Goal: Feedback & Contribution: Contribute content

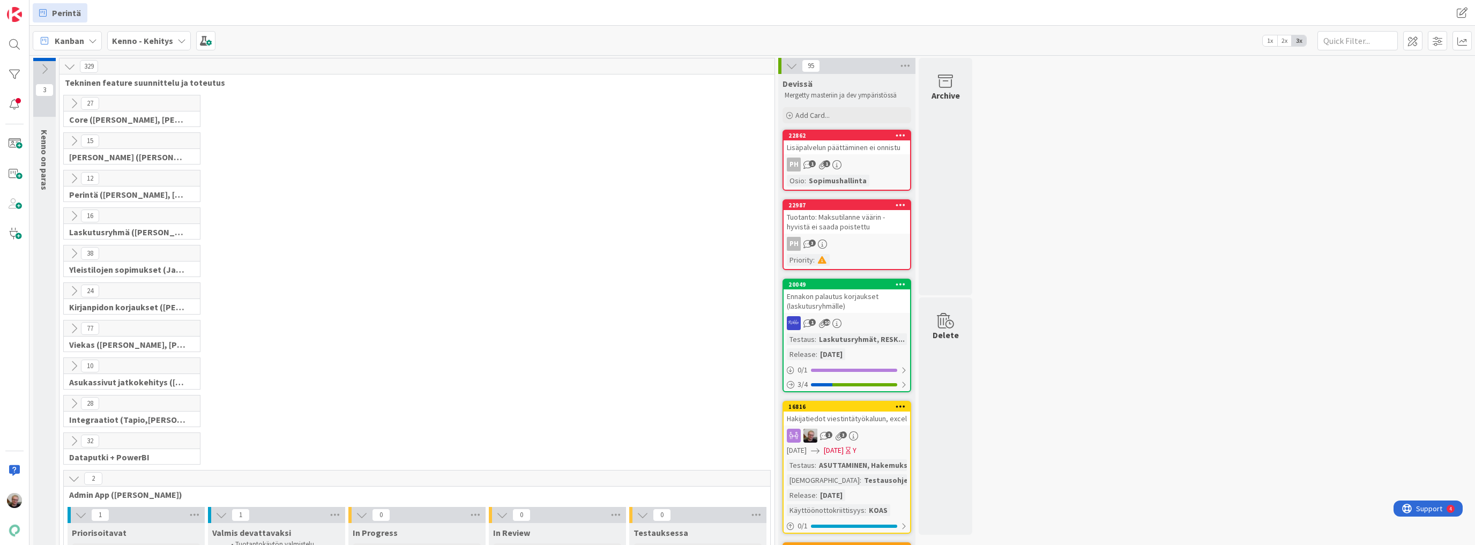
click at [75, 251] on icon at bounding box center [74, 254] width 12 height 12
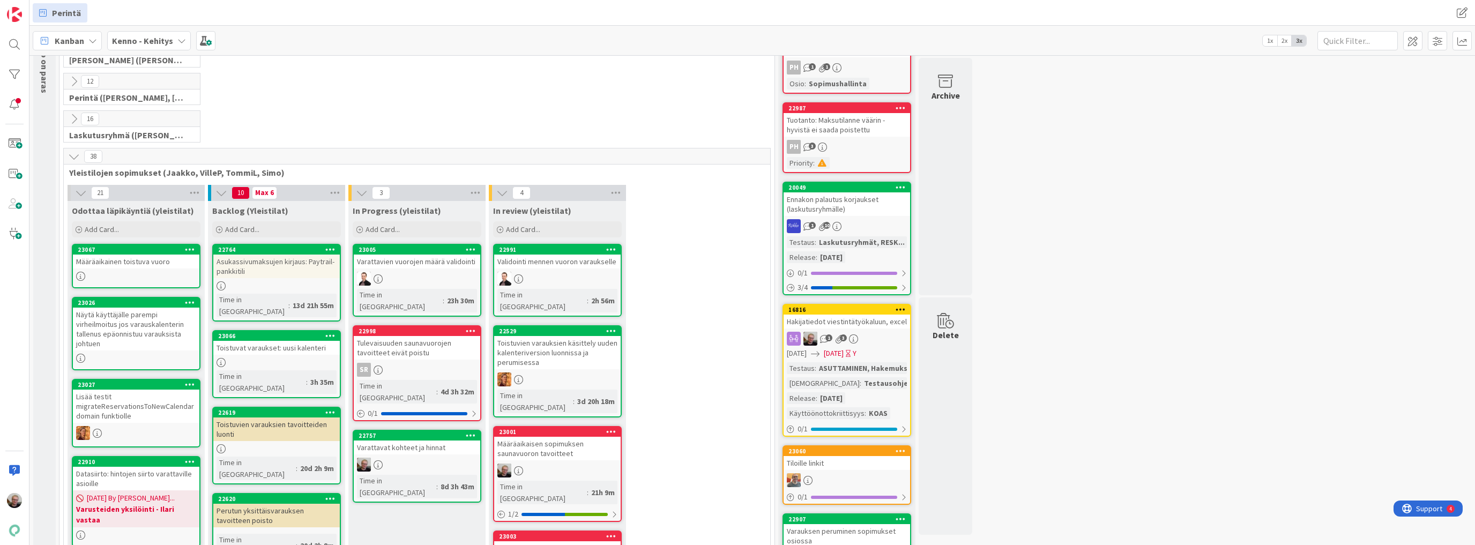
scroll to position [86, 0]
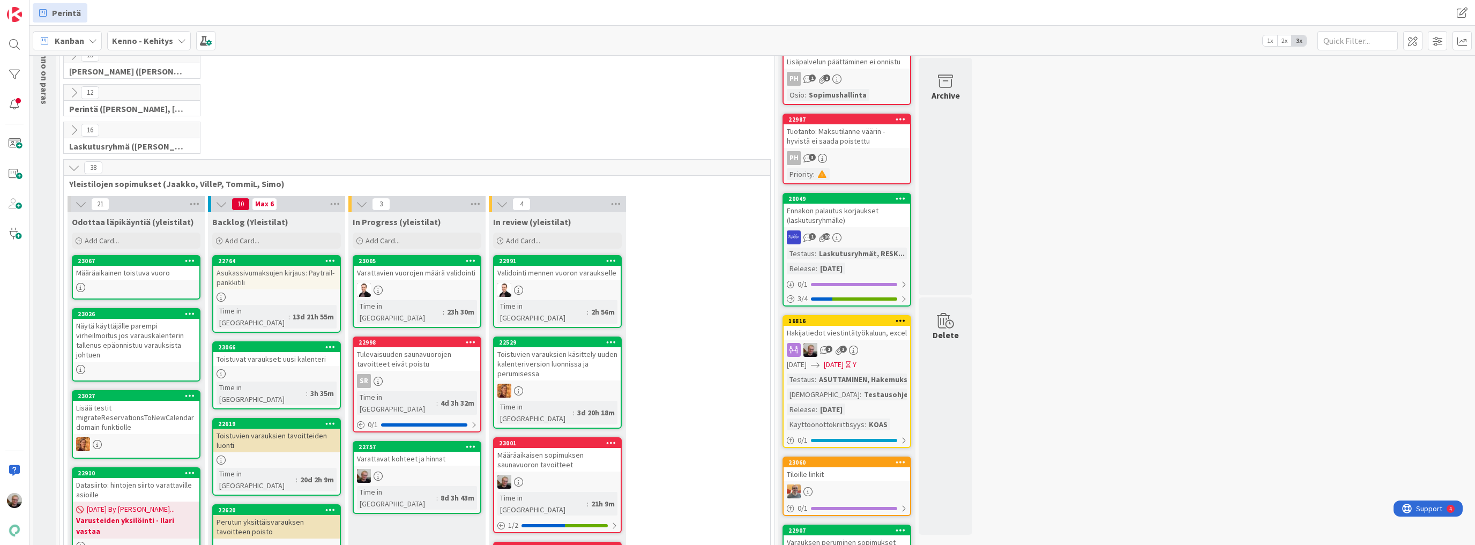
click at [141, 268] on div "Määräaikainen toistuva vuoro" at bounding box center [136, 273] width 126 height 14
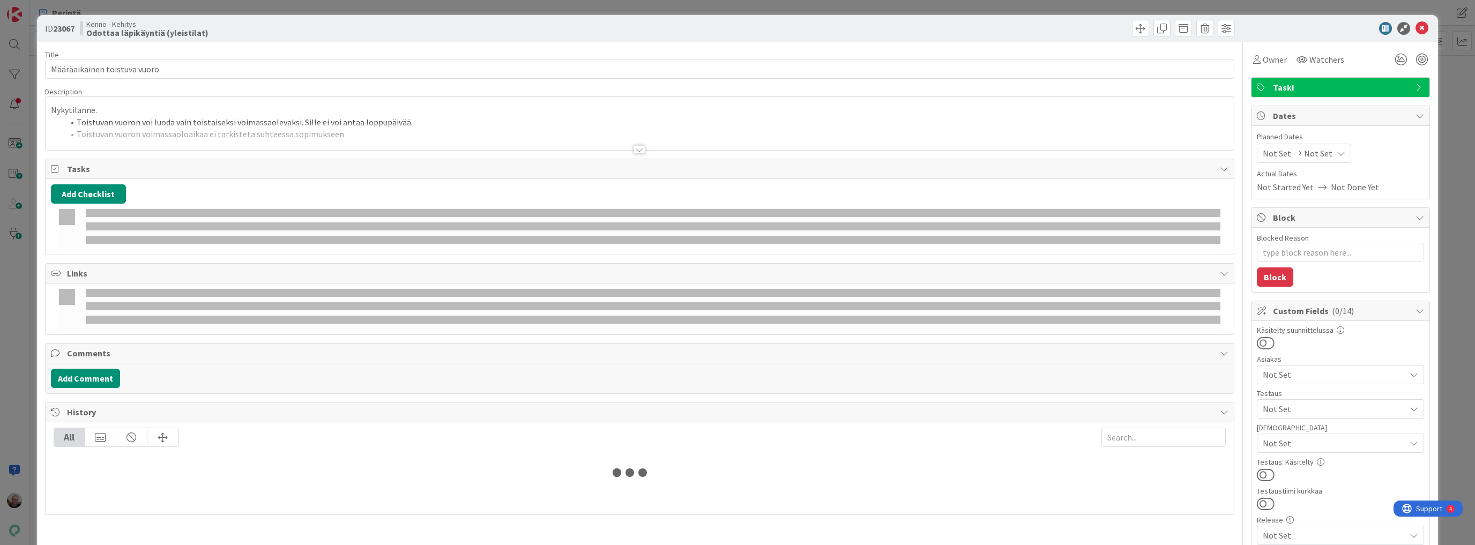
type textarea "x"
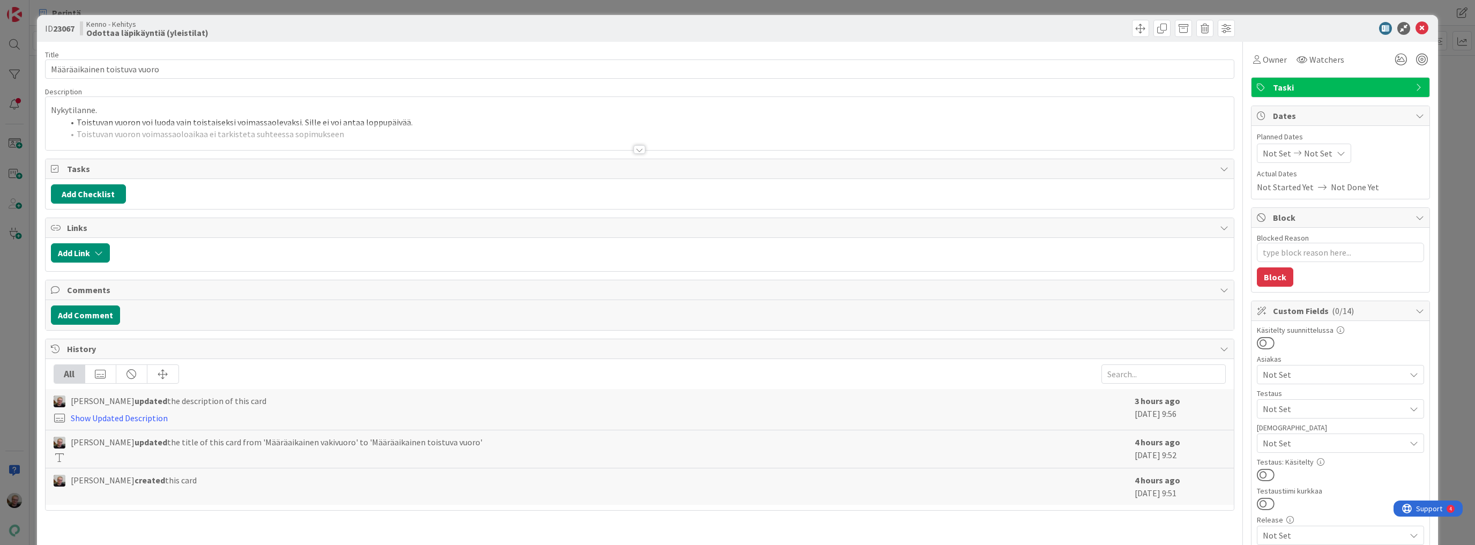
click at [396, 145] on div at bounding box center [640, 136] width 1188 height 27
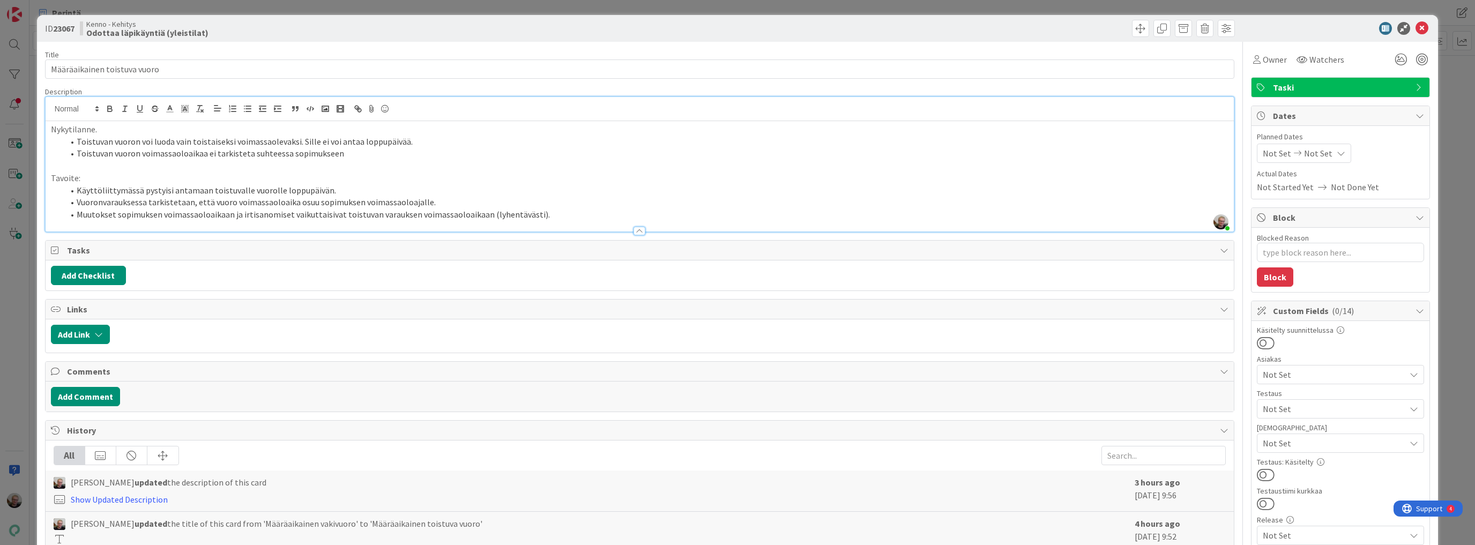
click at [165, 155] on li "Toistuvan vuoron voimassaoloaikaa ei tarkisteta suhteessa sopimukseen" at bounding box center [646, 153] width 1165 height 12
click at [350, 150] on li "Toistuvan vuoron voimassaoloaikaa ei tarkisteta suhteessa sopimukseen" at bounding box center [646, 153] width 1165 height 12
click at [324, 192] on li "Käyttöliittymässä pystyisi antamaan toistuvalle vuorolle loppupäivän." at bounding box center [646, 190] width 1165 height 12
click at [466, 198] on li "Vuoronvarauksessa tarkistetaan, että vuoro voimassaoloaika osuu sopimuksen voim…" at bounding box center [646, 202] width 1165 height 12
drag, startPoint x: 74, startPoint y: 202, endPoint x: 431, endPoint y: 206, distance: 357.5
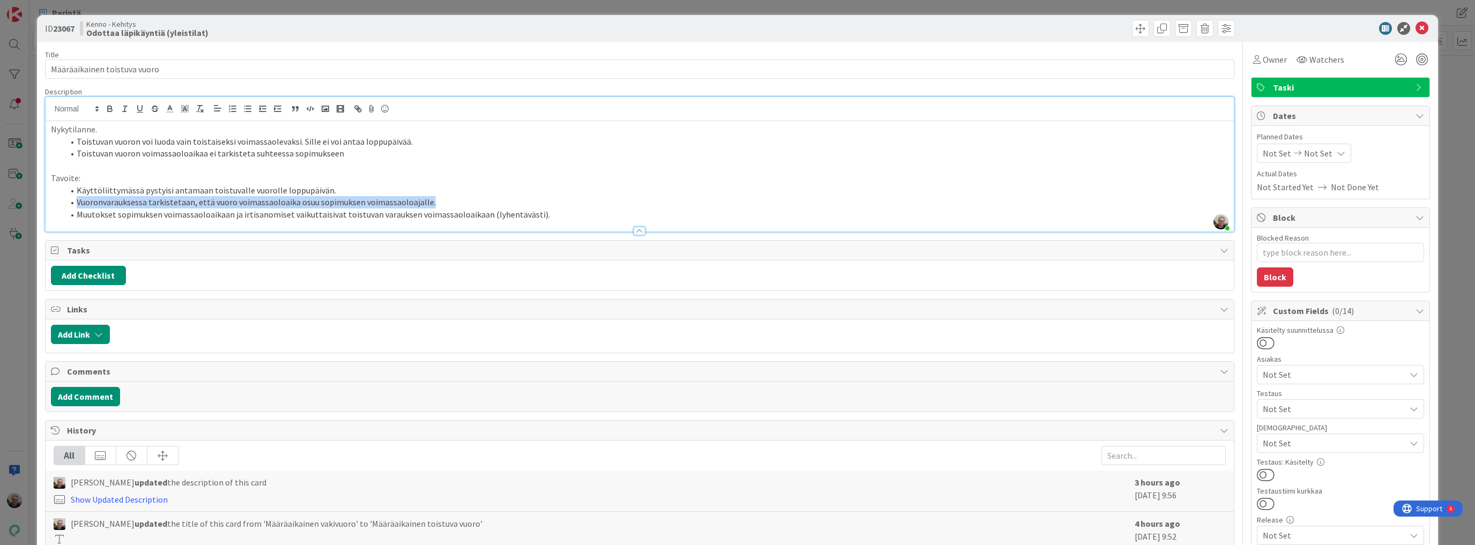
click at [431, 206] on li "Vuoronvarauksessa tarkistetaan, että vuoro voimassaoloaika osuu sopimuksen voim…" at bounding box center [646, 202] width 1165 height 12
click at [455, 204] on li "Vuoronvarauksessa tarkistetaan, että vuoro voimassaoloaika osuu sopimuksen voim…" at bounding box center [646, 202] width 1165 height 12
click at [454, 199] on li "Vuoronvarauksessa tarkistetaan, että vuoro voimassaoloaika osuu sopimuksen voim…" at bounding box center [646, 202] width 1165 height 12
drag, startPoint x: 531, startPoint y: 214, endPoint x: 541, endPoint y: 218, distance: 10.6
click at [531, 214] on li "Muutokset sopimuksen voimassaoloaikaan ja irtisanomiset vaikuttaisivat toistuva…" at bounding box center [646, 214] width 1165 height 12
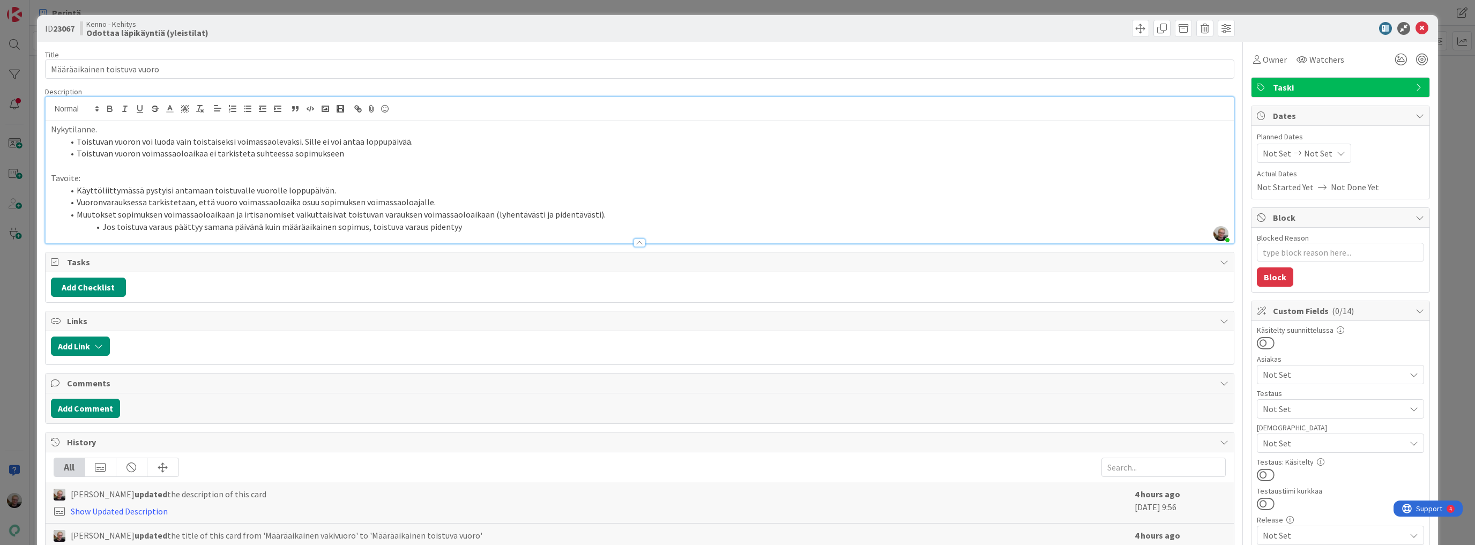
click at [600, 217] on li "Muutokset sopimuksen voimassaoloaikaan ja irtisanomiset vaikuttaisivat toistuva…" at bounding box center [646, 214] width 1165 height 12
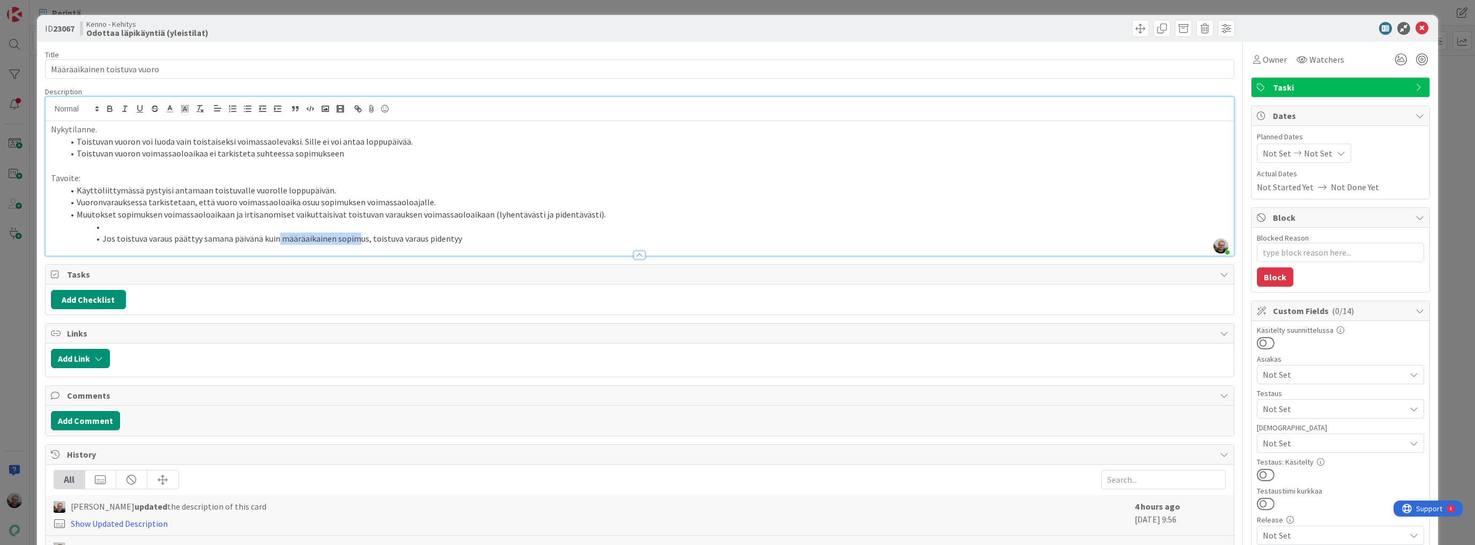
drag, startPoint x: 277, startPoint y: 240, endPoint x: 258, endPoint y: 229, distance: 21.9
click at [345, 240] on li "Jos toistuva varaus päättyy samana päivänä kuin määräaikainen sopimus, toistuva…" at bounding box center [646, 239] width 1165 height 12
click at [188, 229] on li at bounding box center [646, 227] width 1165 height 12
copy li "toistuva varaus päättyy samana päivänä"
drag, startPoint x: 120, startPoint y: 238, endPoint x: 310, endPoint y: 229, distance: 190.4
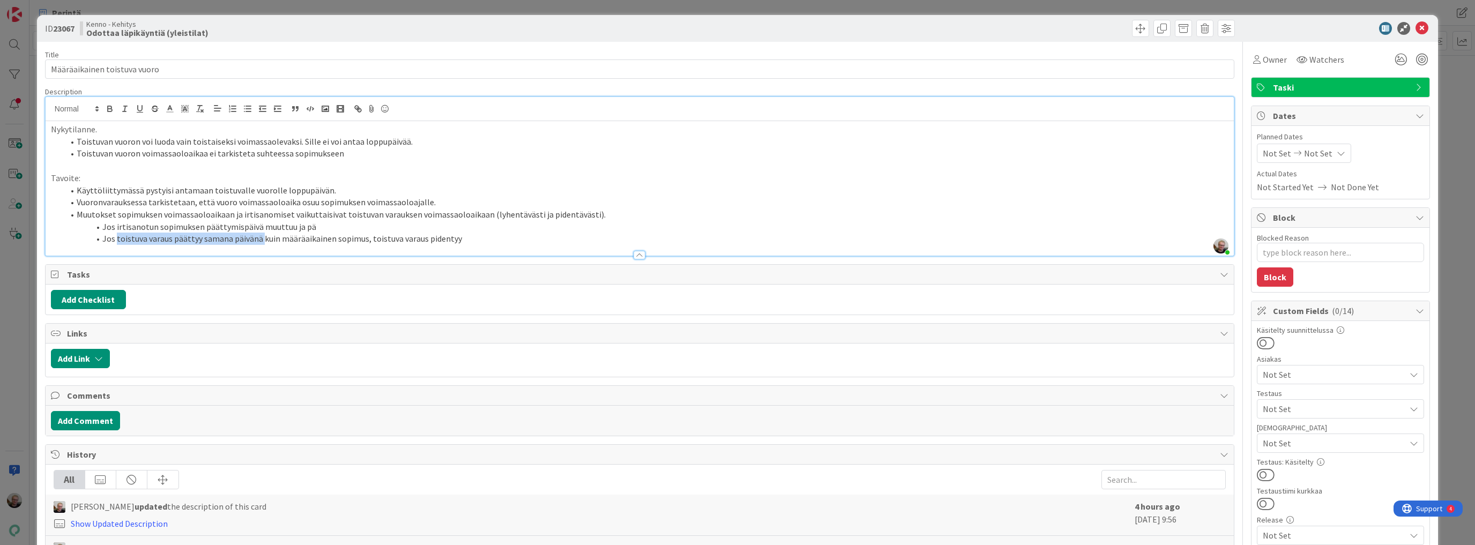
click at [259, 242] on li "Jos toistuva varaus päättyy samana päivänä kuin määräaikainen sopimus, toistuva…" at bounding box center [646, 239] width 1165 height 12
drag, startPoint x: 301, startPoint y: 227, endPoint x: 311, endPoint y: 227, distance: 10.7
click at [311, 227] on li "Jos irtisanotun sopimuksen päättymispäivä muuttuu ja pä" at bounding box center [646, 227] width 1165 height 12
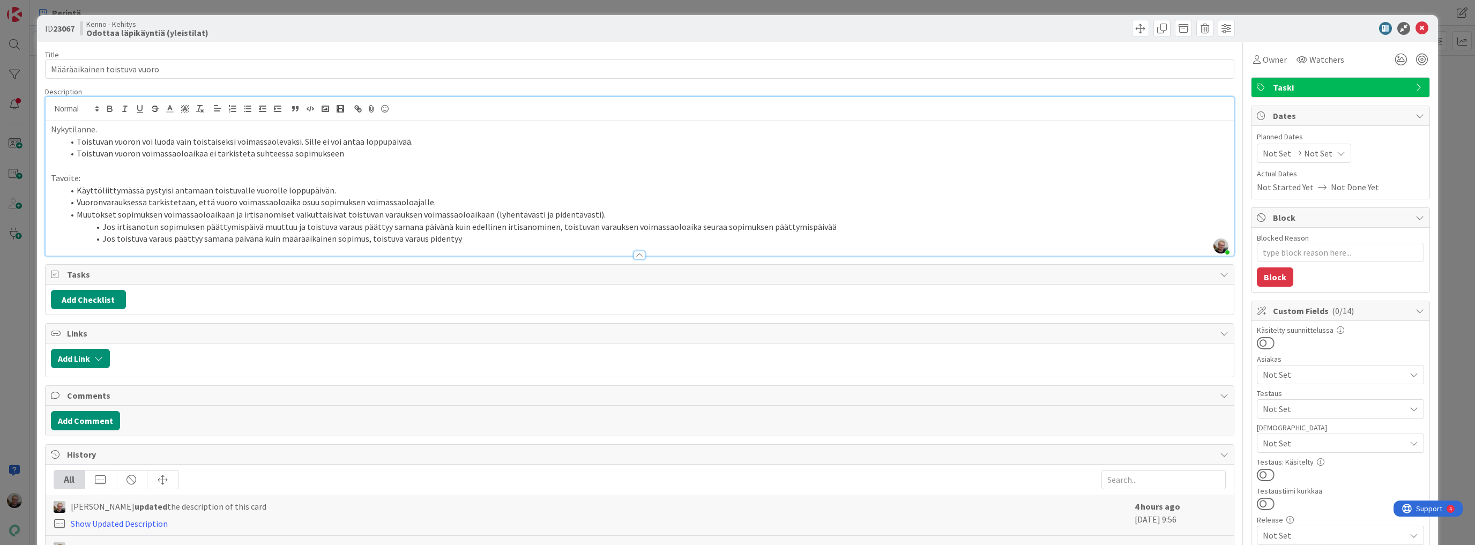
click at [457, 239] on li "Jos toistuva varaus päättyy samana päivänä kuin määräaikainen sopimus, toistuva…" at bounding box center [646, 239] width 1165 height 12
click at [843, 226] on li "Jos irtisanotun sopimuksen päättymispäivä muuttuu ja toistuva varaus päättyy sa…" at bounding box center [646, 227] width 1165 height 12
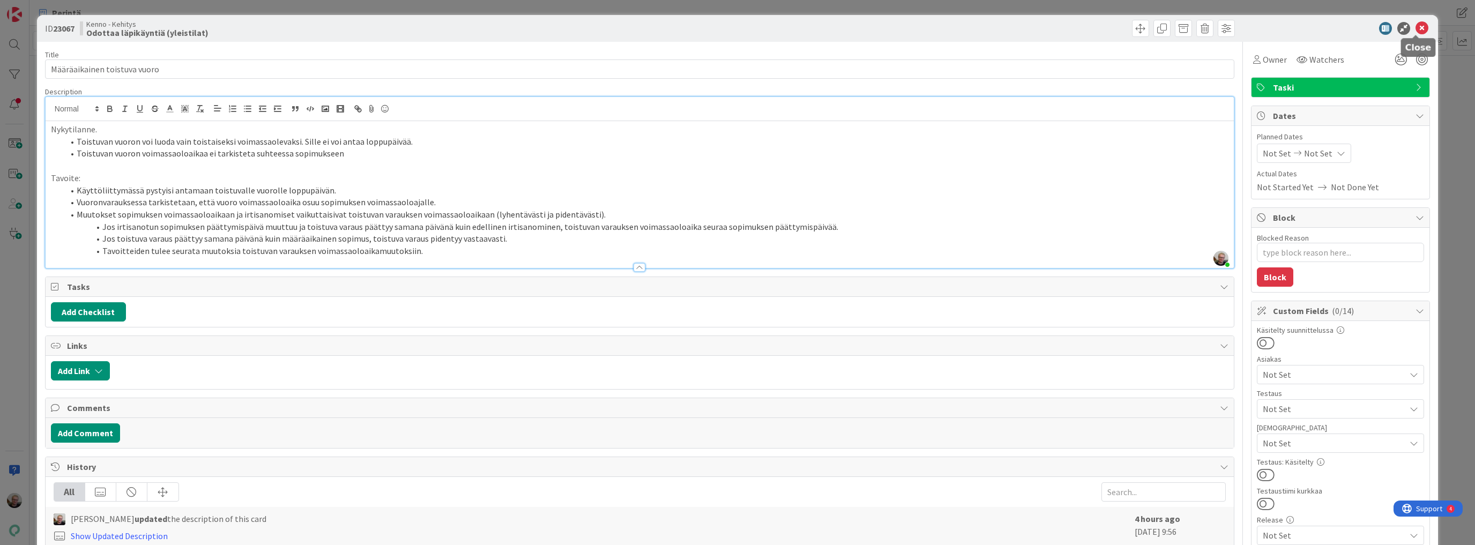
click at [1420, 31] on icon at bounding box center [1421, 28] width 13 height 13
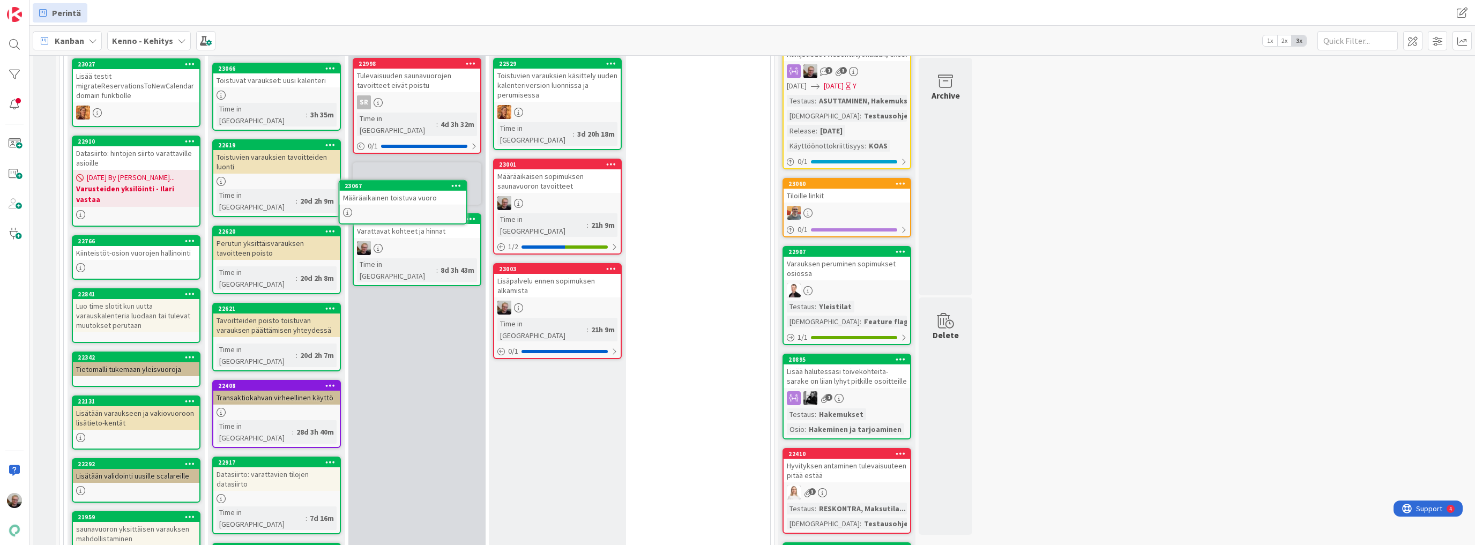
scroll to position [352, 0]
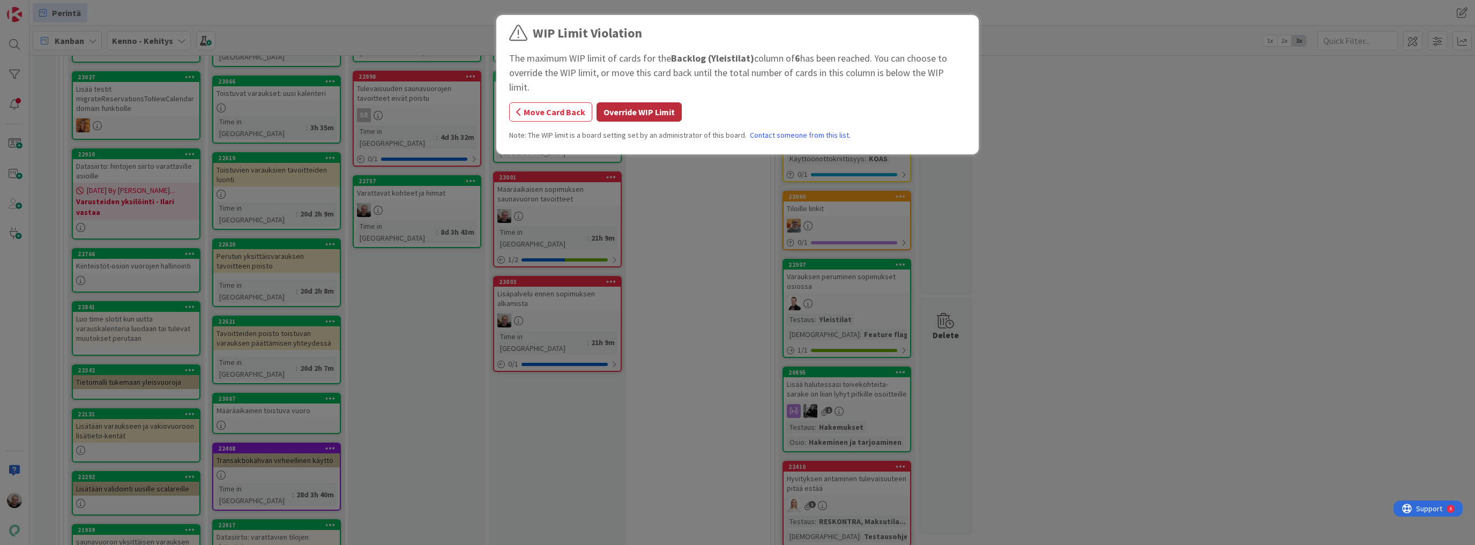
click at [611, 102] on button "Override WIP Limit" at bounding box center [638, 111] width 85 height 19
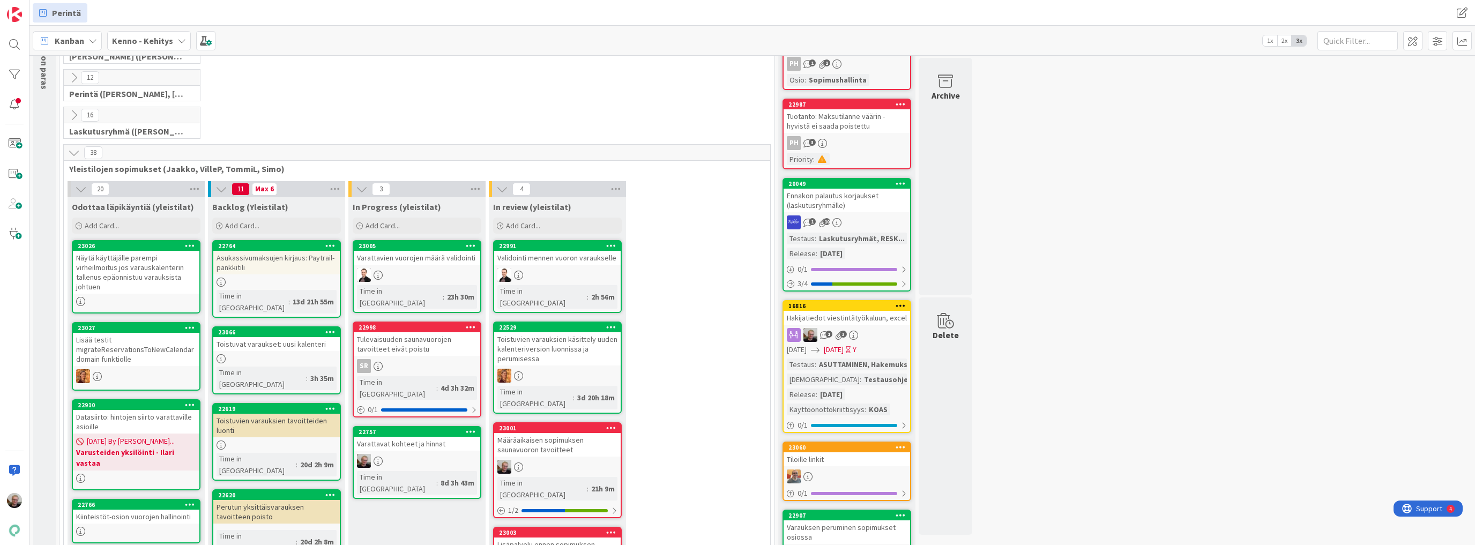
scroll to position [94, 0]
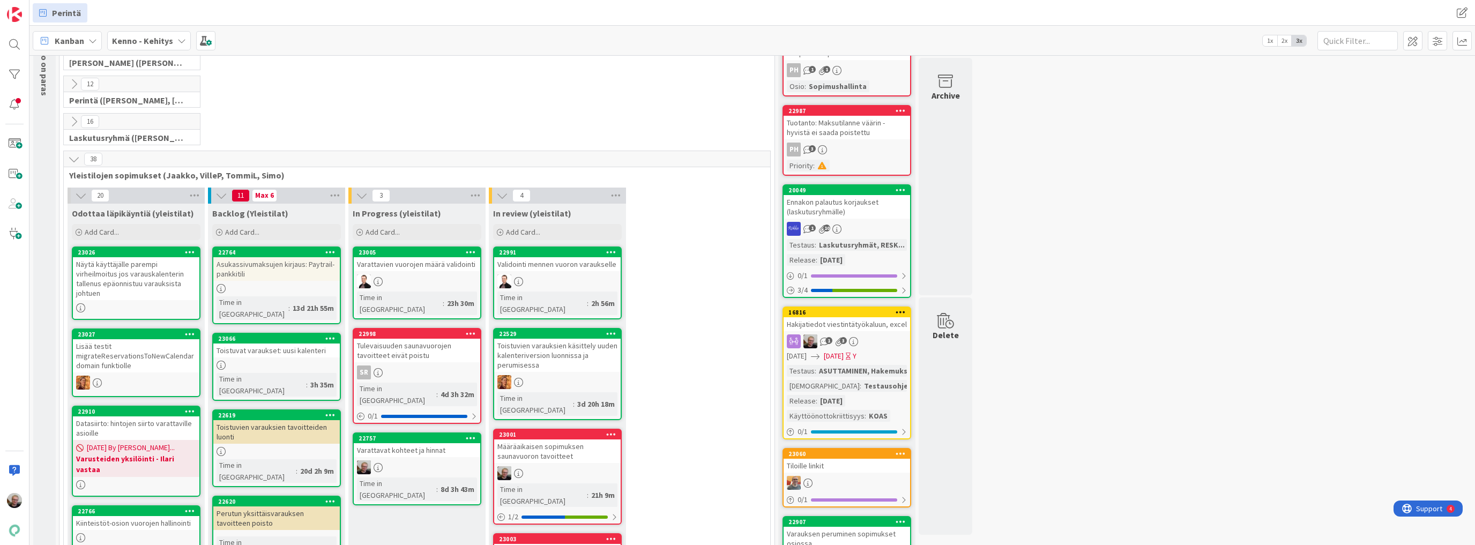
click at [120, 272] on div "Näytä käyttäjälle parempi virheilmoitus jos varauskalenterin tallenus epäonnist…" at bounding box center [136, 278] width 126 height 43
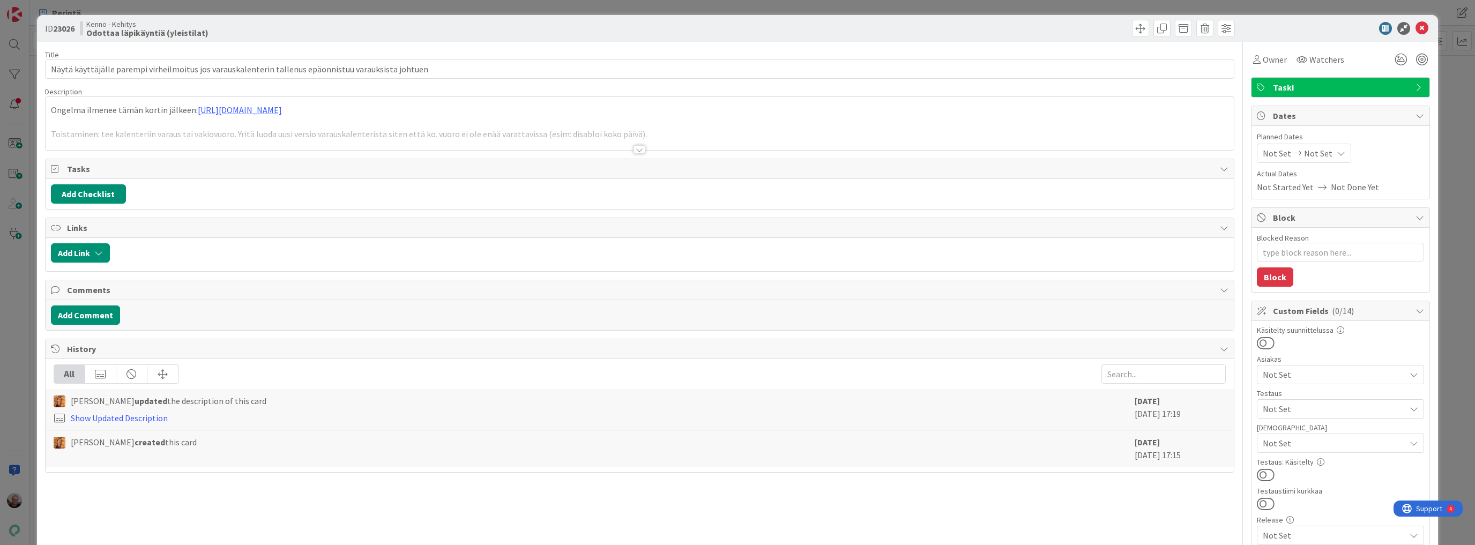
click at [636, 148] on div at bounding box center [639, 149] width 12 height 9
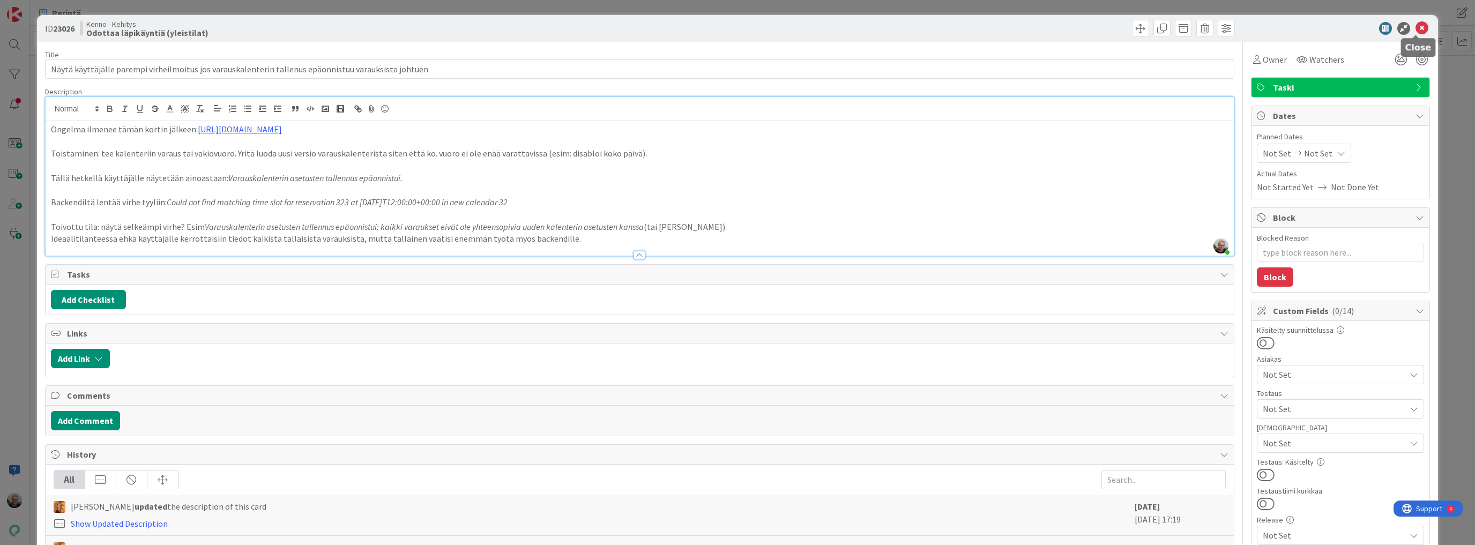
click at [1417, 29] on icon at bounding box center [1421, 28] width 13 height 13
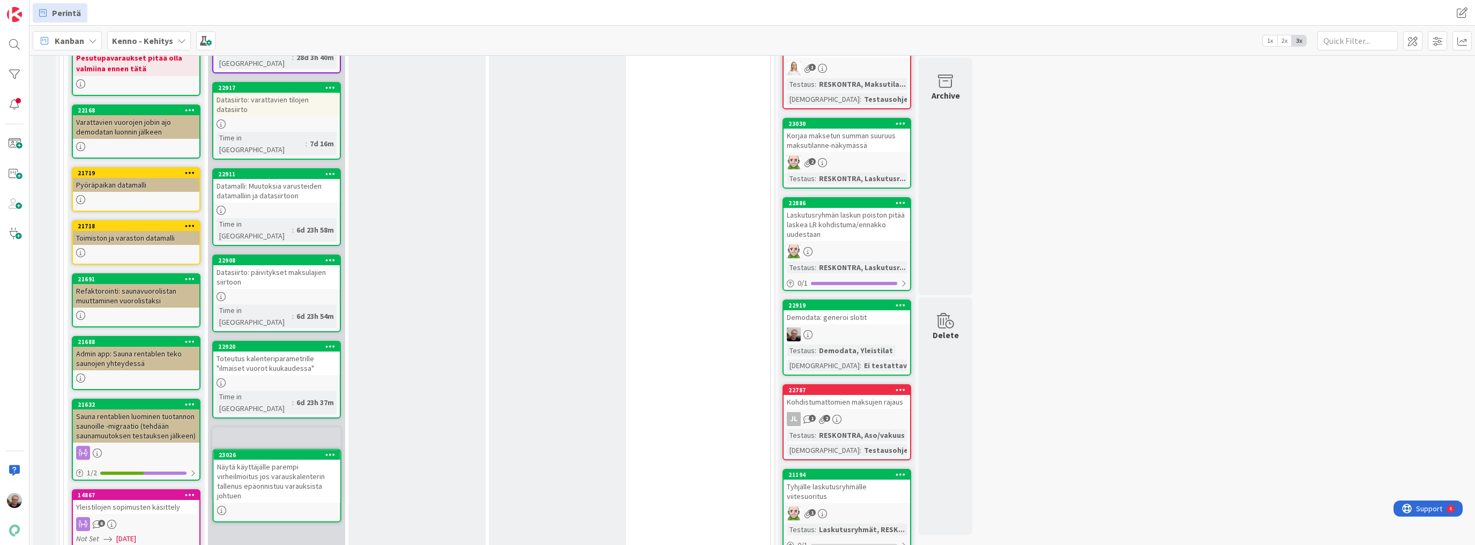
scroll to position [800, 0]
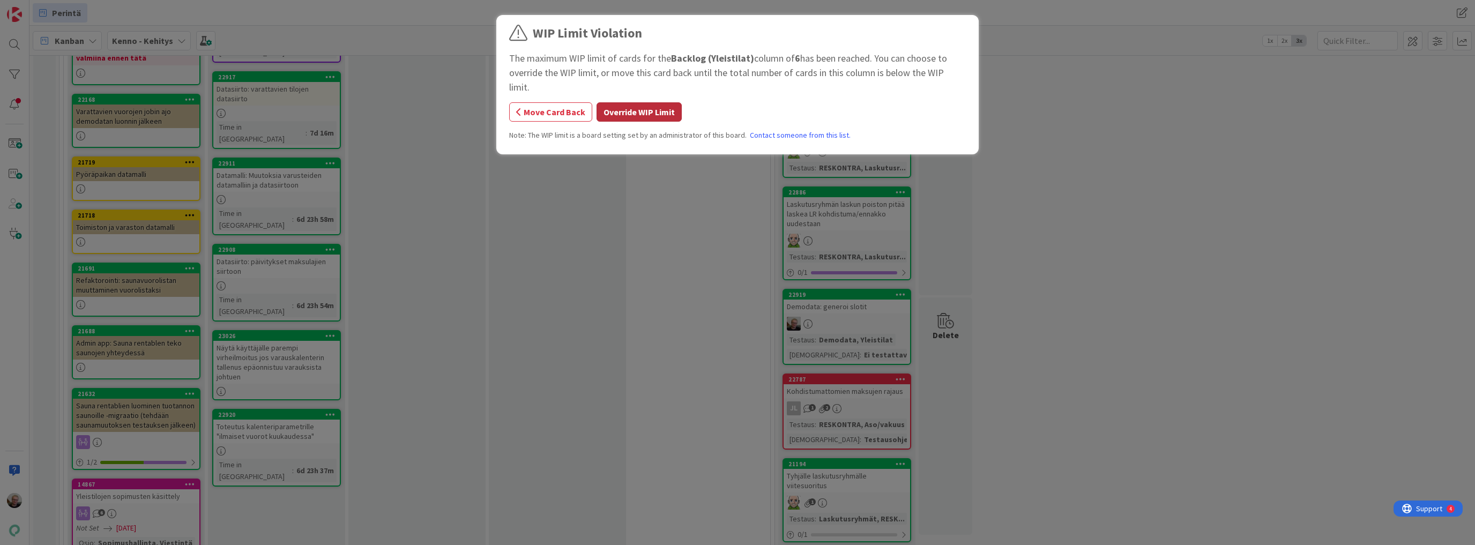
click at [645, 102] on button "Override WIP Limit" at bounding box center [638, 111] width 85 height 19
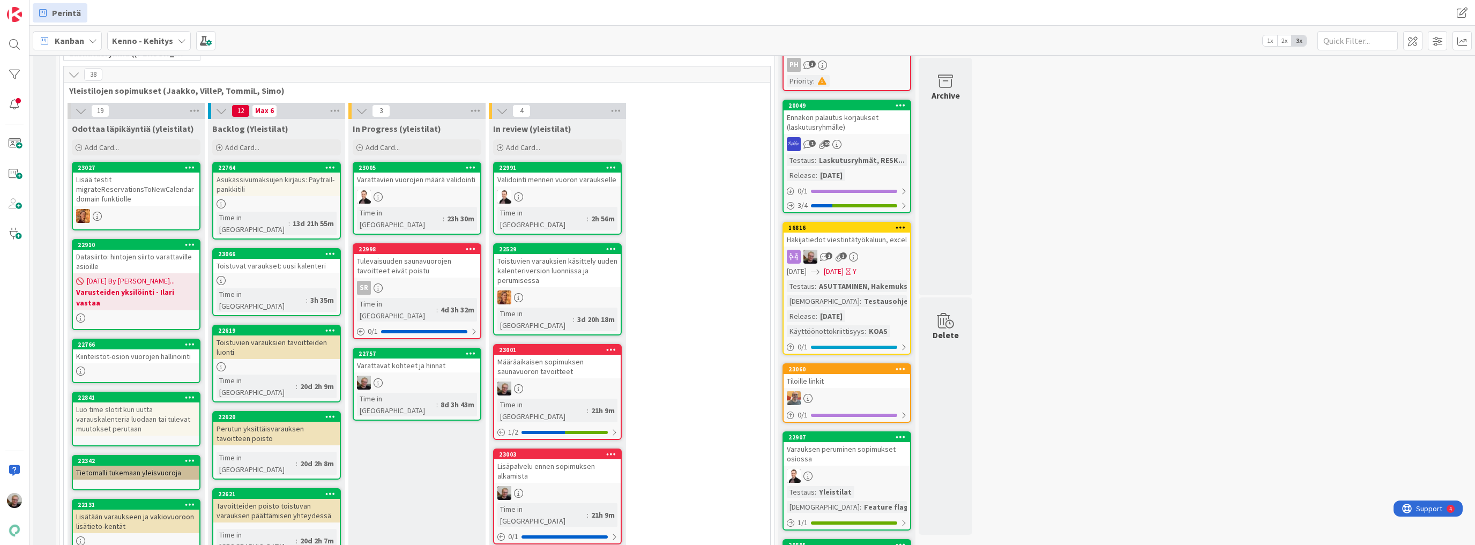
scroll to position [199, 0]
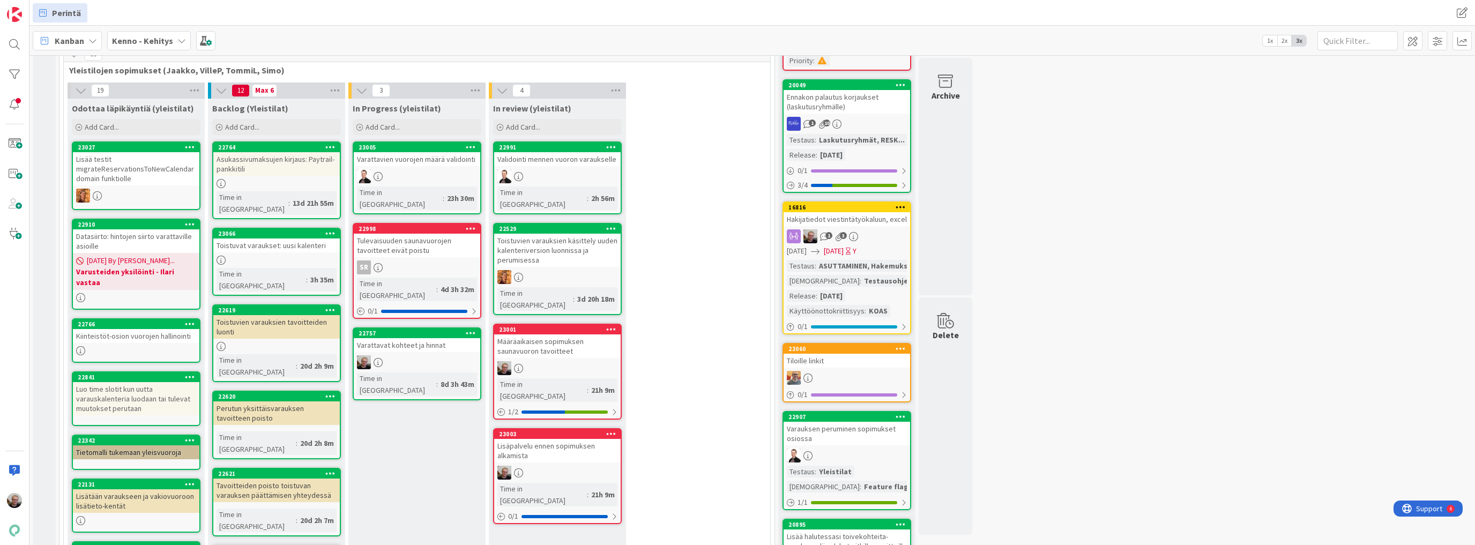
click at [116, 238] on div "Datasiirto: hintojen siirto varattaville asioille" at bounding box center [136, 241] width 126 height 24
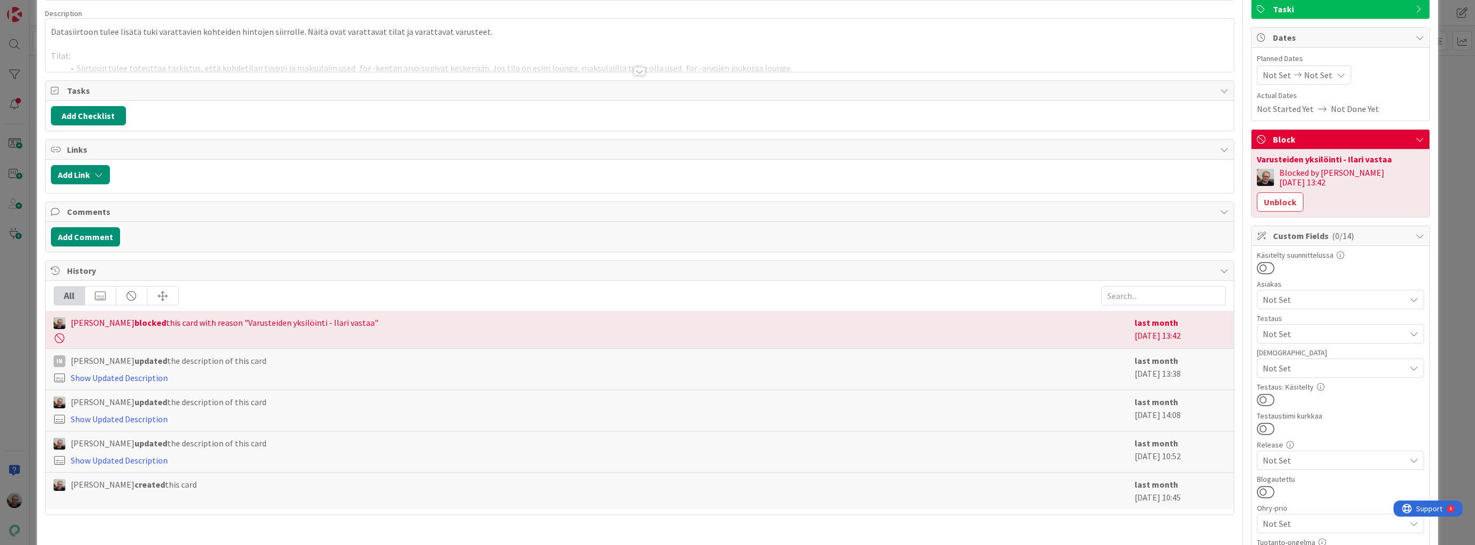
scroll to position [86, 0]
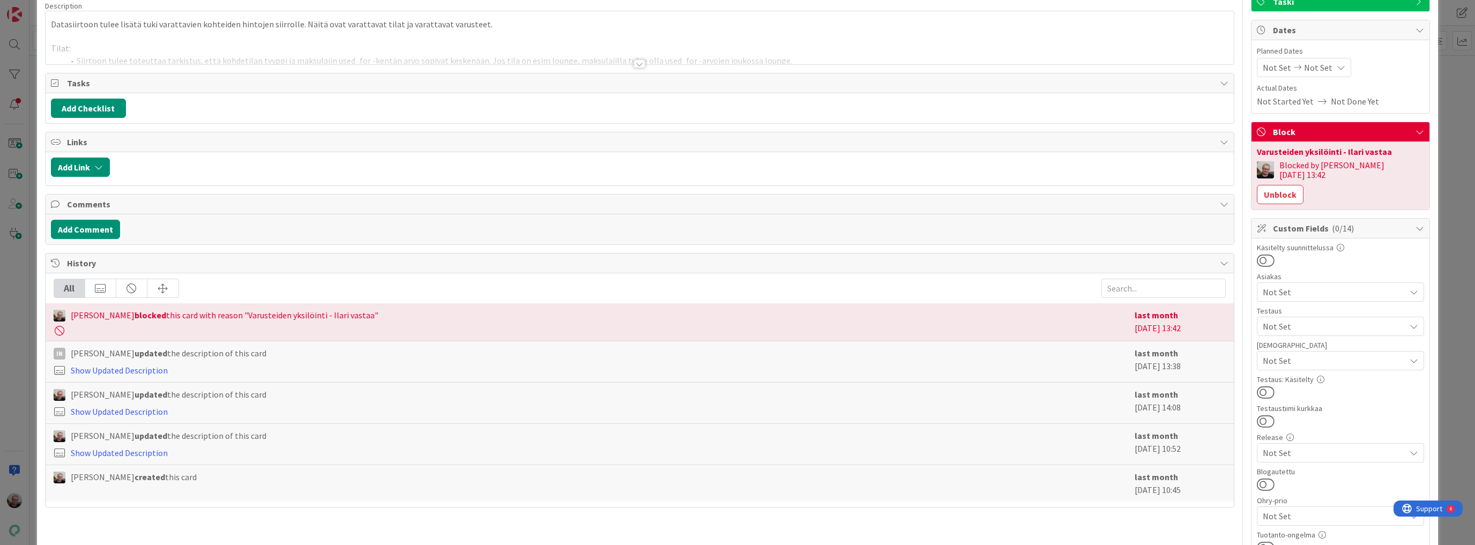
click at [467, 49] on div at bounding box center [640, 50] width 1188 height 27
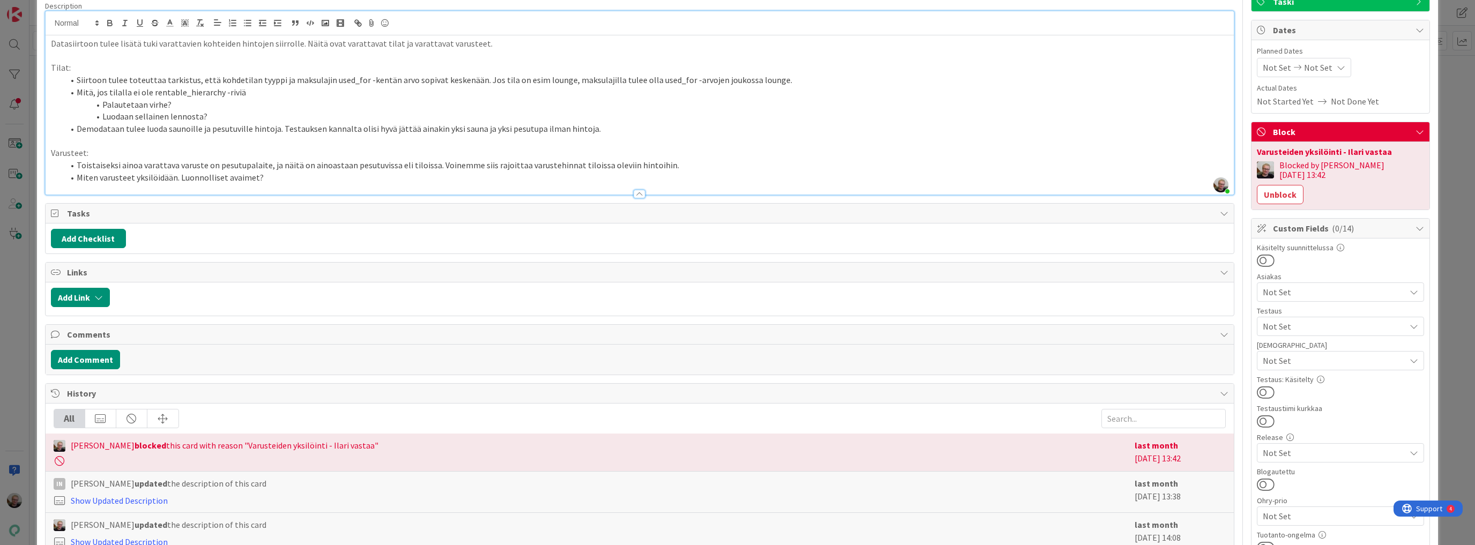
scroll to position [0, 0]
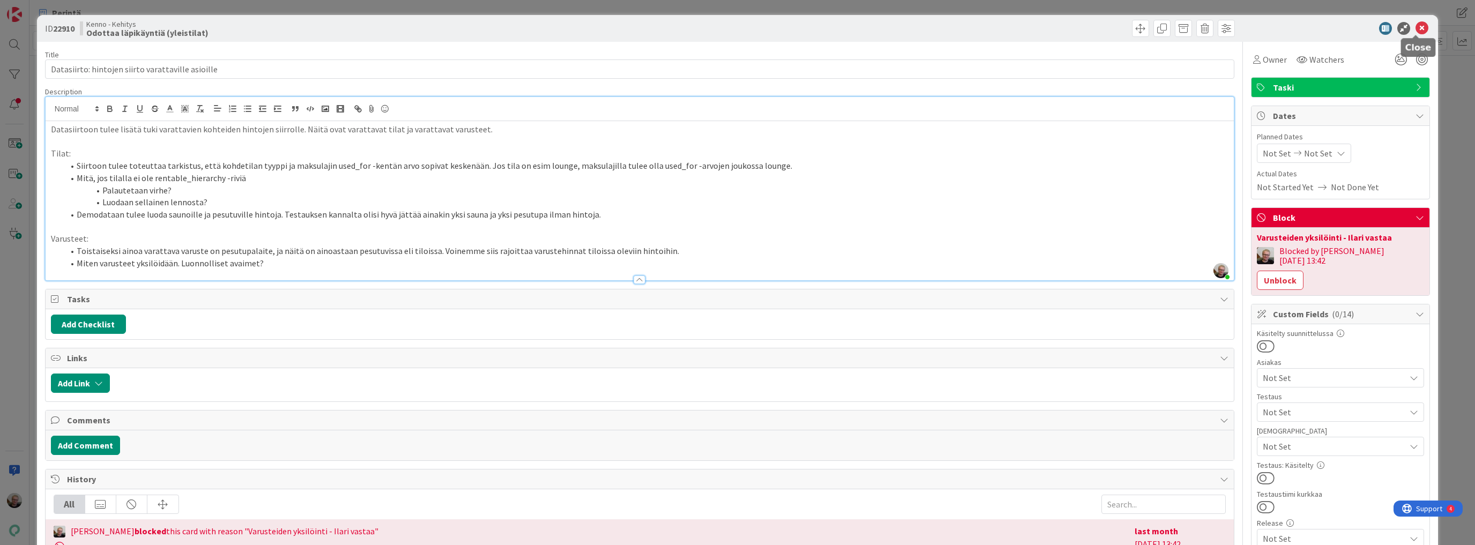
click at [1419, 25] on icon at bounding box center [1421, 28] width 13 height 13
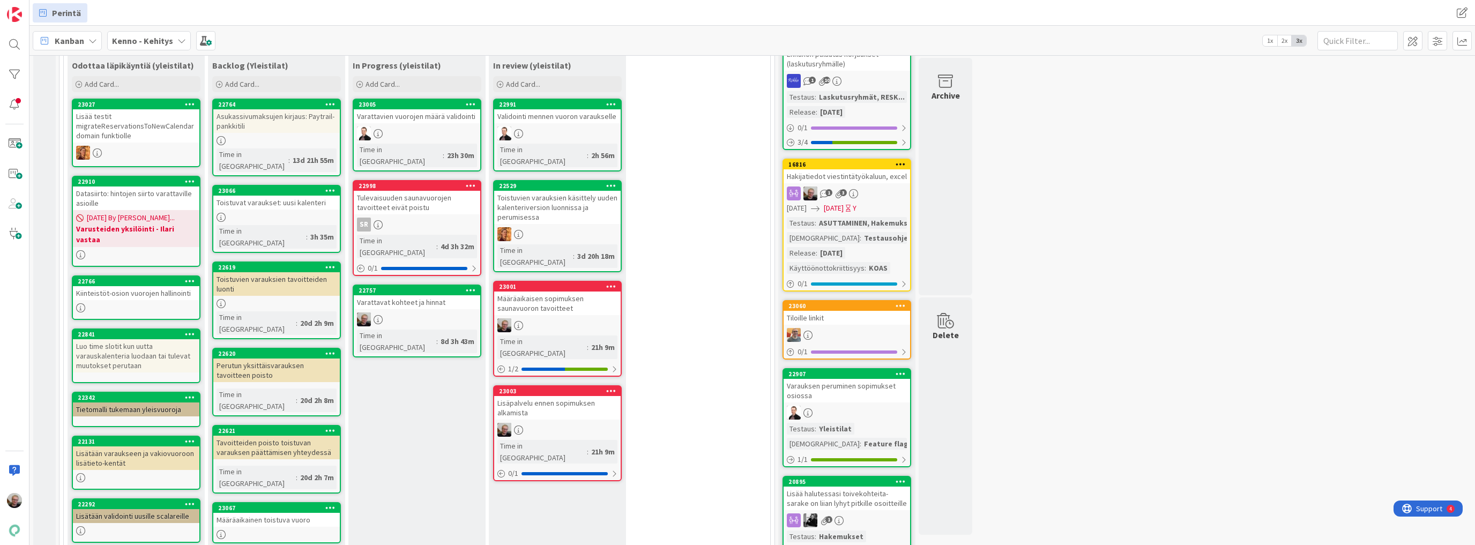
scroll to position [199, 0]
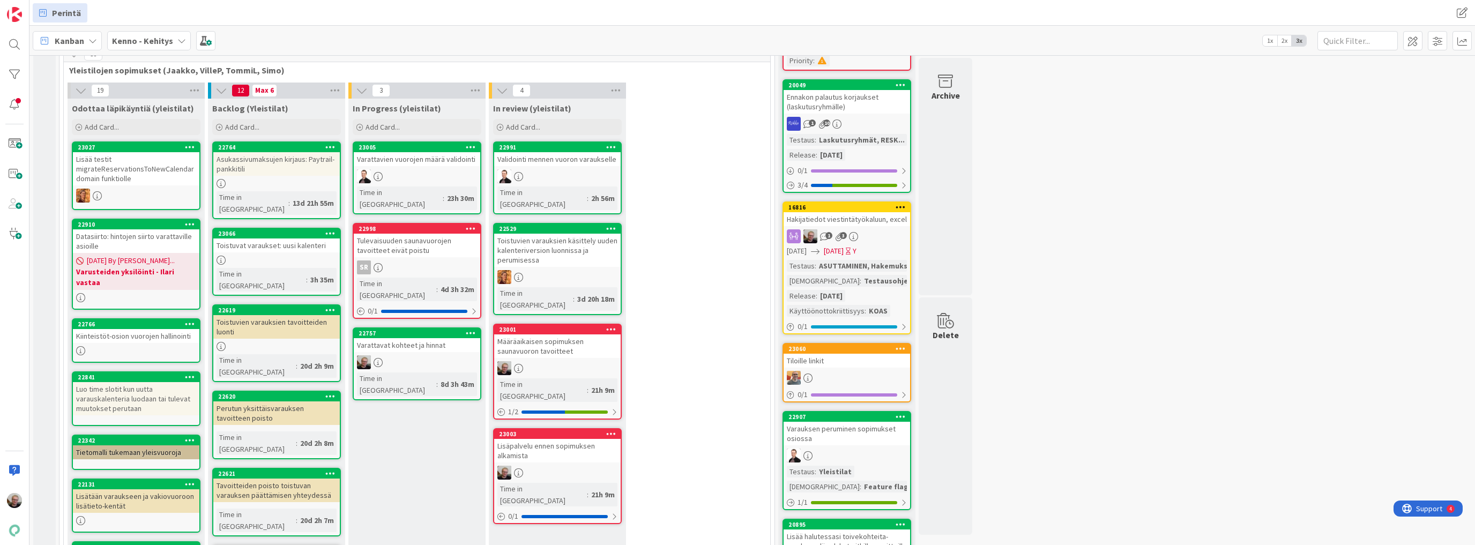
click at [136, 329] on div "Kiinteistöt-osion vuorojen hallinointi" at bounding box center [136, 336] width 126 height 14
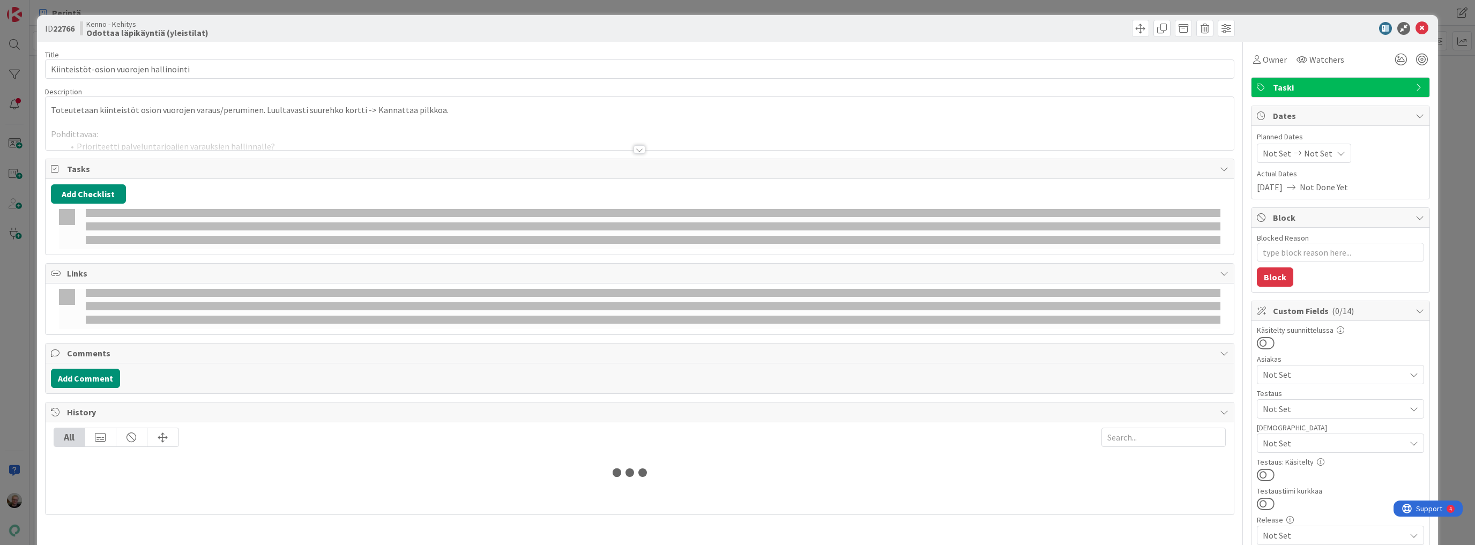
type textarea "x"
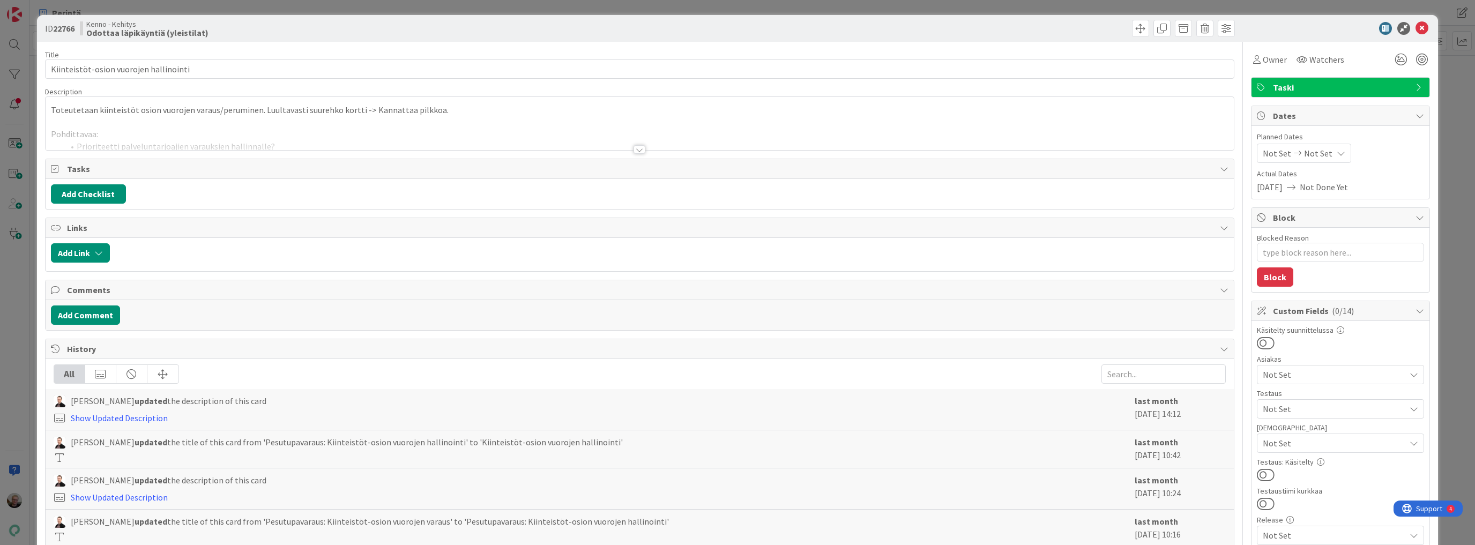
click at [212, 116] on div "Toteutetaan kiinteistöt osion vuorojen varaus/peruminen. Luultavasti suurehko k…" at bounding box center [640, 123] width 1188 height 53
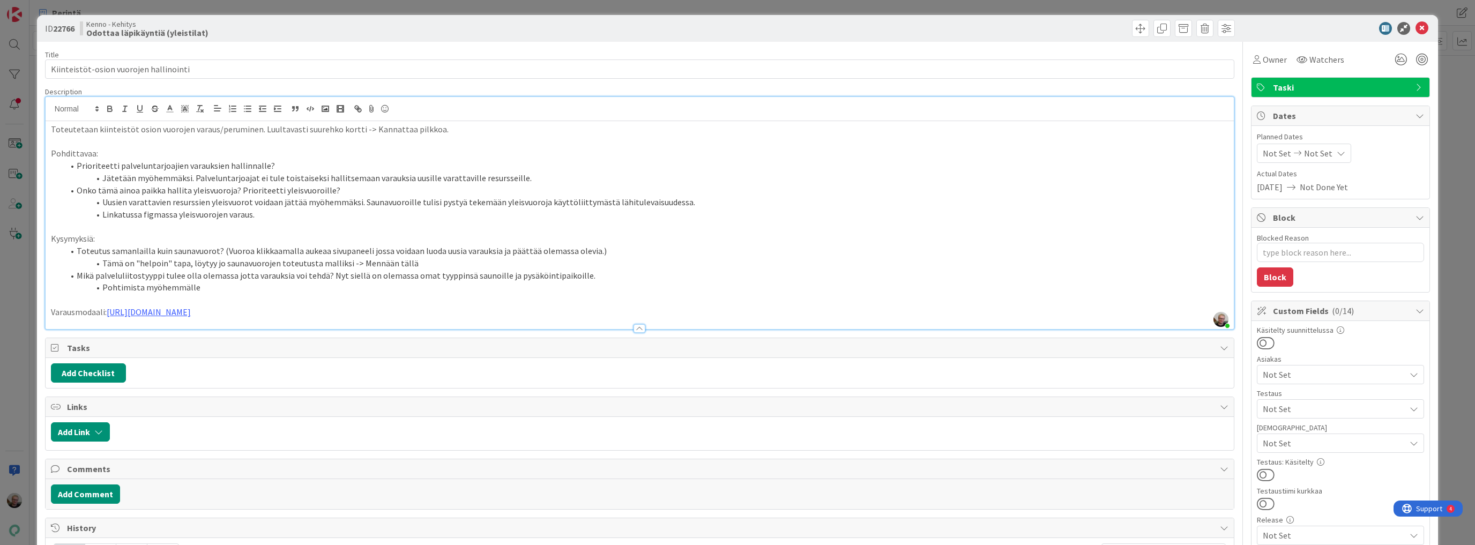
click at [280, 163] on li "Prioriteetti palveluntarjoajien varauksien hallinnalle?" at bounding box center [646, 166] width 1165 height 12
click at [1273, 252] on textarea "Blocked Reason" at bounding box center [1340, 252] width 167 height 19
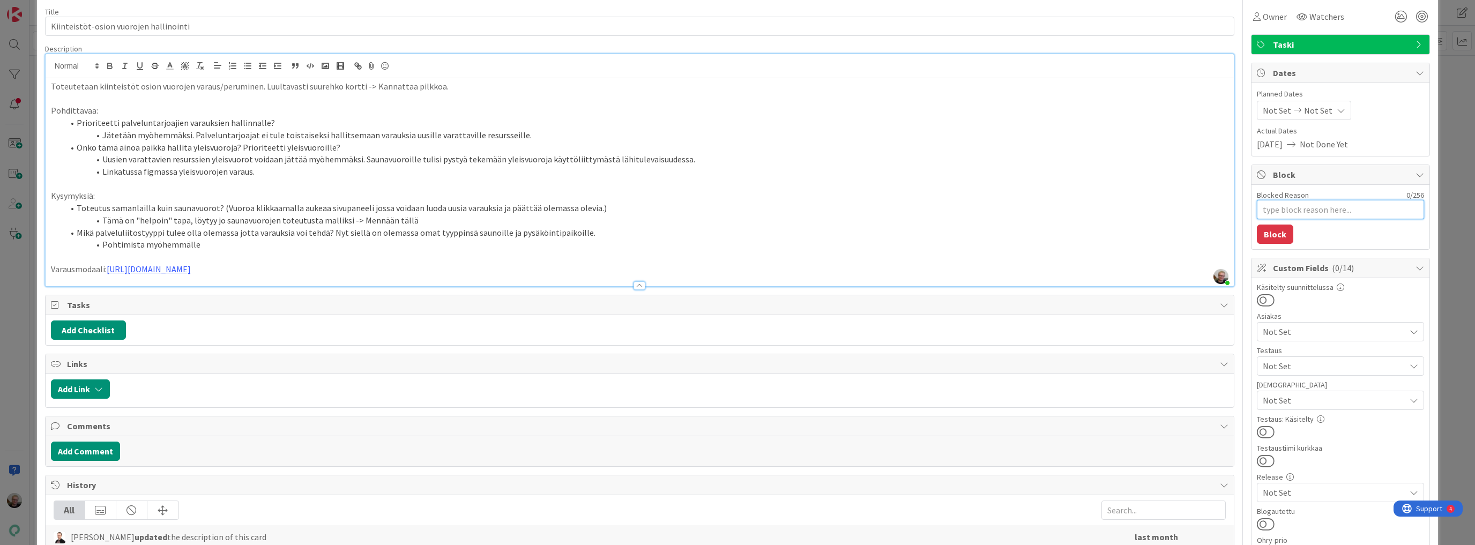
scroll to position [43, 0]
click at [91, 449] on button "Add Comment" at bounding box center [85, 451] width 69 height 19
click at [101, 495] on div at bounding box center [639, 497] width 1176 height 43
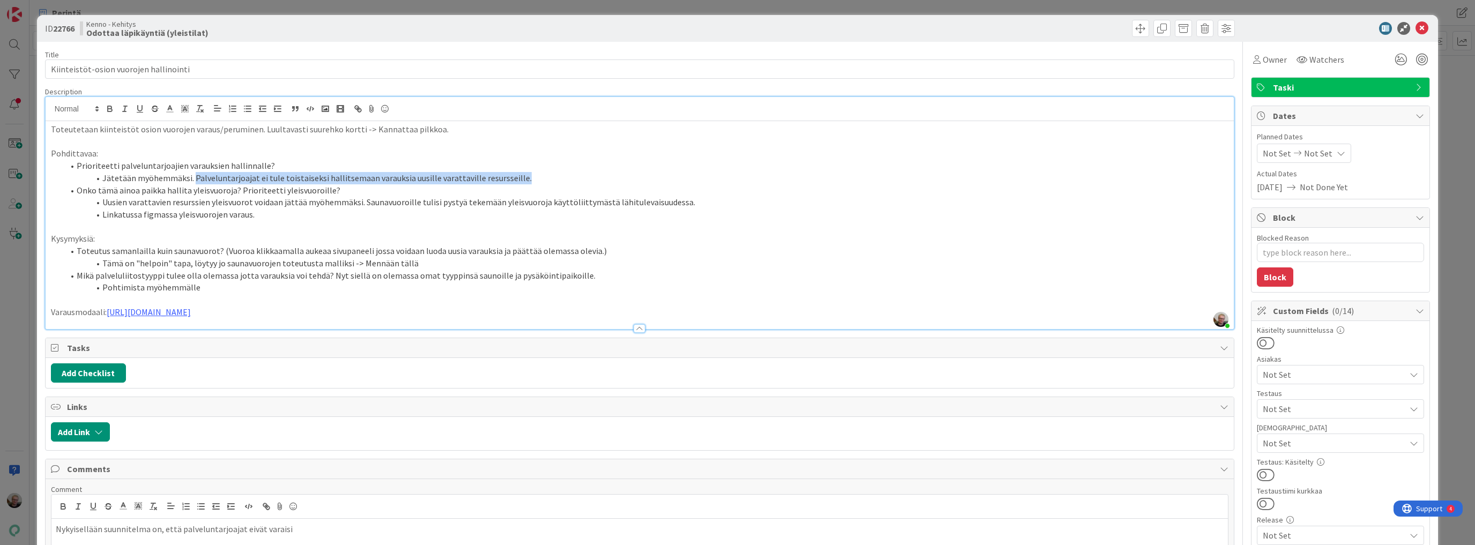
drag, startPoint x: 191, startPoint y: 177, endPoint x: 514, endPoint y: 175, distance: 323.2
click at [514, 175] on li "Jätetään myöhemmäksi. Palveluntarjoajat ei tule toistaiseksi hallitsemaan varau…" at bounding box center [646, 178] width 1165 height 12
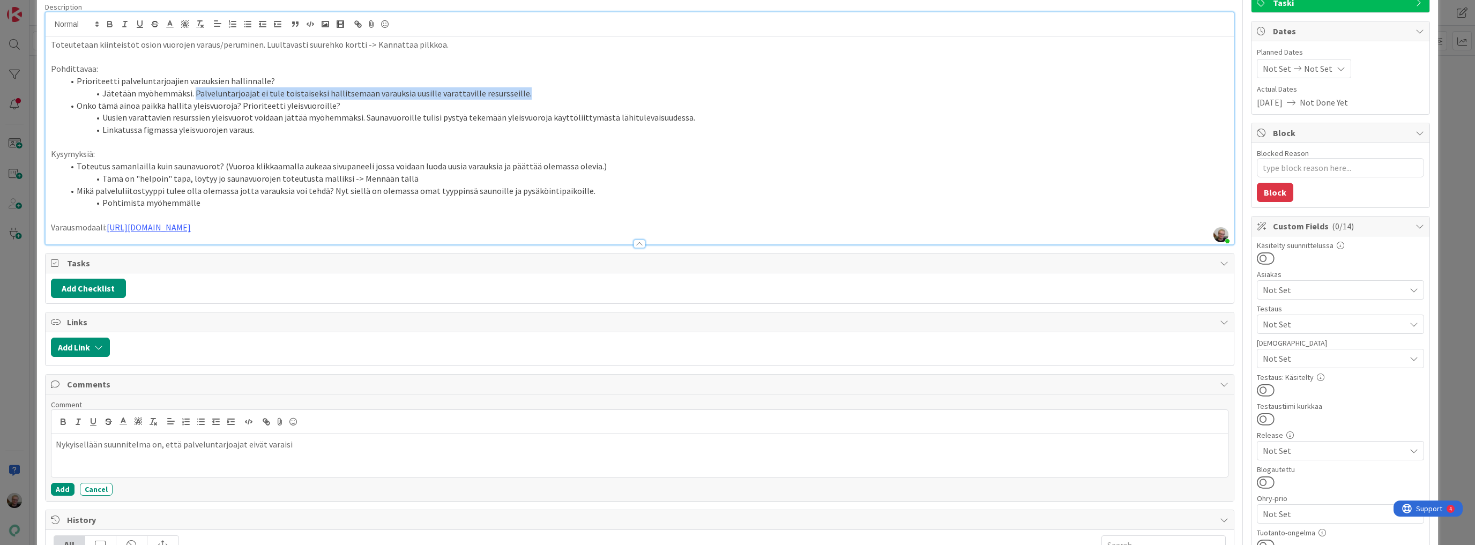
scroll to position [86, 0]
drag, startPoint x: 55, startPoint y: 438, endPoint x: 367, endPoint y: 451, distance: 311.6
click at [367, 451] on div "Nykyisellään suunnitelma on, että palveluntarjoajat eivät varaisi" at bounding box center [639, 454] width 1176 height 43
drag, startPoint x: 191, startPoint y: 90, endPoint x: 514, endPoint y: 94, distance: 323.7
click at [514, 94] on li "Jätetään myöhemmäksi. Palveluntarjoajat ei tule toistaiseksi hallitsemaan varau…" at bounding box center [646, 92] width 1165 height 12
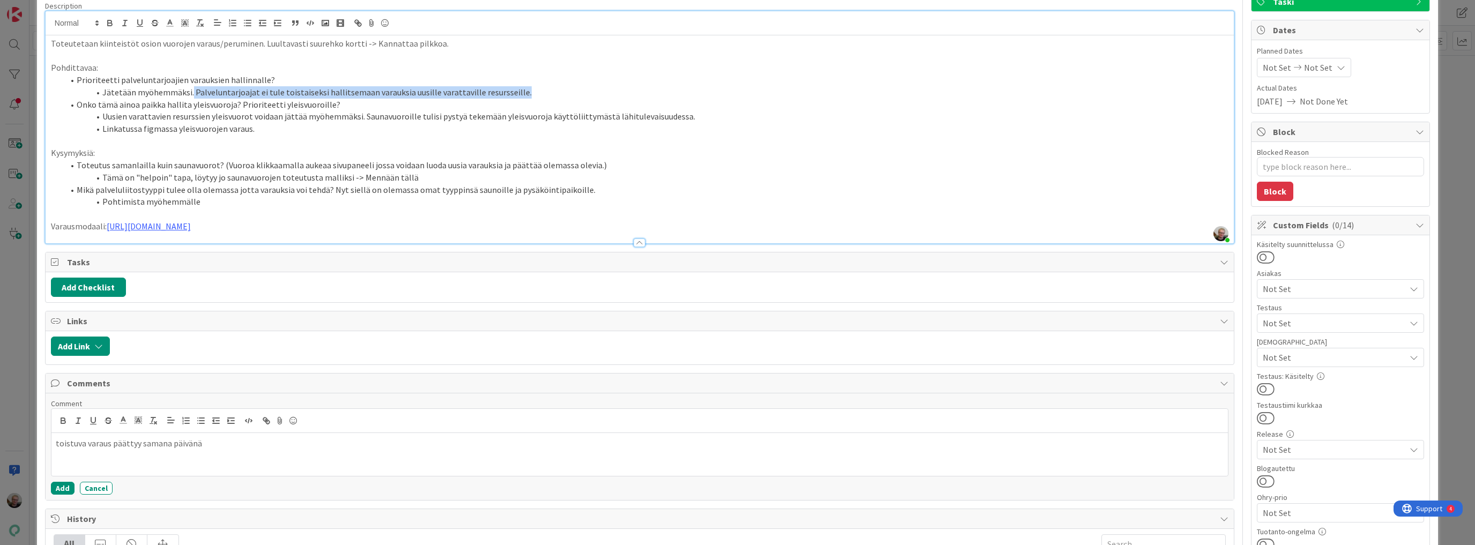
copy li "Palveluntarjoajat ei tule toistaiseksi hallitsemaan varauksia uusille varattavi…"
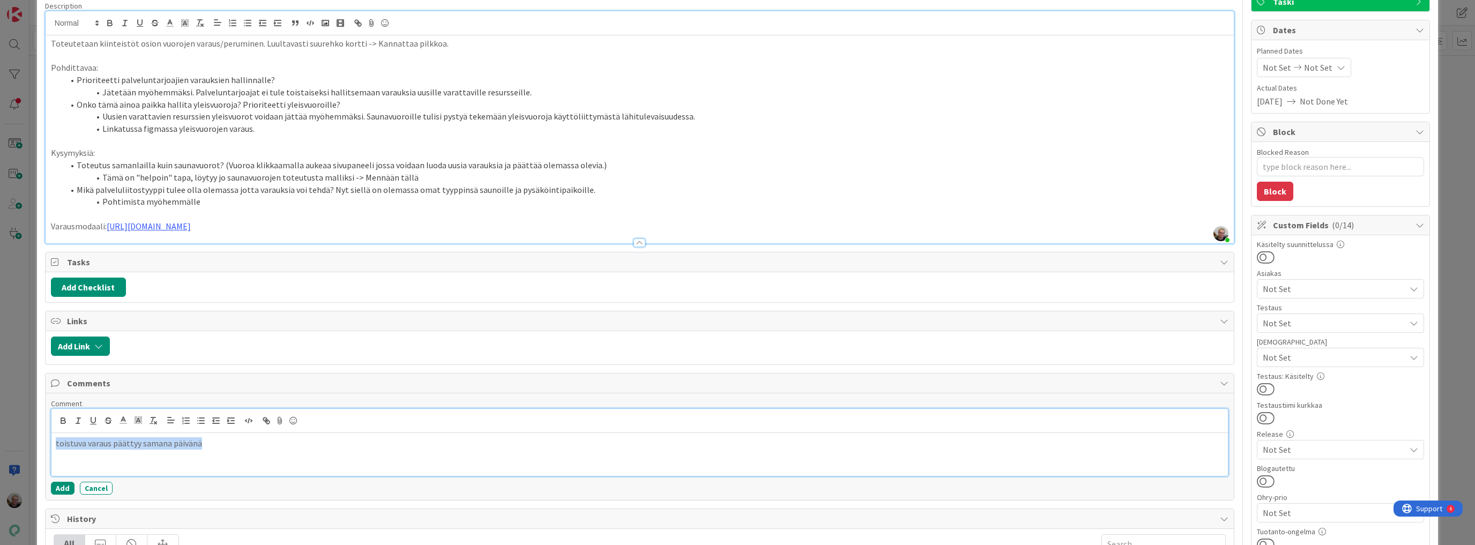
drag, startPoint x: 53, startPoint y: 443, endPoint x: 198, endPoint y: 459, distance: 146.6
click at [197, 459] on div "toistuva varaus päättyy samana päivänä" at bounding box center [639, 454] width 1176 height 43
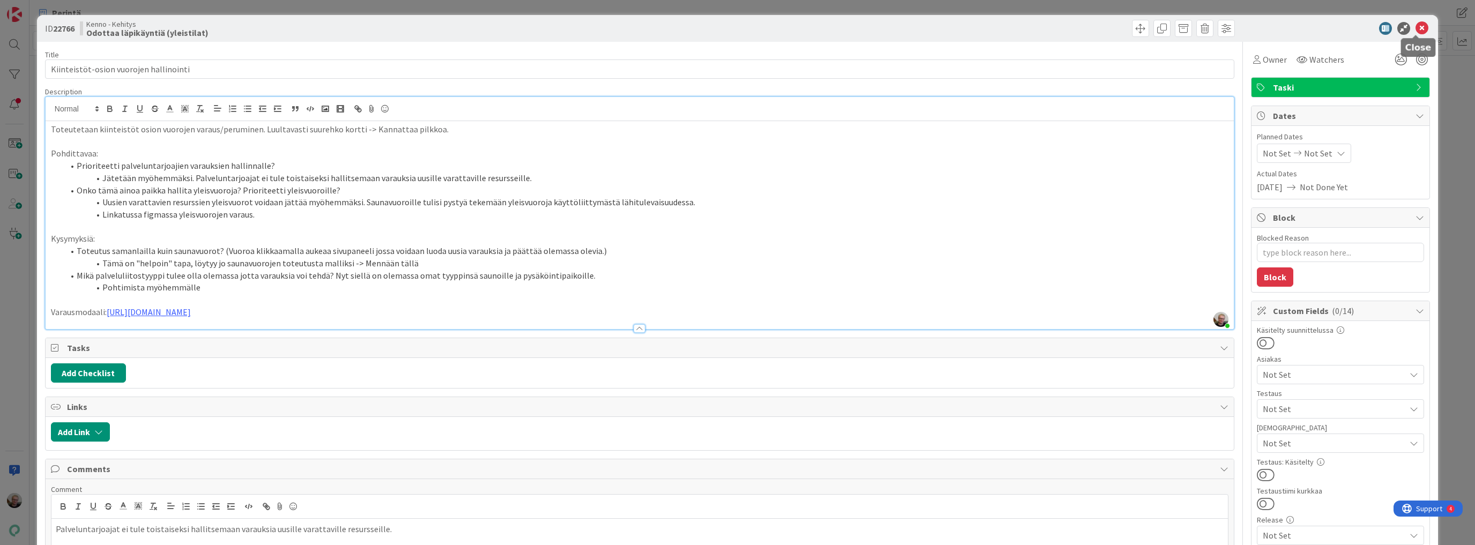
click at [1415, 28] on icon at bounding box center [1421, 28] width 13 height 13
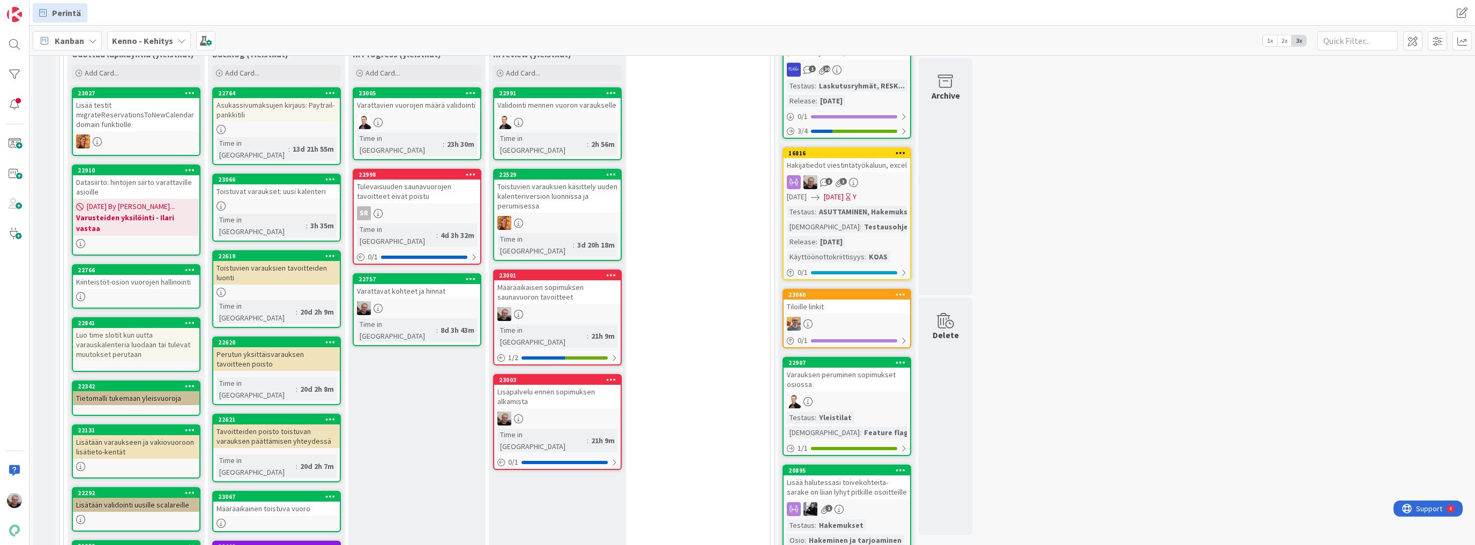
scroll to position [242, 0]
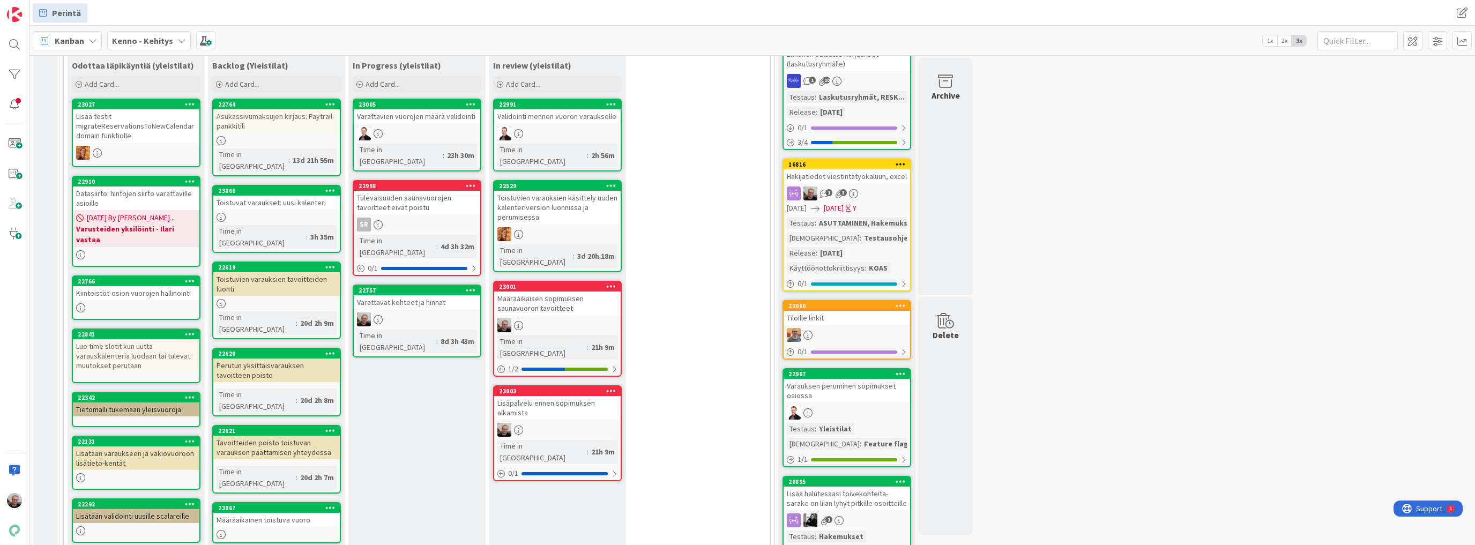
click at [153, 345] on div "Luo time slotit kun uutta varauskalenteria luodaan tai tulevat muutokset peruta…" at bounding box center [136, 355] width 126 height 33
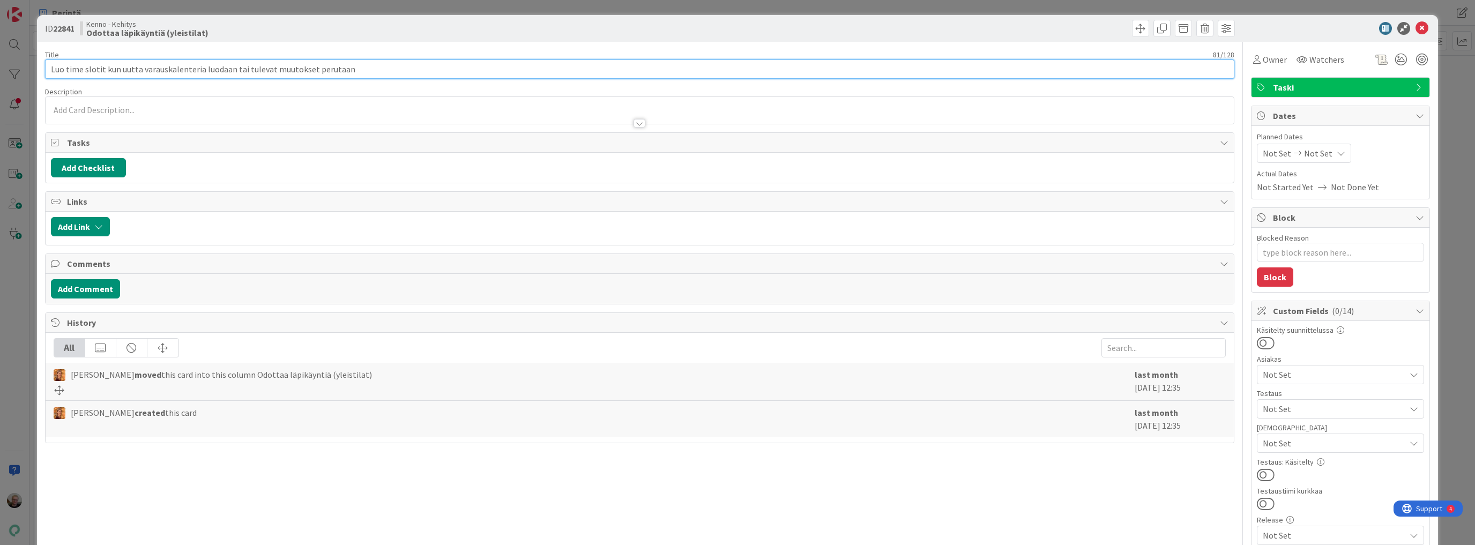
click at [412, 59] on input "Luo time slotit kun uutta varauskalenteria luodaan tai tulevat muutokset peruta…" at bounding box center [639, 68] width 1189 height 19
click at [1416, 26] on icon at bounding box center [1421, 28] width 13 height 13
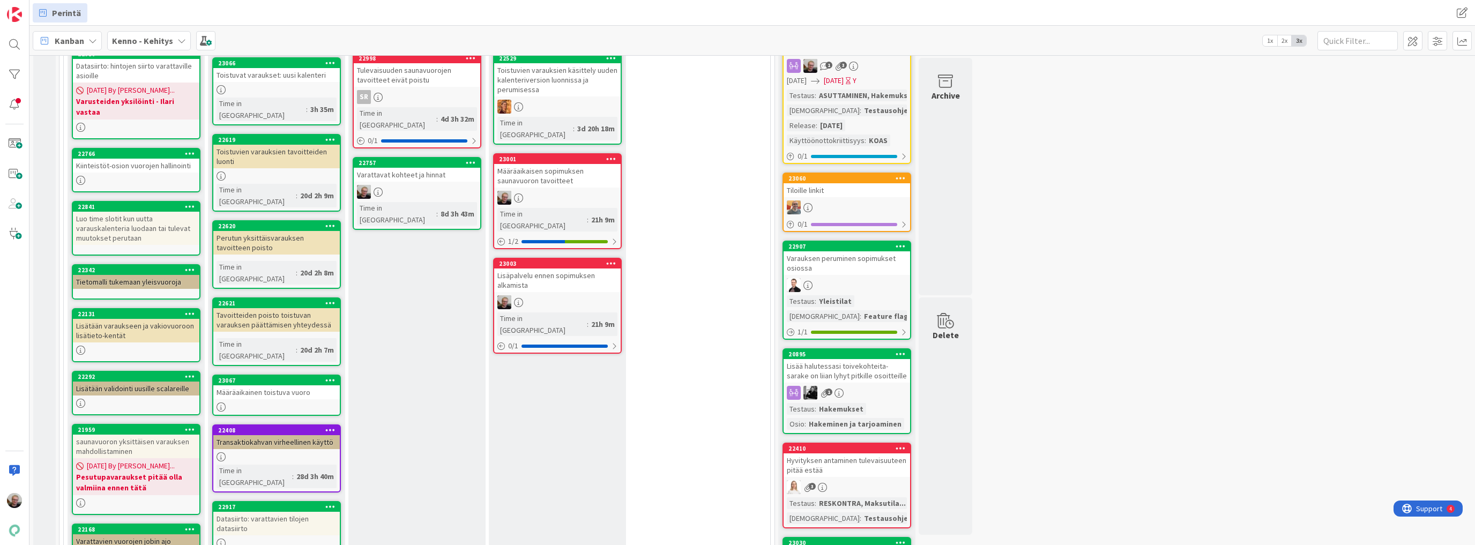
scroll to position [371, 0]
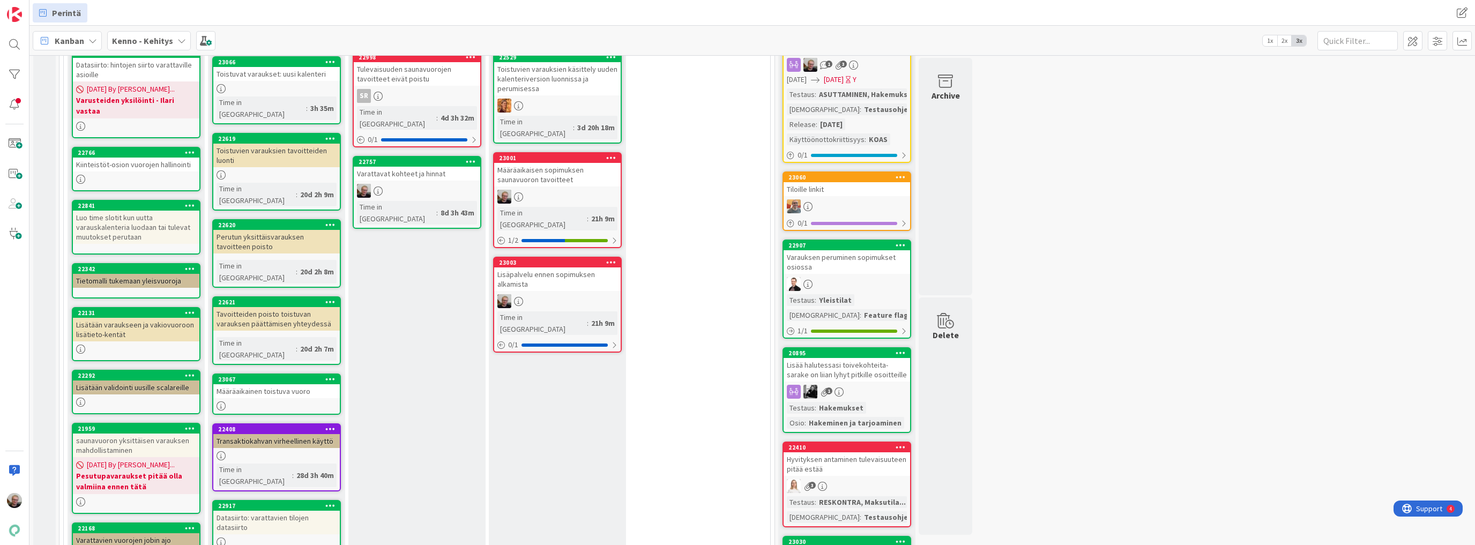
click at [116, 320] on div "Lisätään varaukseen ja vakiovuoroon lisätieto-kentät" at bounding box center [136, 330] width 126 height 24
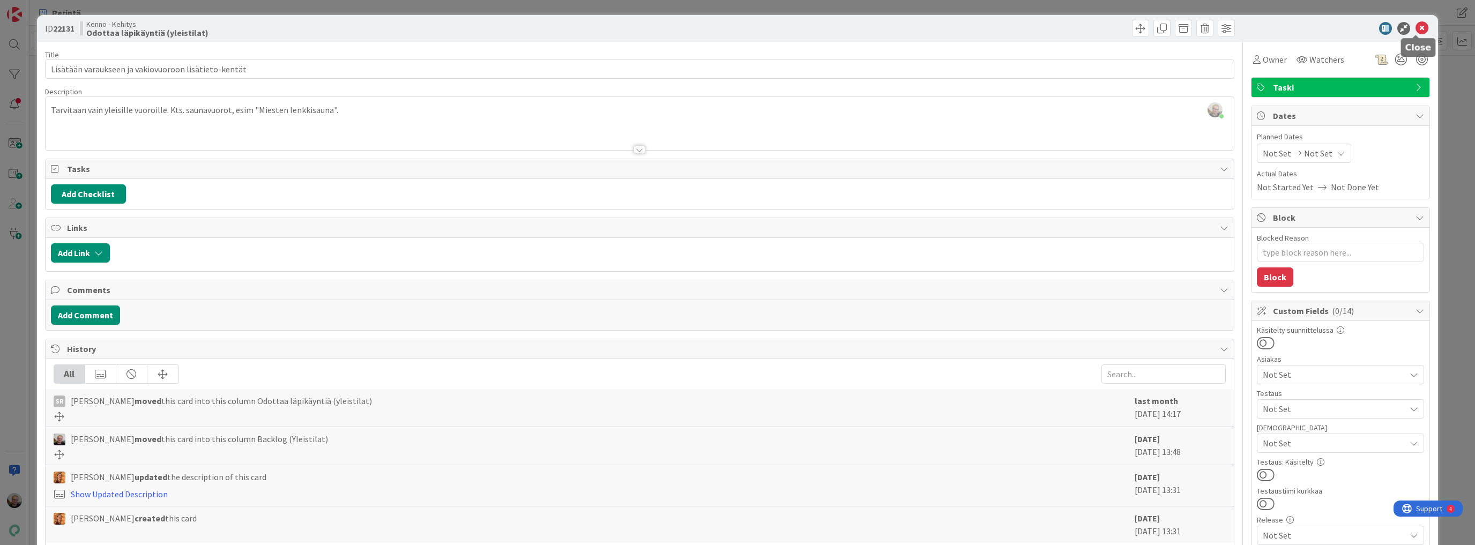
click at [1415, 27] on icon at bounding box center [1421, 28] width 13 height 13
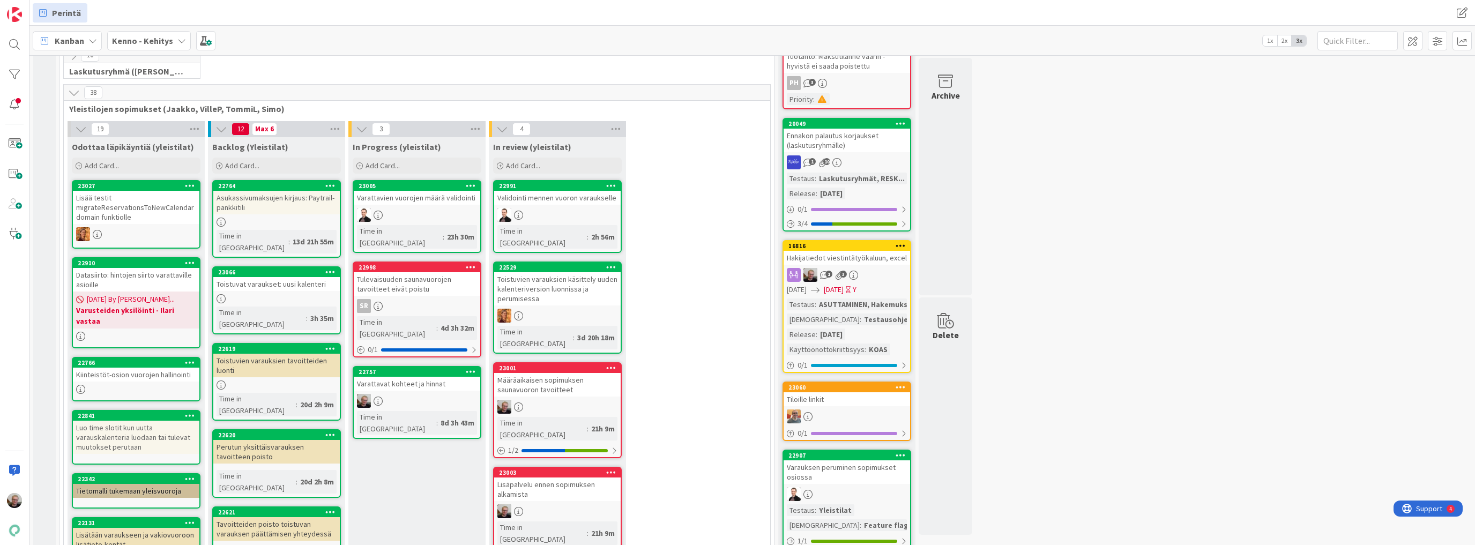
scroll to position [156, 0]
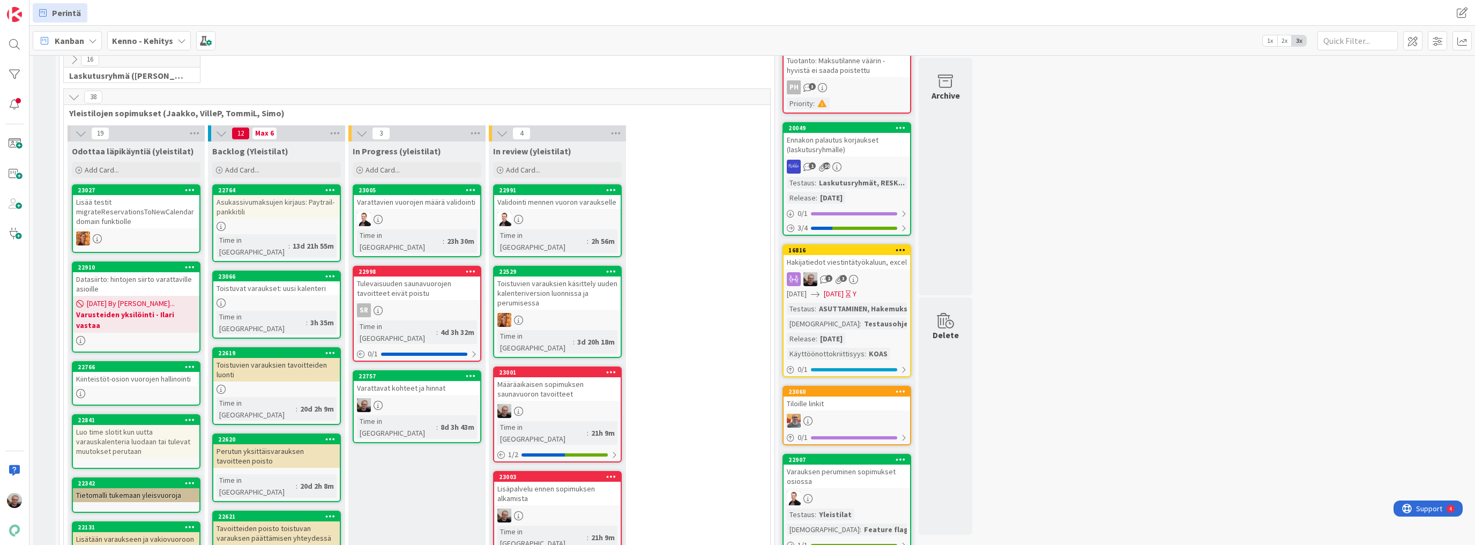
click at [135, 372] on div "Kiinteistöt-osion vuorojen hallinointi" at bounding box center [136, 379] width 126 height 14
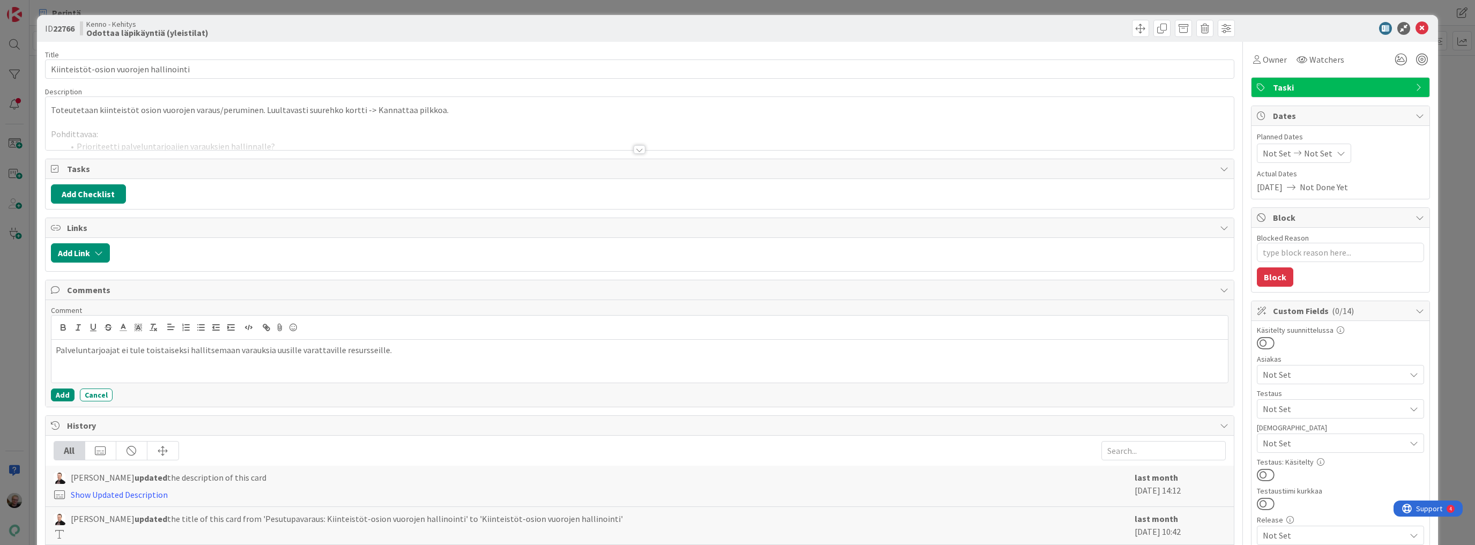
type textarea "x"
click at [53, 69] on input "Kiinteistöt-osion vuorojen hallinointi" at bounding box center [639, 68] width 1189 height 19
type input "YleisvuorotKiinteistöt-osion vuorojen hallinointi"
type textarea "x"
type input "Yleisvuorot: Kiinteistöt-osion vuorojen hallinointi"
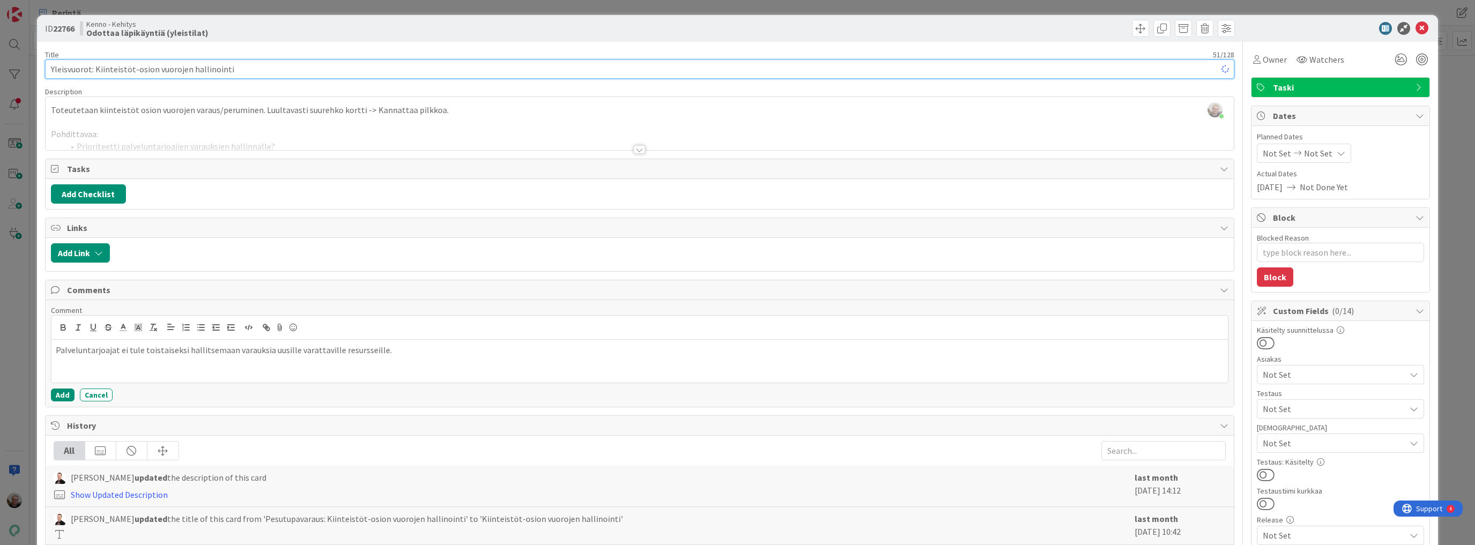
type textarea "x"
type input "Yleisvuorot: Kiinteistöt-osion vuorojen hallinointi"
click at [1415, 26] on icon at bounding box center [1421, 28] width 13 height 13
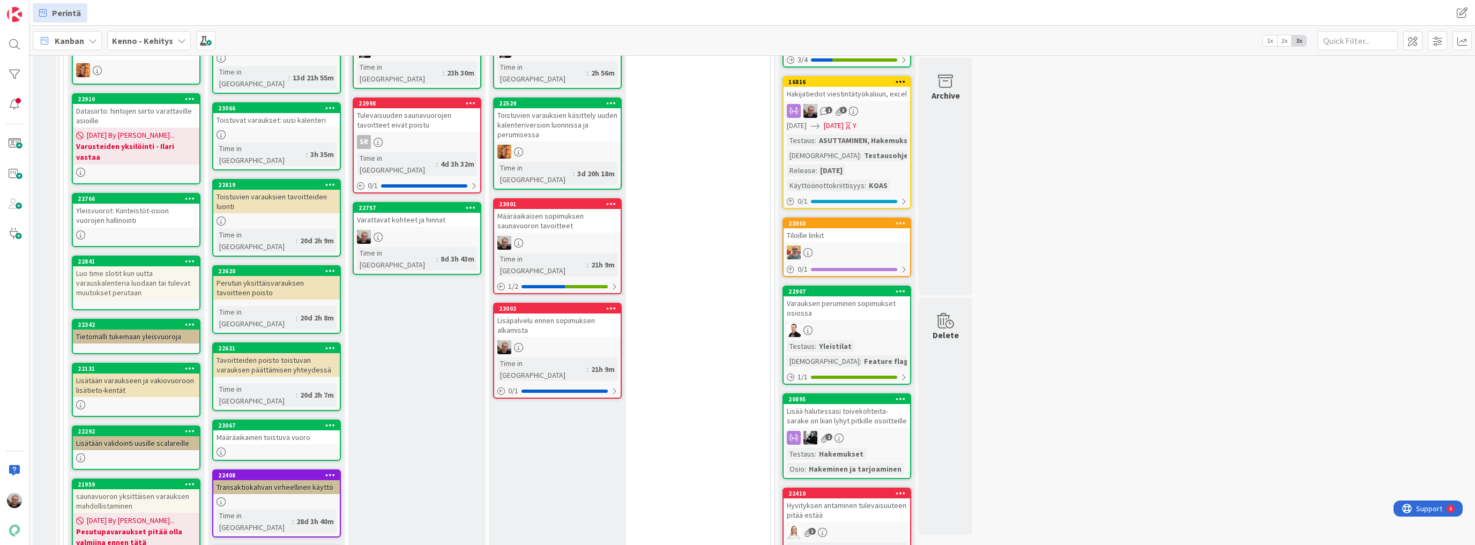
scroll to position [328, 0]
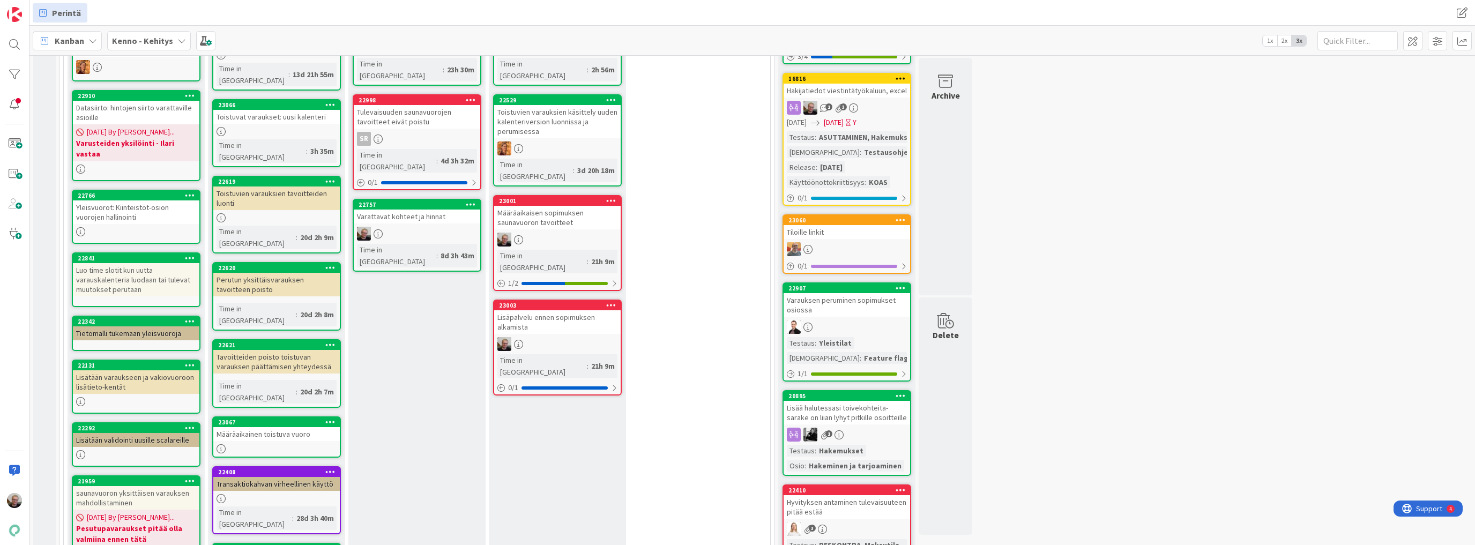
click at [129, 326] on div "Tietomalli tukemaan yleisvuoroja" at bounding box center [136, 333] width 126 height 14
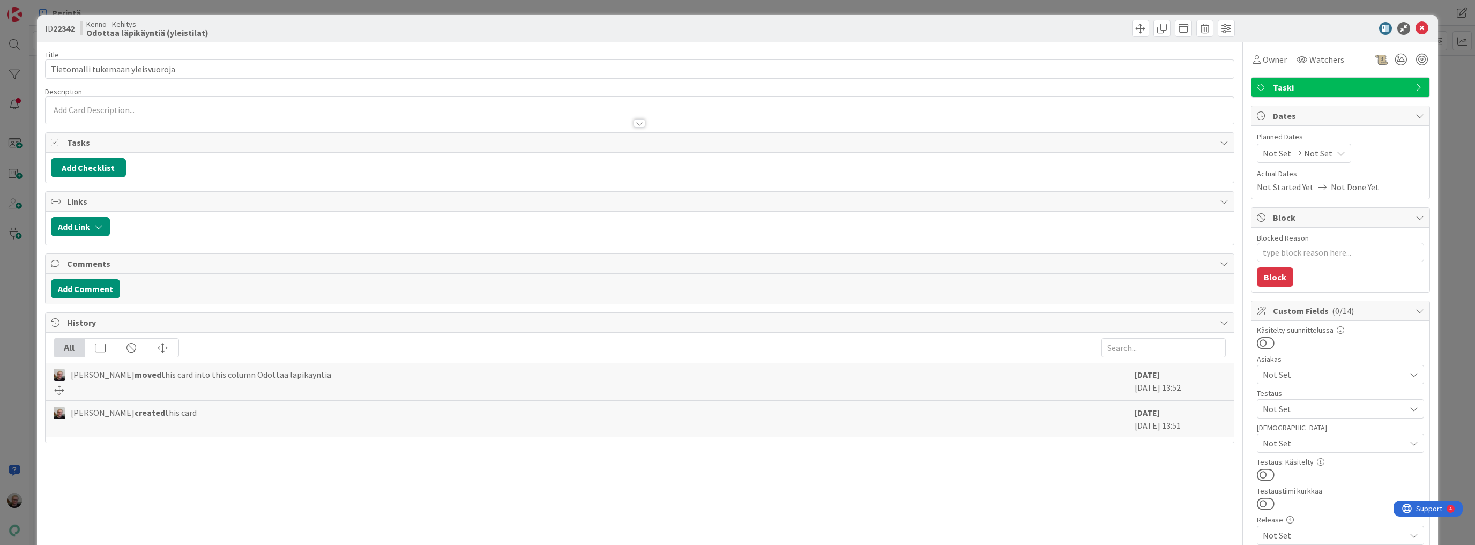
type textarea "x"
click at [51, 69] on input "Tietomalli tukemaan yleisvuoroja" at bounding box center [639, 68] width 1189 height 19
type input "YleisvuoTietomalli tukemaan yleisvuoroja"
type textarea "x"
type input "YleisvuorotTietomalli tukemaan yleisvuoroja"
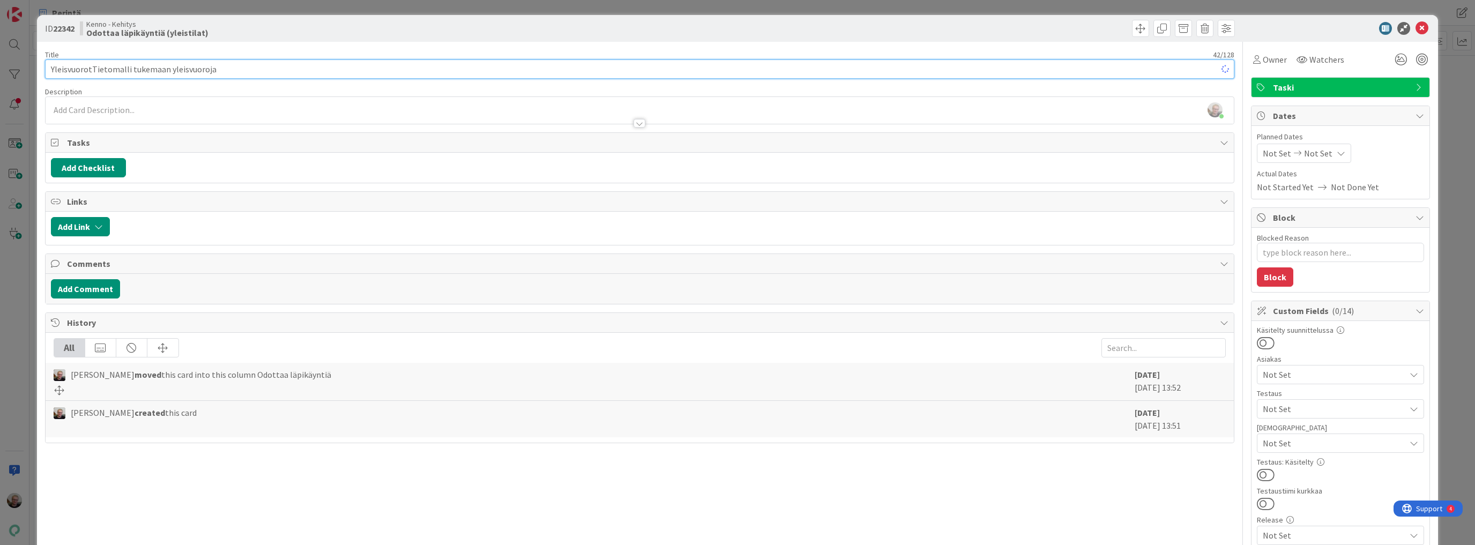
type textarea "x"
type input "Yleisvuorot: Tietomalli tukemaan yleisvuoroja"
type textarea "x"
type input "Yleisvuorot: Tietomalli tukemaan yleisvuoroja"
click at [1418, 29] on icon at bounding box center [1421, 28] width 13 height 13
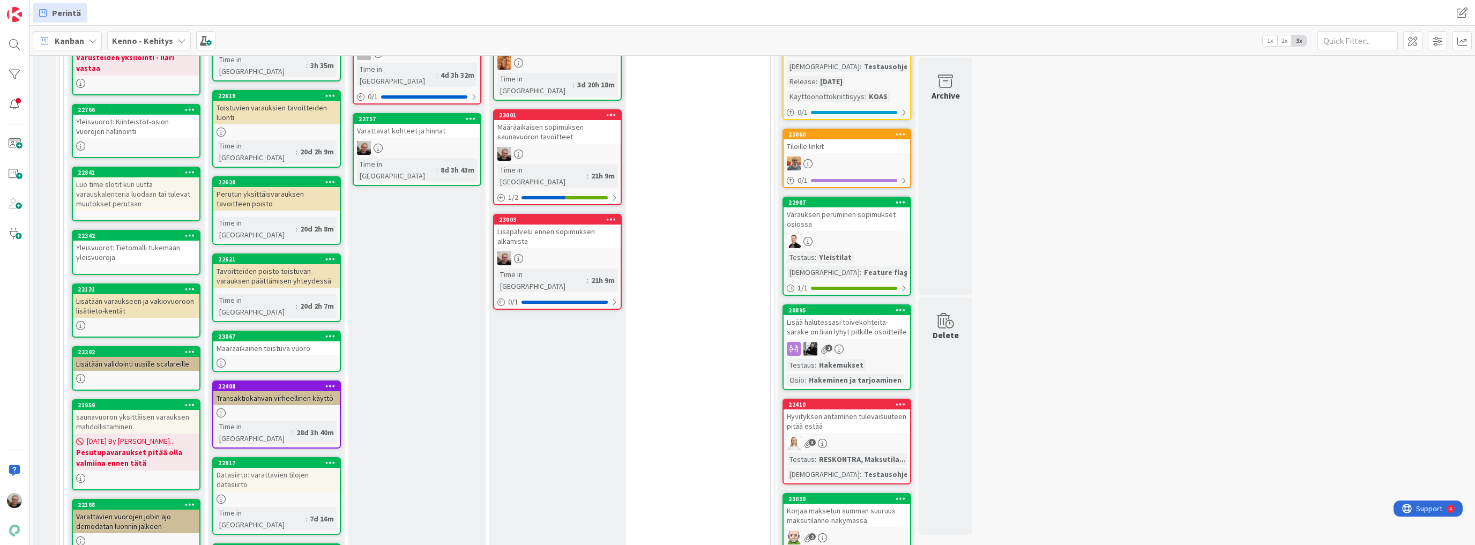
click at [120, 296] on div "Lisätään varaukseen ja vakiovuoroon lisätieto-kentät" at bounding box center [136, 306] width 126 height 24
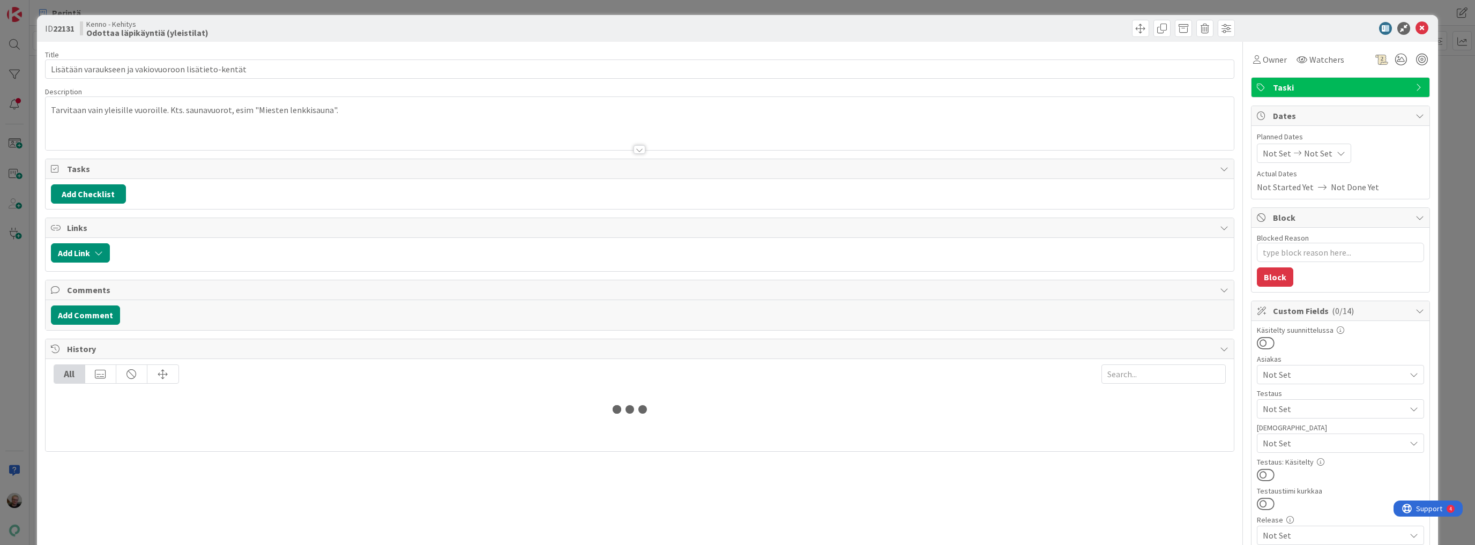
type textarea "x"
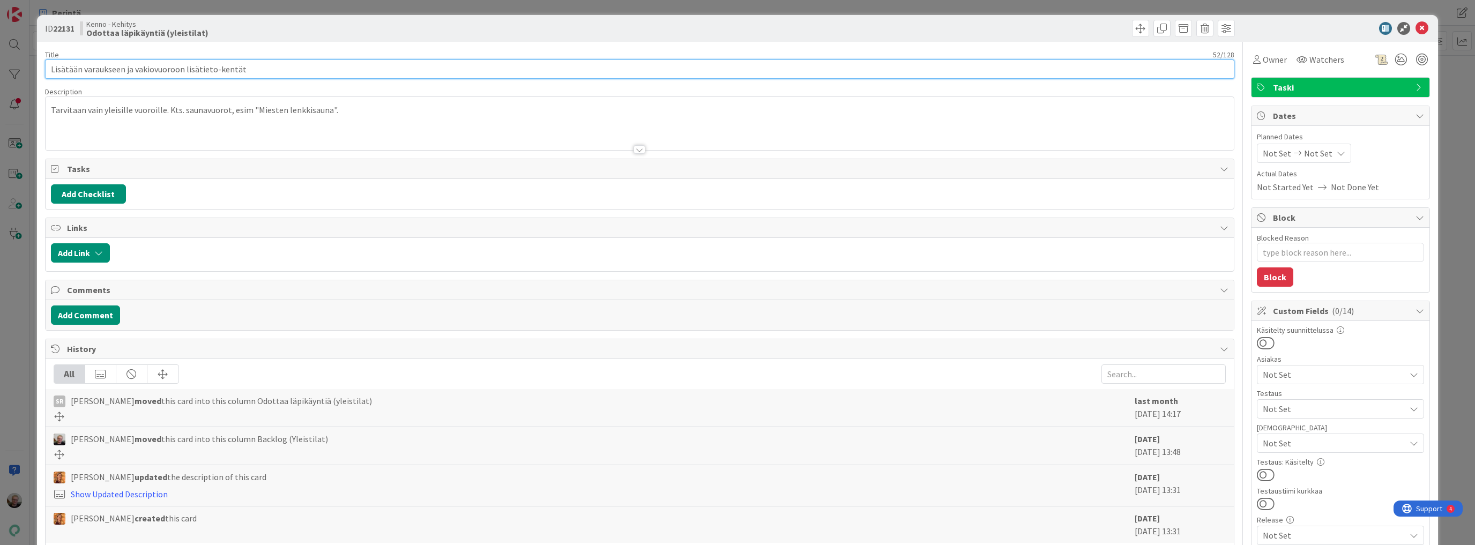
click at [51, 66] on input "Lisätään varaukseen ja vakiovuoroon lisätieto-kentät" at bounding box center [639, 68] width 1189 height 19
type input "YleisvuorLisätään varaukseen ja vakiovuoroon lisätieto-kentät"
type textarea "x"
type input "YleisvuorotLisätään varaukseen ja vakiovuoroon lisätieto-kentät"
type textarea "x"
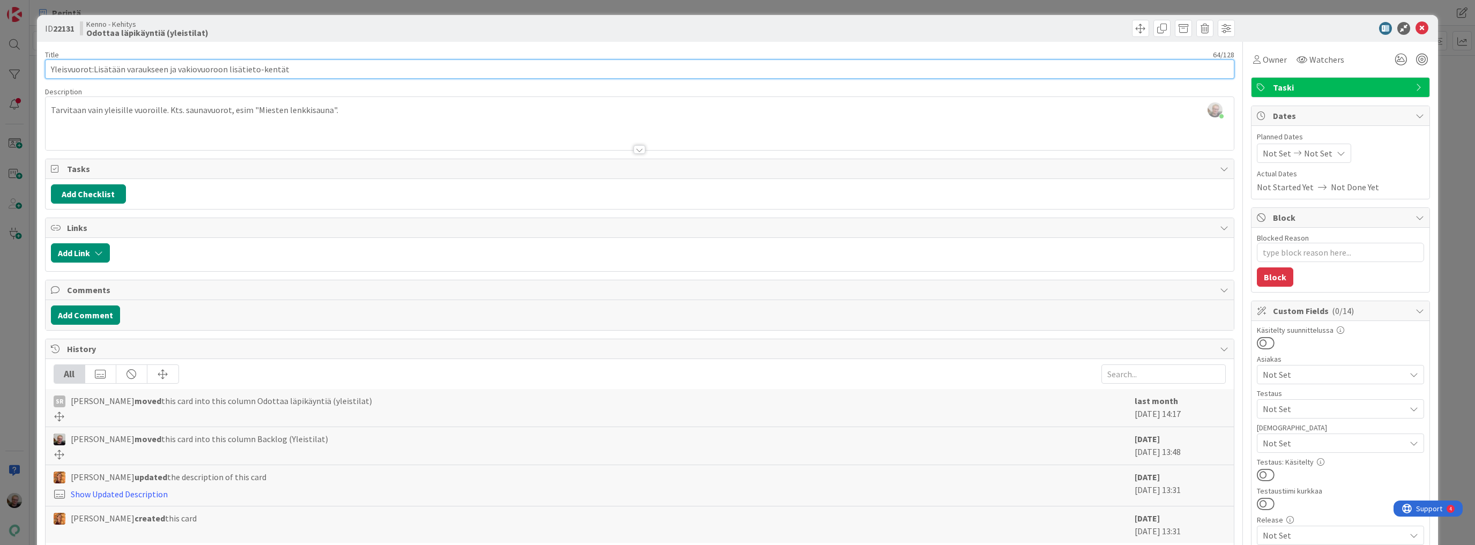
type input "Yleisvuorot: Lisätään varaukseen ja vakiovuoroon lisätieto-kentät"
type textarea "x"
type input "Yleisvuorot: Lisätään varaukseen ja vakiovuoroon lisätieto-kentät"
click at [1415, 27] on icon at bounding box center [1421, 28] width 13 height 13
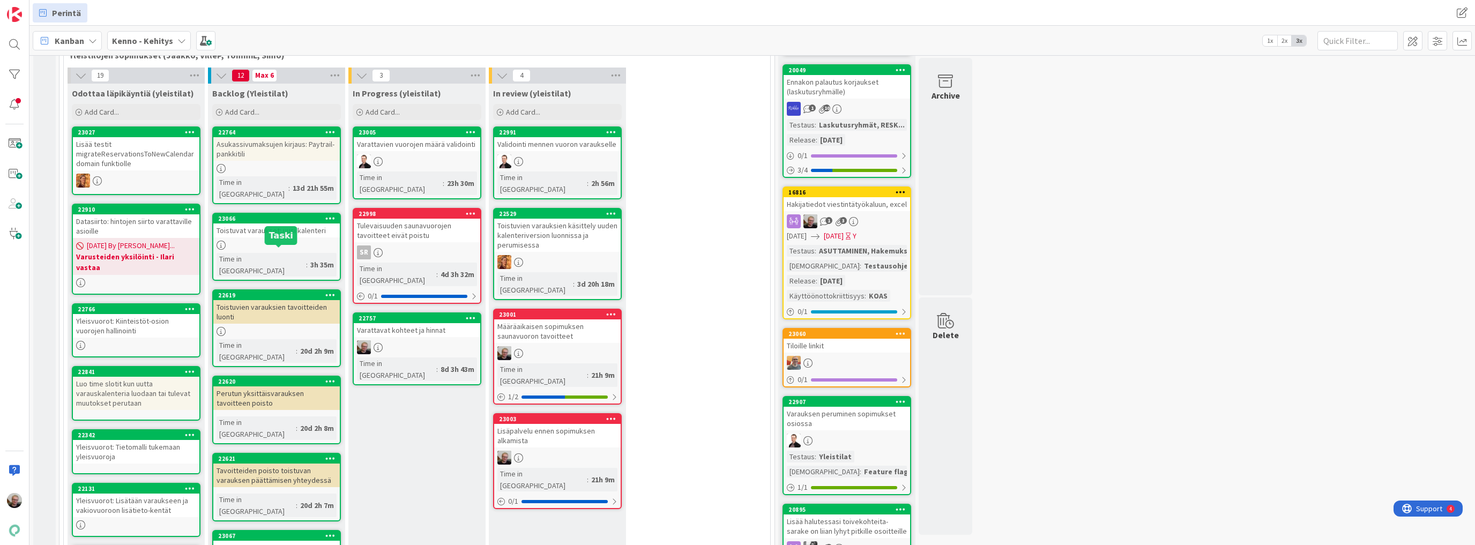
scroll to position [199, 0]
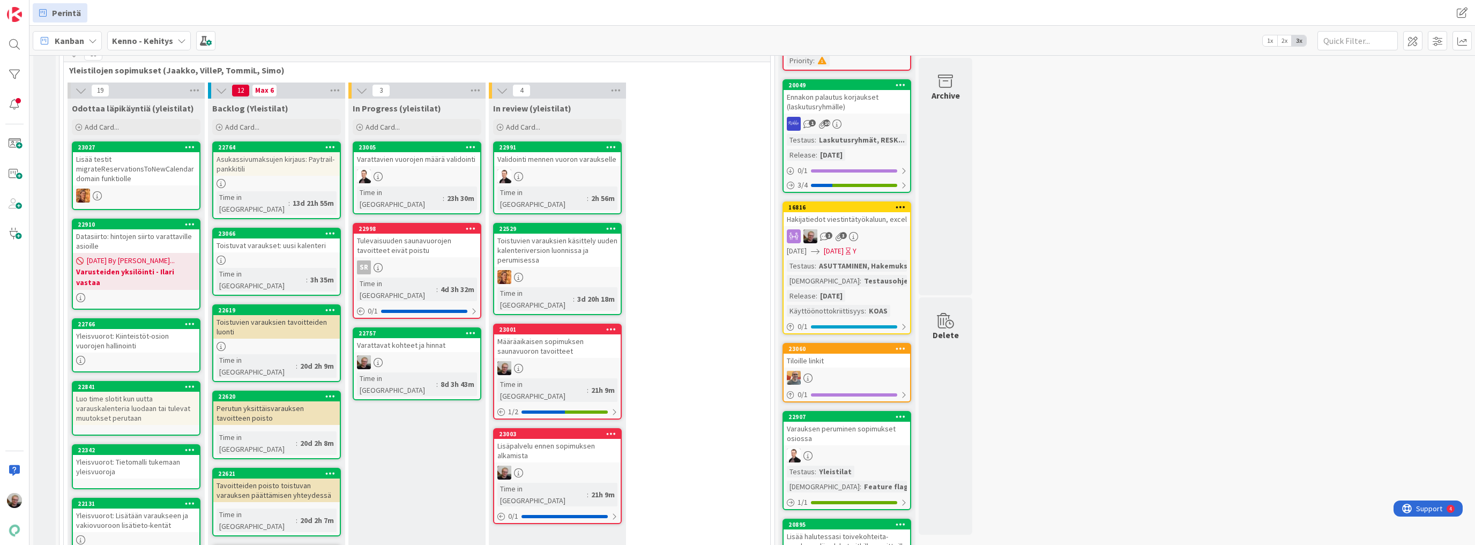
click at [440, 338] on div "Varattavat kohteet ja hinnat" at bounding box center [417, 345] width 126 height 14
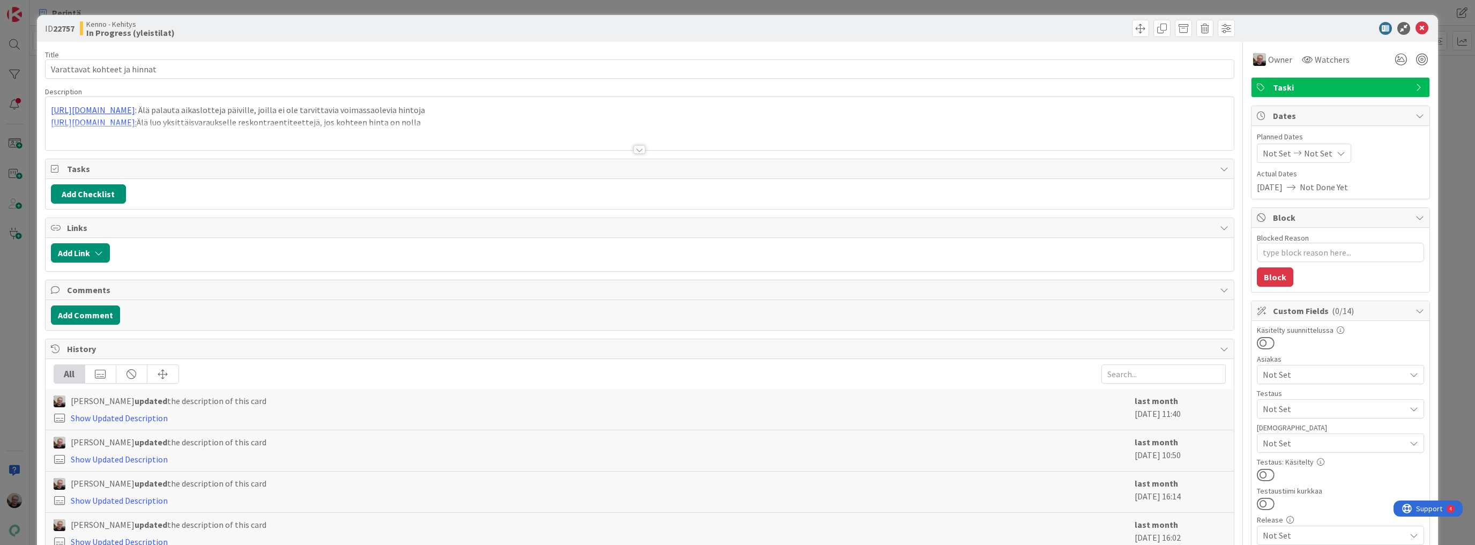
click at [444, 129] on div at bounding box center [640, 136] width 1188 height 27
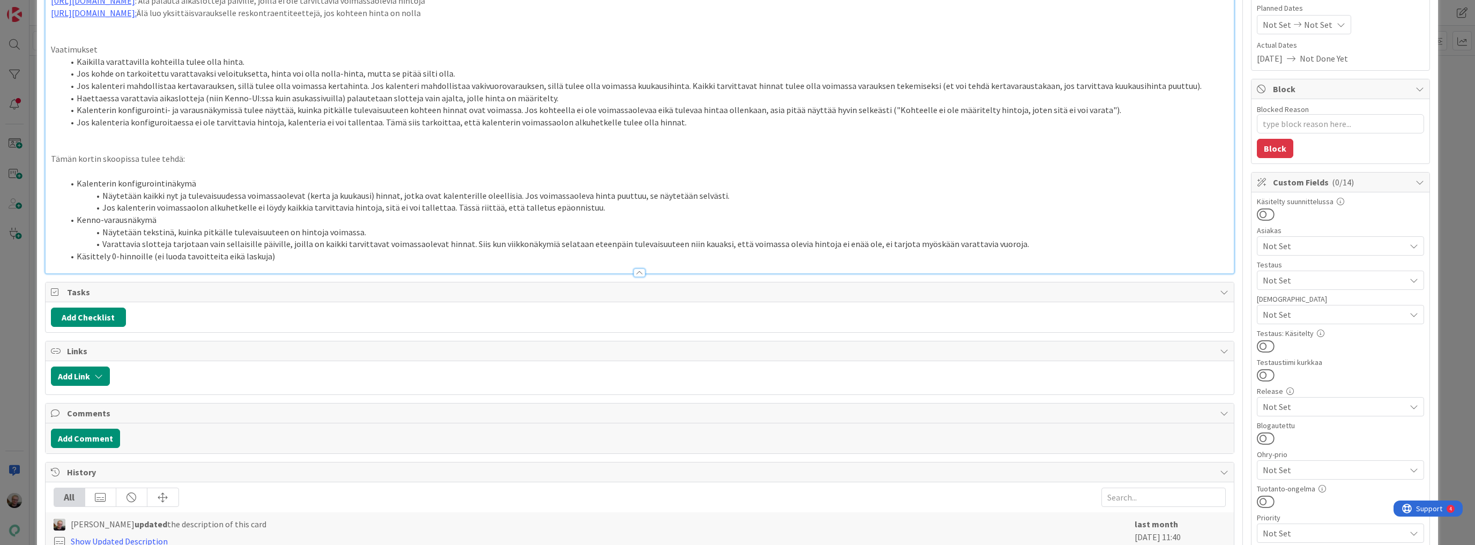
scroll to position [114, 0]
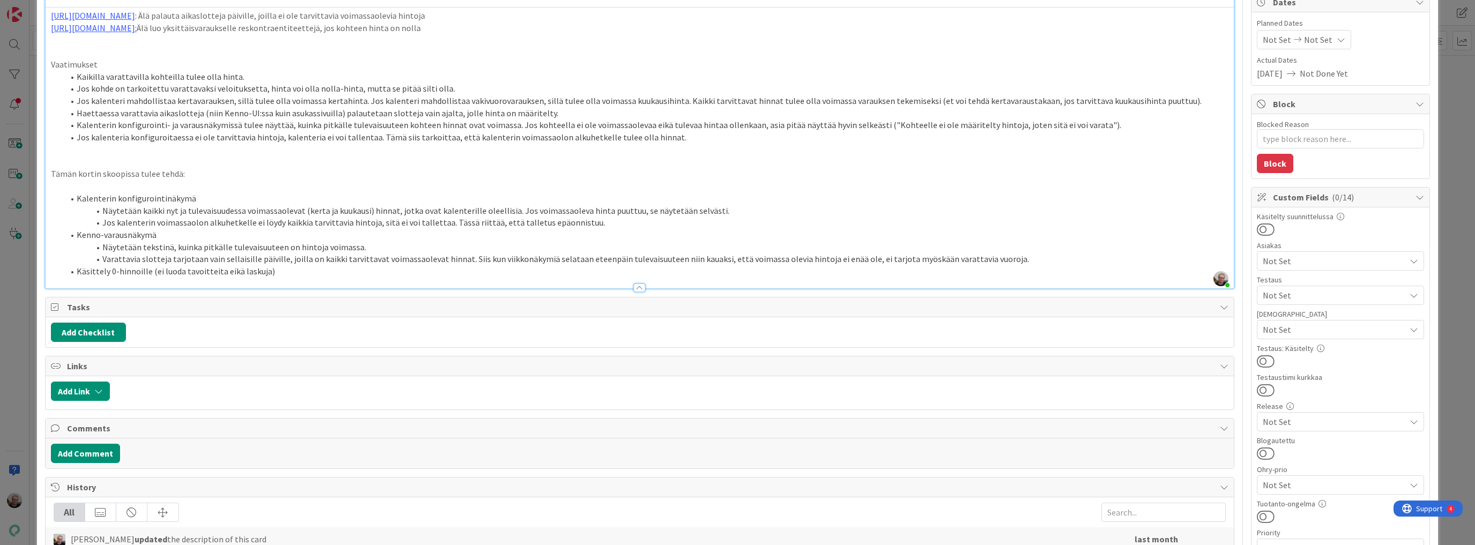
click at [155, 232] on li "Kenno-varausnäkymä" at bounding box center [646, 235] width 1165 height 12
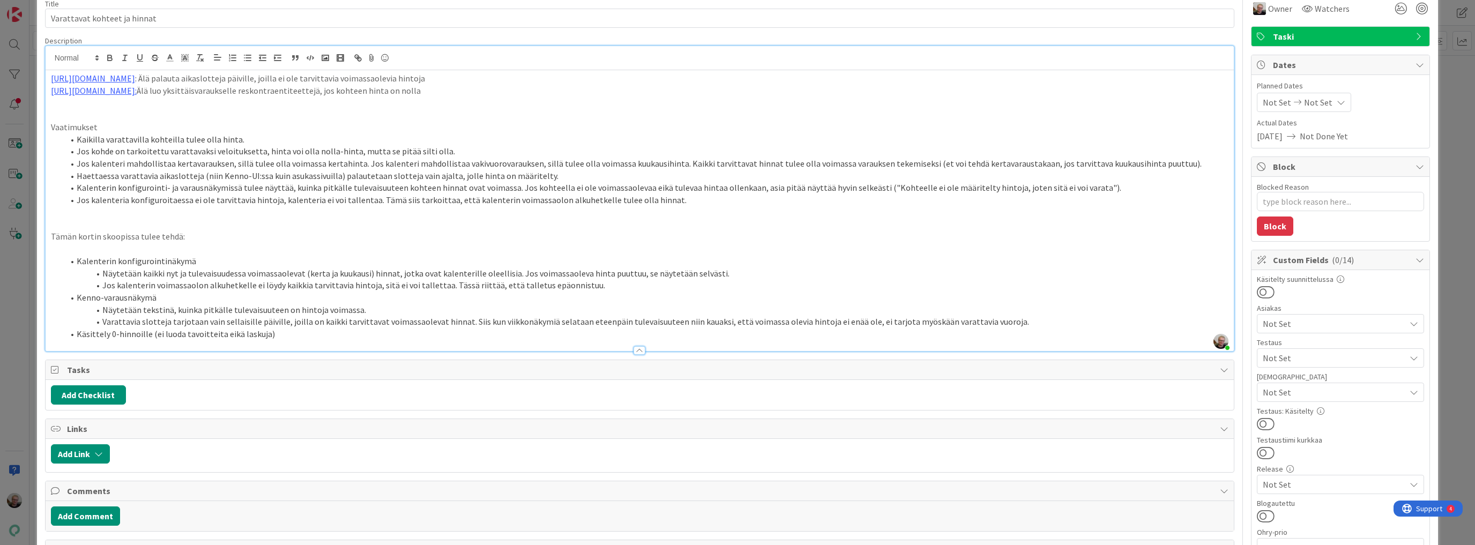
scroll to position [0, 0]
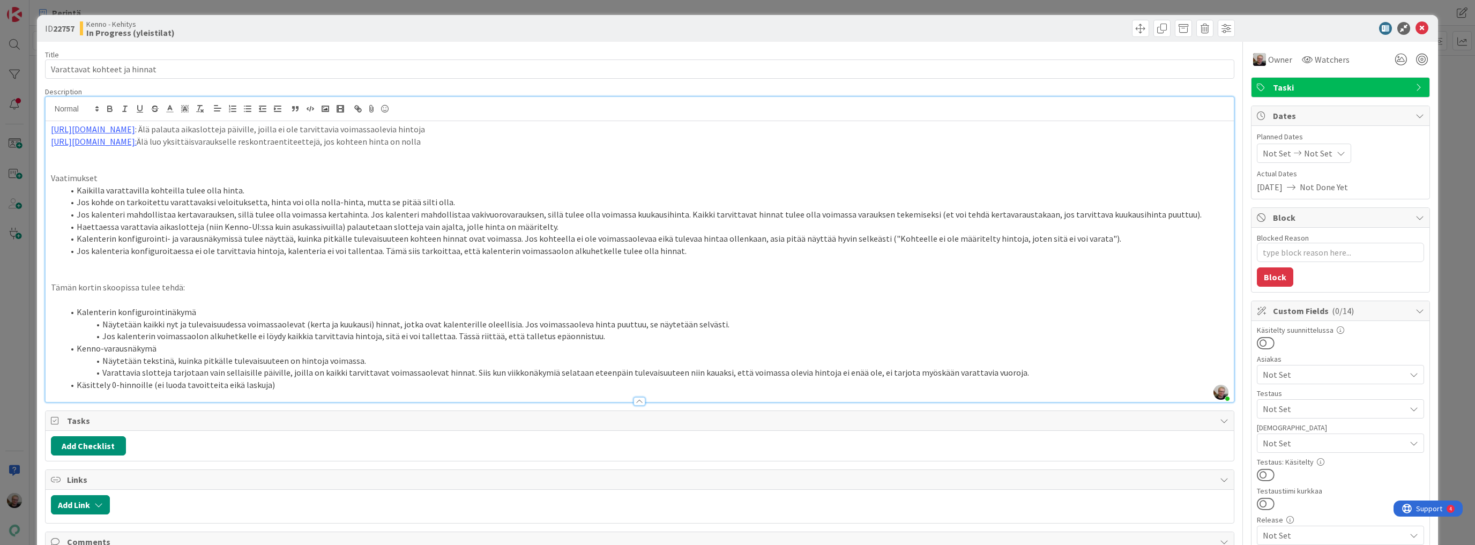
click at [561, 217] on li "Jos kalenteri mahdollistaa kertavarauksen, sillä tulee olla voimassa kertahinta…" at bounding box center [646, 214] width 1165 height 12
click at [556, 228] on li "Haettaessa varattavia aikaslotteja (niin Kenno-UI:ssa kuin asukassivuilla) pala…" at bounding box center [646, 227] width 1165 height 12
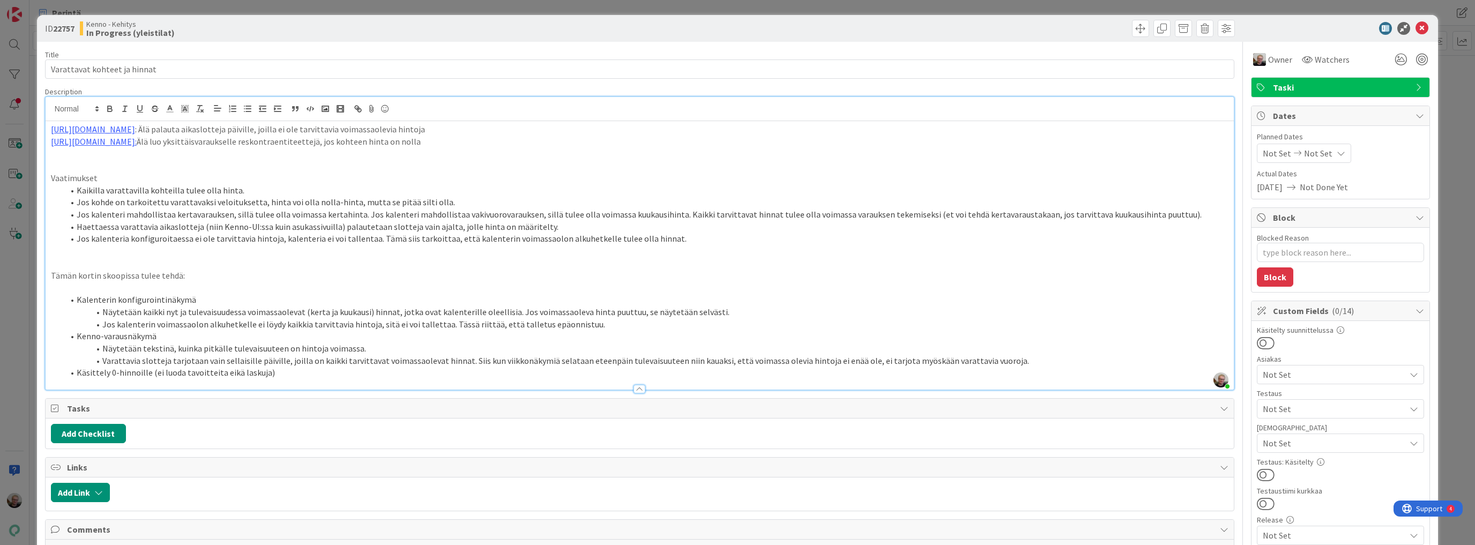
click at [202, 298] on li "Kalenterin konfigurointinäkymä" at bounding box center [646, 300] width 1165 height 12
click at [194, 295] on li "Kalenterin konfigurointinäkymä" at bounding box center [646, 300] width 1165 height 12
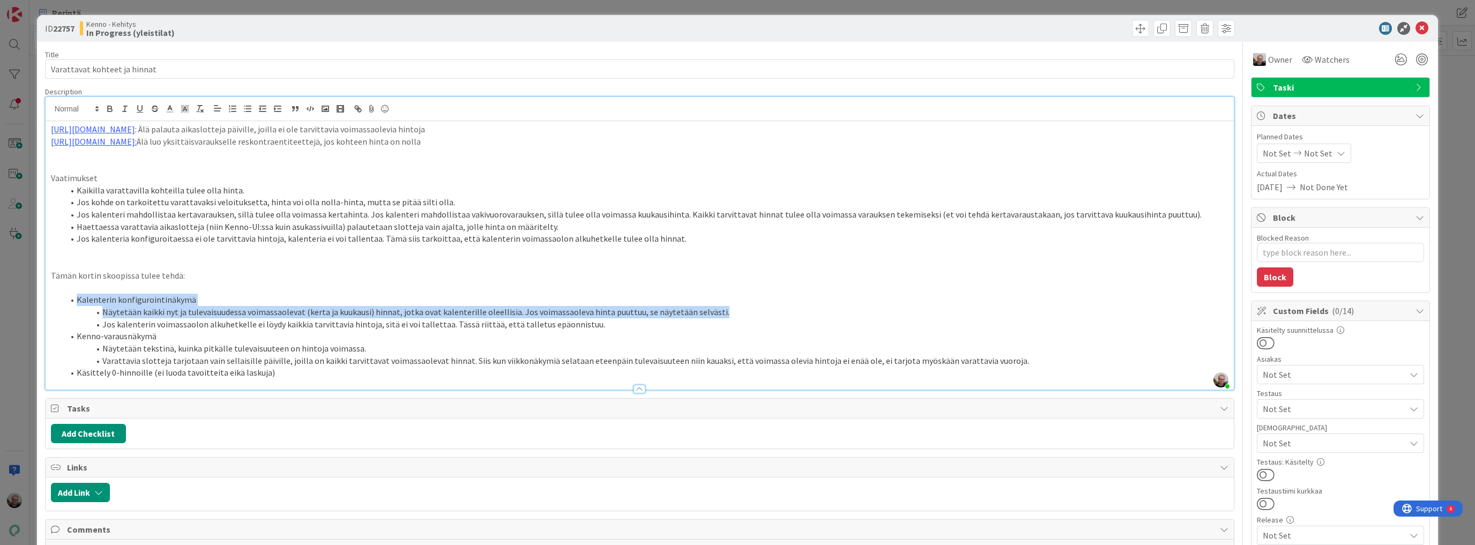
drag, startPoint x: 77, startPoint y: 299, endPoint x: 716, endPoint y: 313, distance: 639.5
click at [716, 313] on ol "Kalenterin konfigurointinäkymä Näytetään kaikki nyt ja tulevaisuudessa voimassa…" at bounding box center [639, 336] width 1177 height 85
copy ol "Kalenterin konfigurointinäkymä Näytetään kaikki nyt ja tulevaisuudessa voimassa…"
click at [232, 295] on li "Kalenterin konfigurointinäkymä" at bounding box center [646, 300] width 1165 height 12
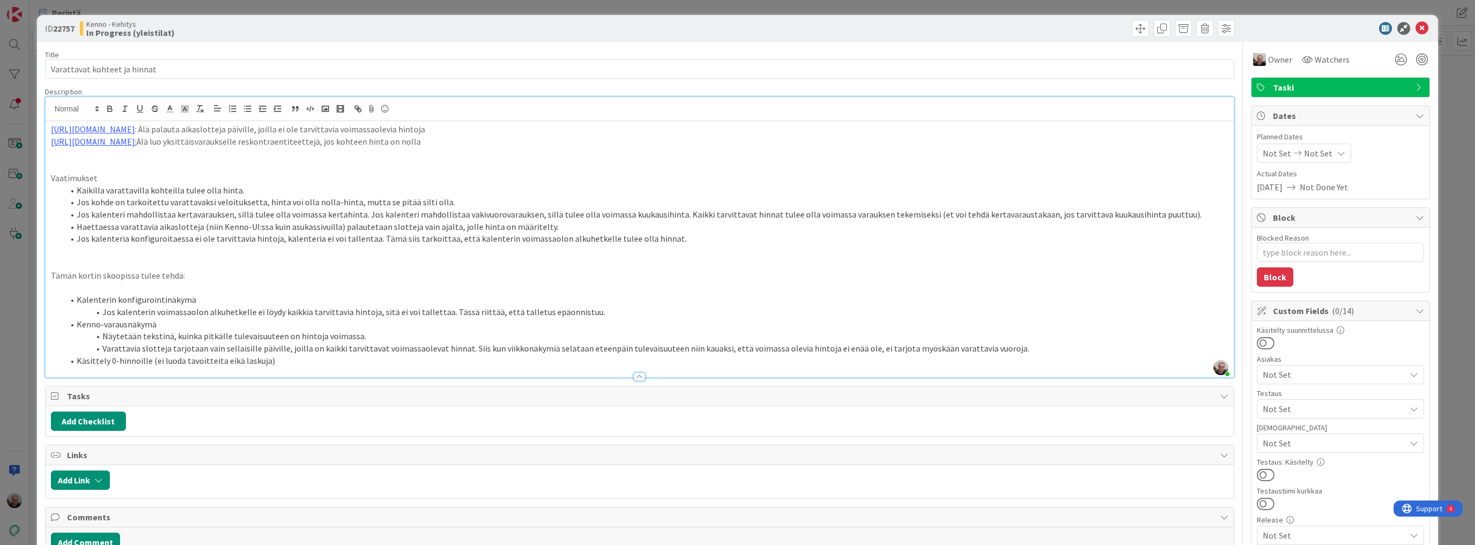
click at [603, 319] on li "Kenno-varausnäkymä" at bounding box center [646, 324] width 1165 height 12
click at [588, 308] on li "Jos kalenterin voimassaolon alkuhetkelle ei löydy kaikkia tarvittavia hintoja, …" at bounding box center [646, 312] width 1165 height 12
copy ol "Kenno-varausnäkymä Näytetään tekstinä, kuinka pitkälle tulevaisuuteen on hintoj…"
click at [465, 332] on li "Näytetään tekstinä, kuinka pitkälle tulevaisuuteen on hintoja voimassa." at bounding box center [646, 336] width 1165 height 12
click at [245, 325] on li "Kenno-varausnäkymä" at bounding box center [646, 324] width 1165 height 12
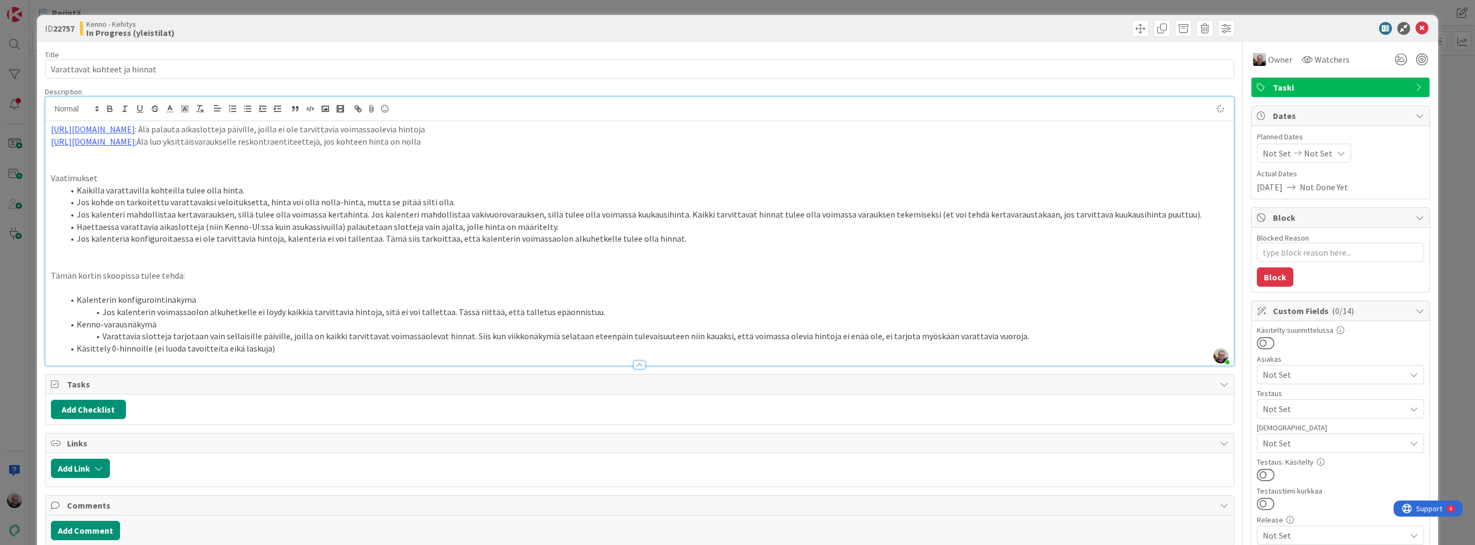
type textarea "x"
click at [1418, 28] on icon at bounding box center [1421, 28] width 13 height 13
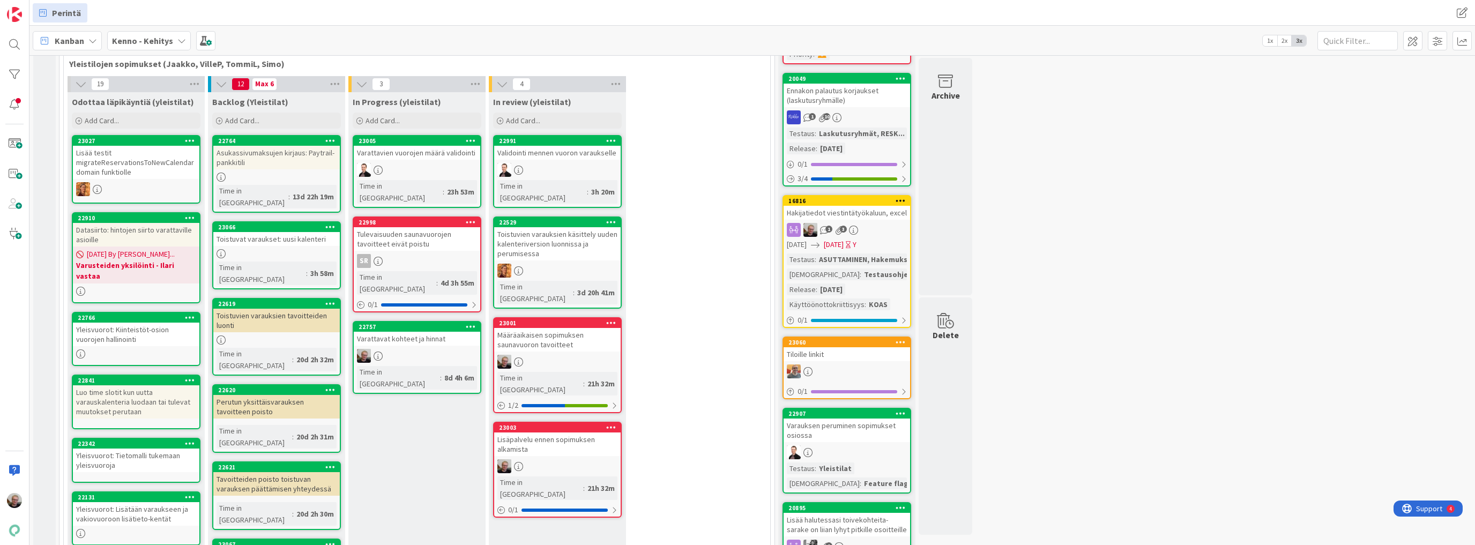
scroll to position [214, 0]
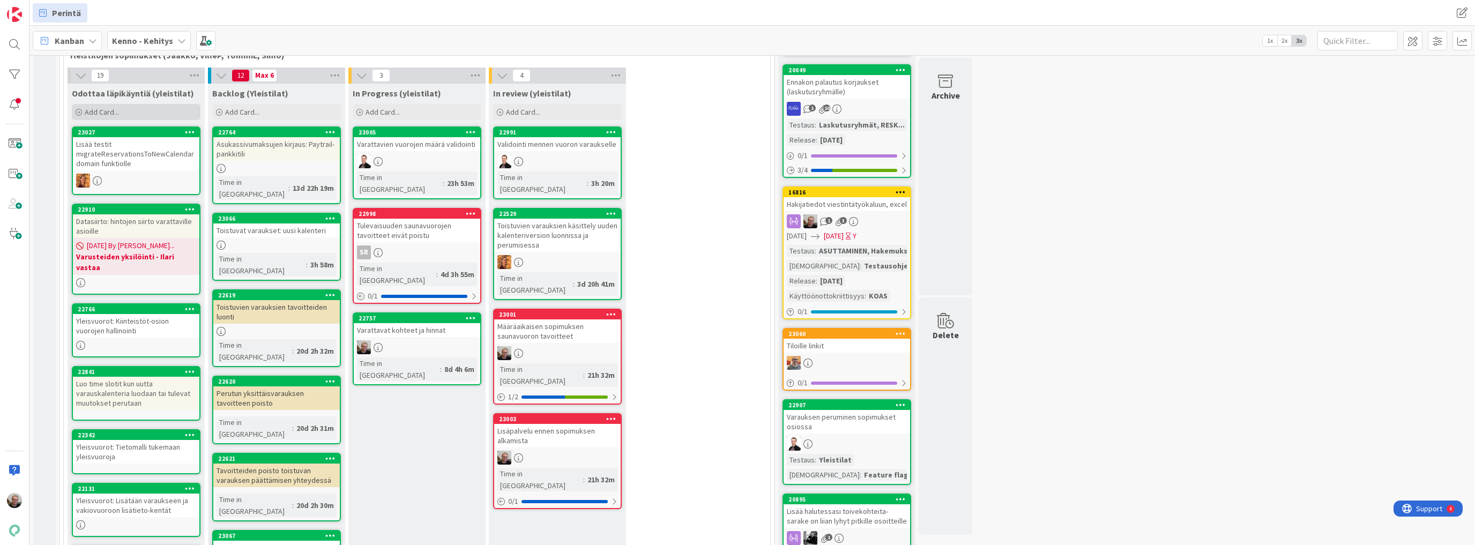
click at [121, 111] on div "Add Card..." at bounding box center [136, 112] width 129 height 16
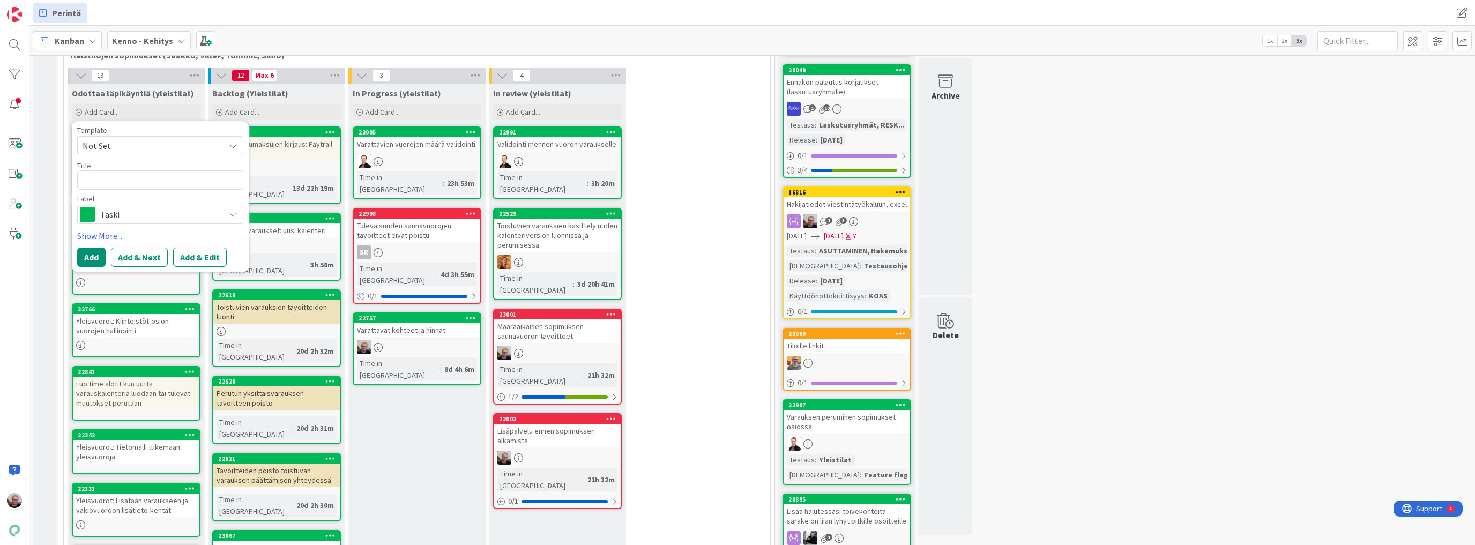
type textarea "x"
type textarea "N"
type textarea "x"
type textarea "Ni"
type textarea "x"
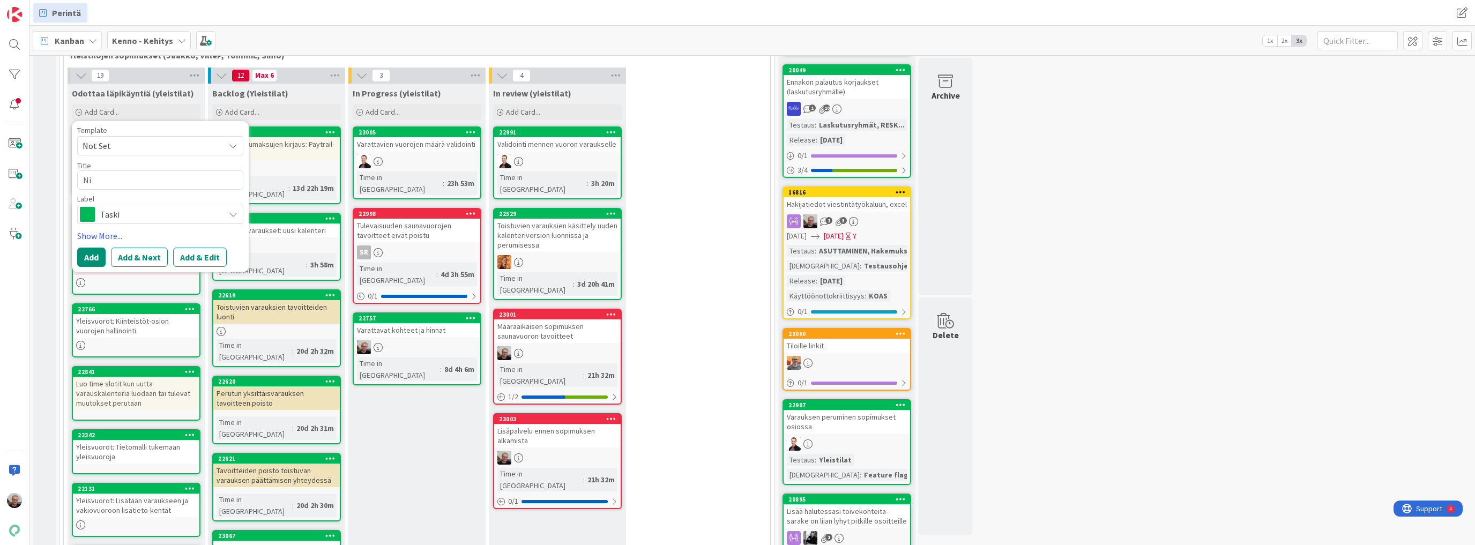
type textarea "Nic"
type textarea "x"
type textarea "Nice"
type textarea "x"
type textarea "Nice"
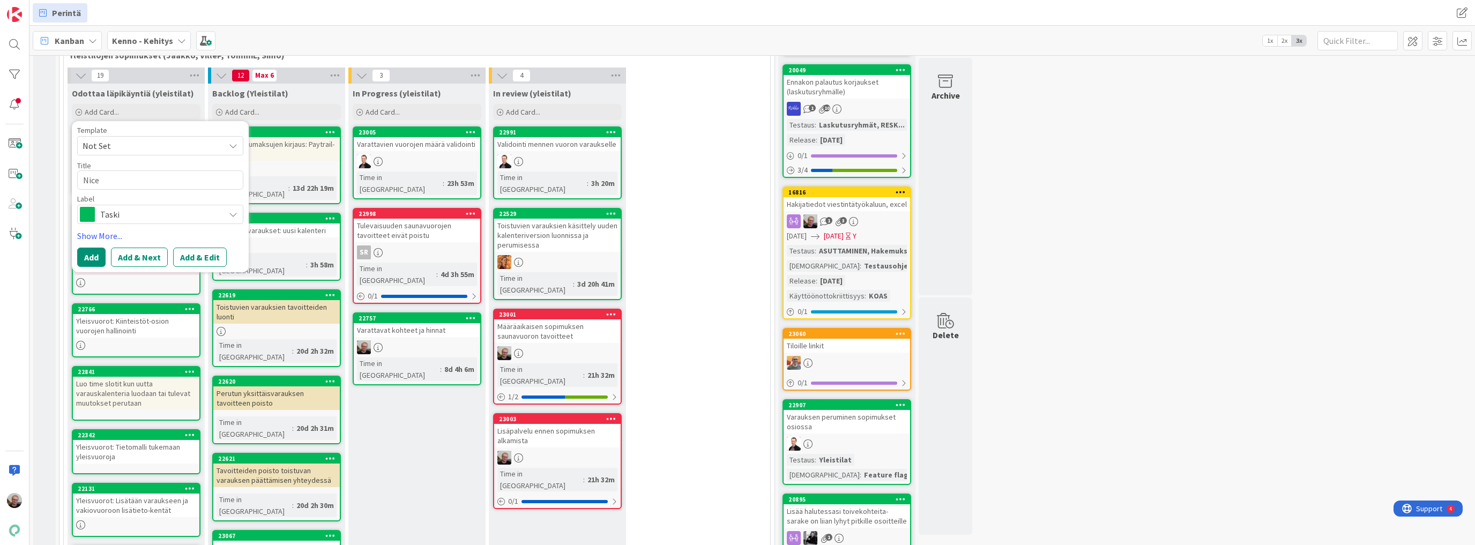
type textarea "x"
type textarea "Nice to"
type textarea "x"
type textarea "Nice to"
type textarea "x"
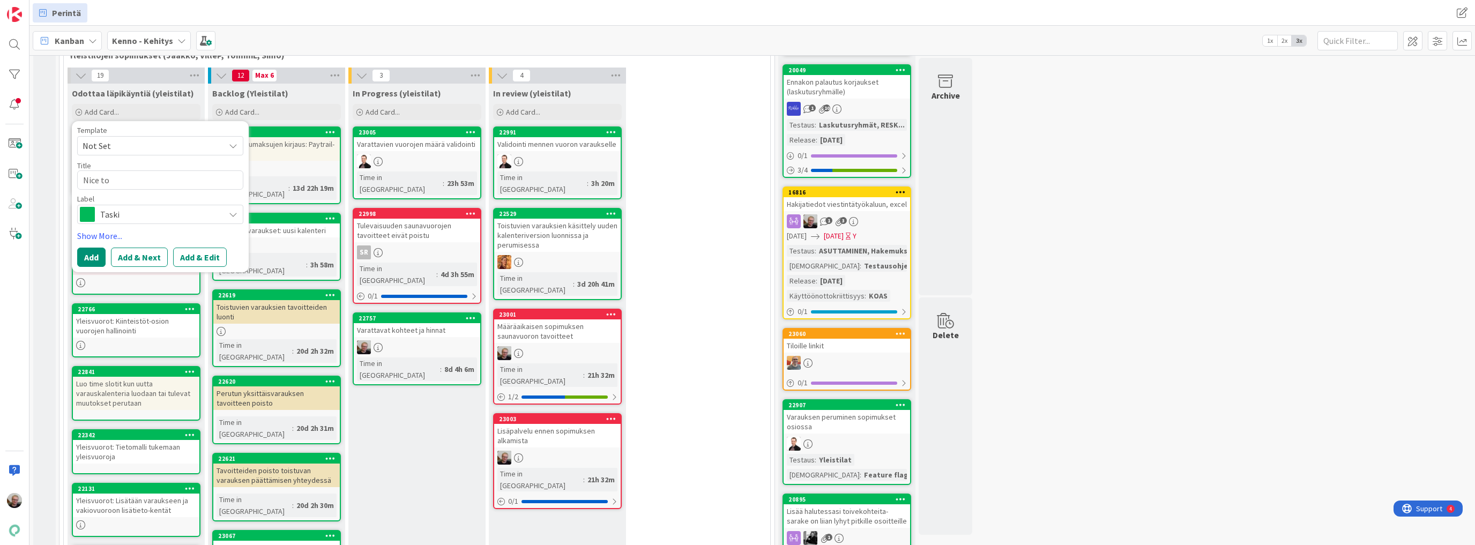
type textarea "Nice to h"
type textarea "x"
type textarea "Nice to ha"
type textarea "x"
type textarea "Nice to hav"
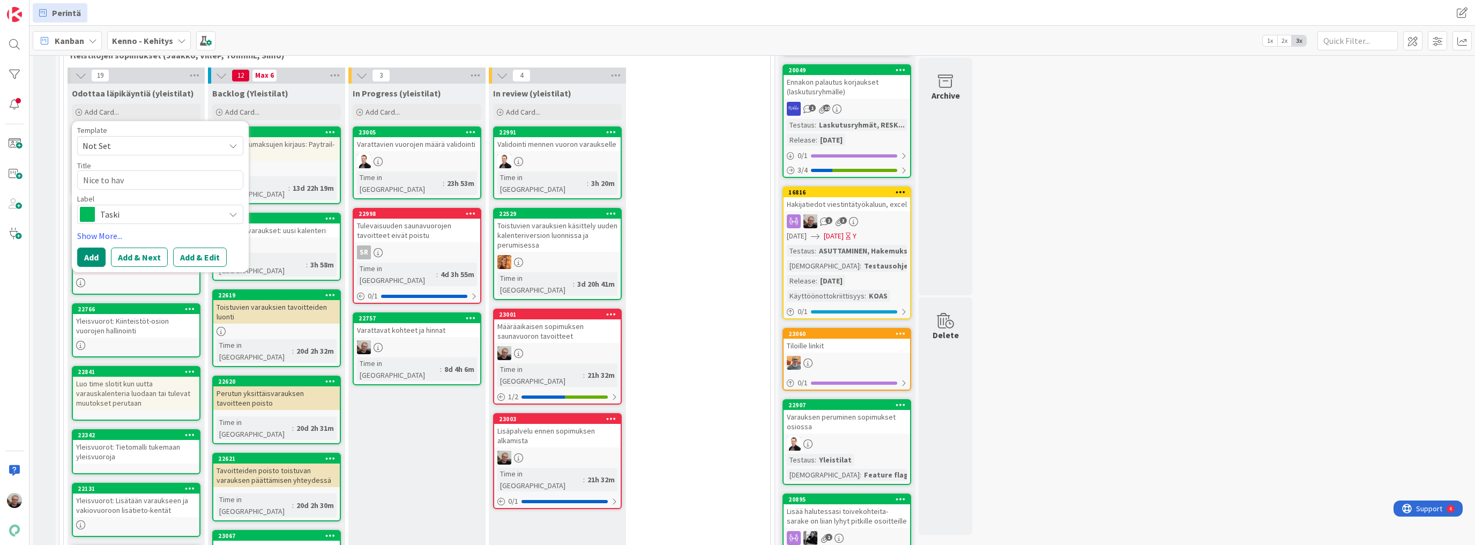
type textarea "x"
type textarea "Nice to have"
type textarea "x"
type textarea "Nice to have:"
type textarea "x"
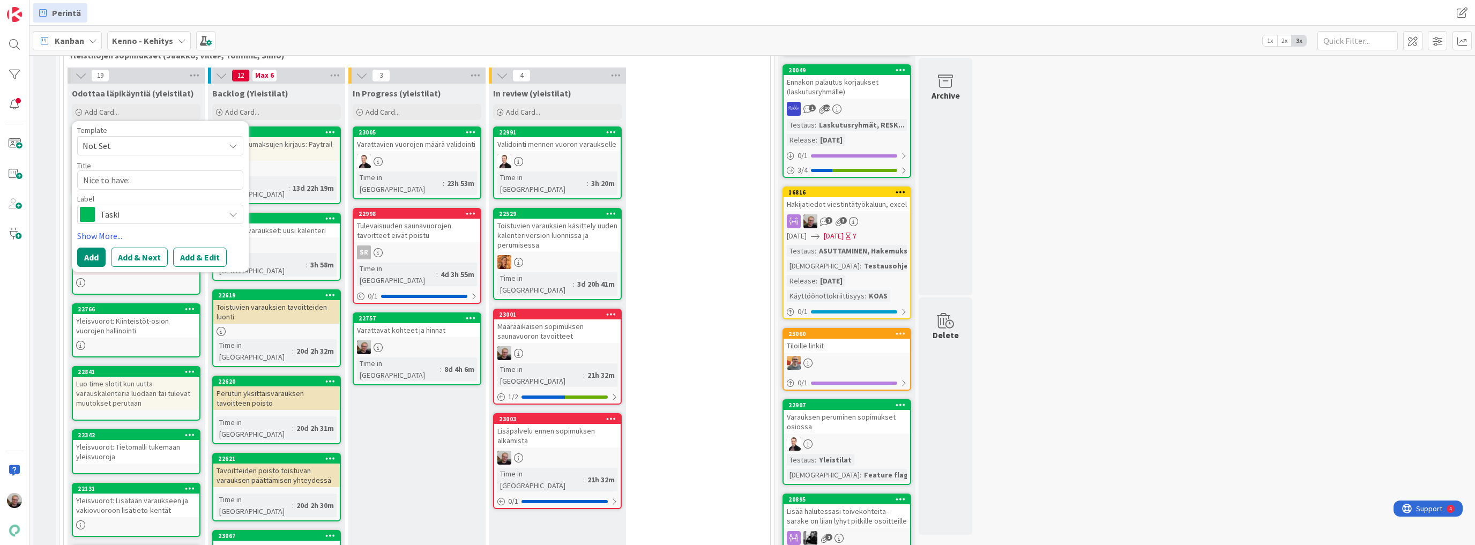
type textarea "Nice to have: n"
type textarea "x"
type textarea "Nice to have: nä"
type textarea "x"
type textarea "Nice to have: näy"
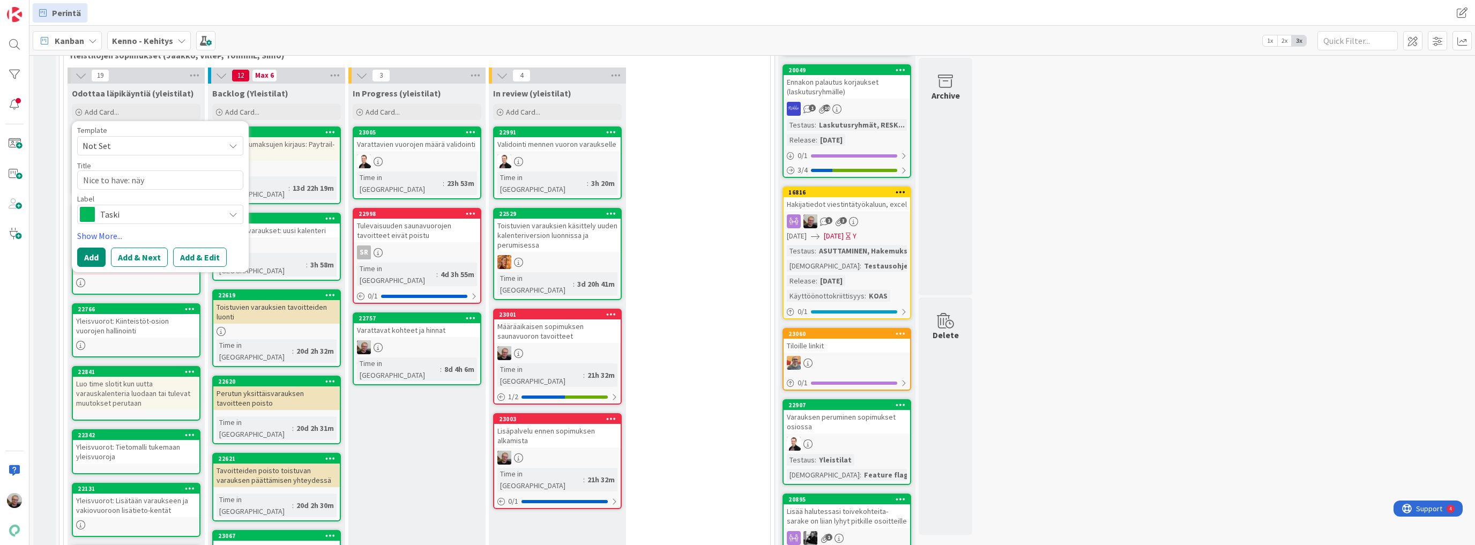
type textarea "x"
type textarea "Nice to have: näyt"
type textarea "x"
type textarea "Nice to have: näytä"
type textarea "x"
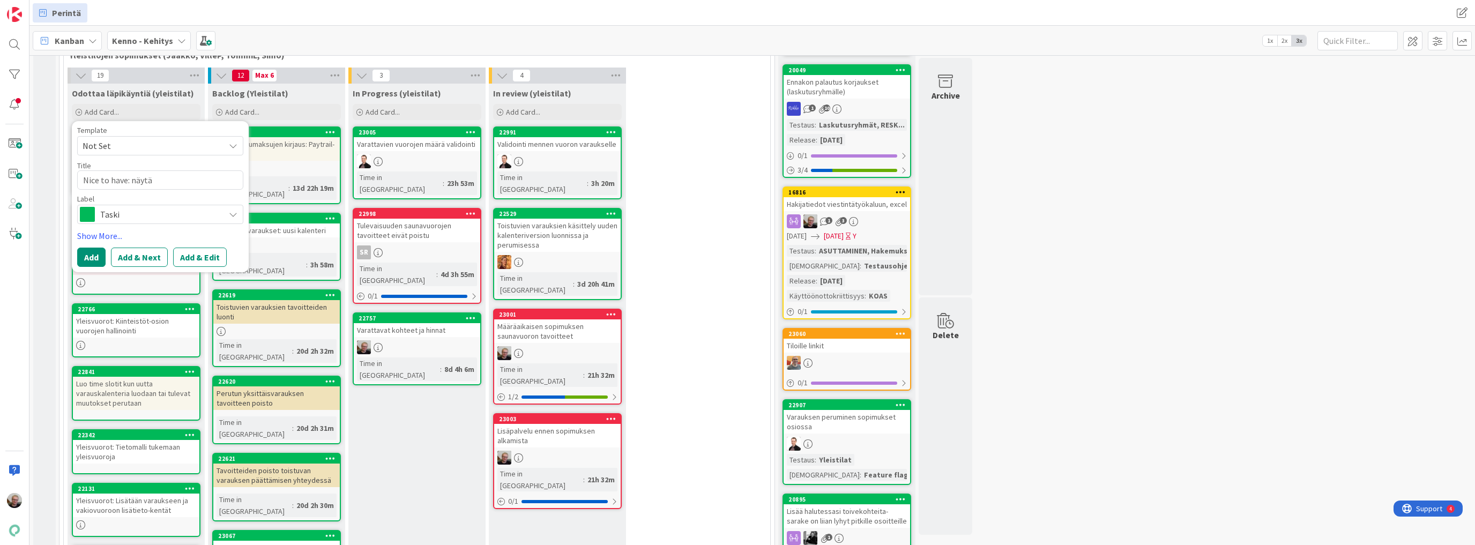
type textarea "Nice to have: näytä"
type textarea "x"
type textarea "Nice to have: näytä h"
type textarea "x"
type textarea "Nice to have: näytä hi"
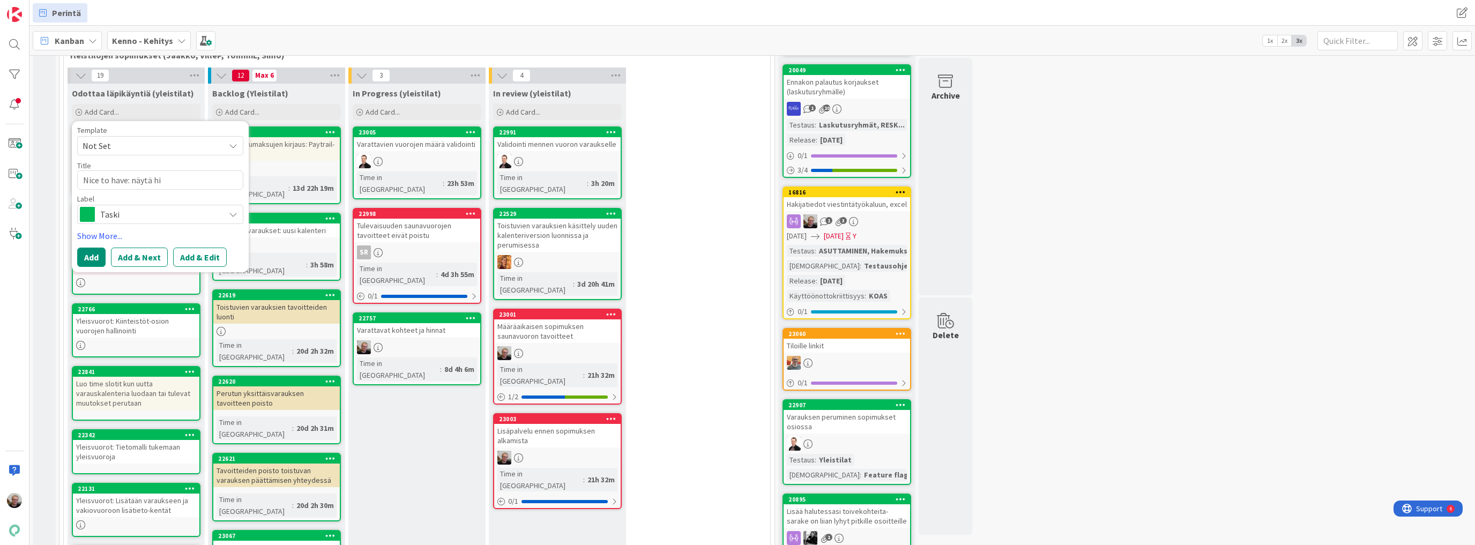
type textarea "x"
type textarea "Nice to have: näytä hin"
type textarea "x"
type textarea "Nice to have: näytä hinn"
type textarea "x"
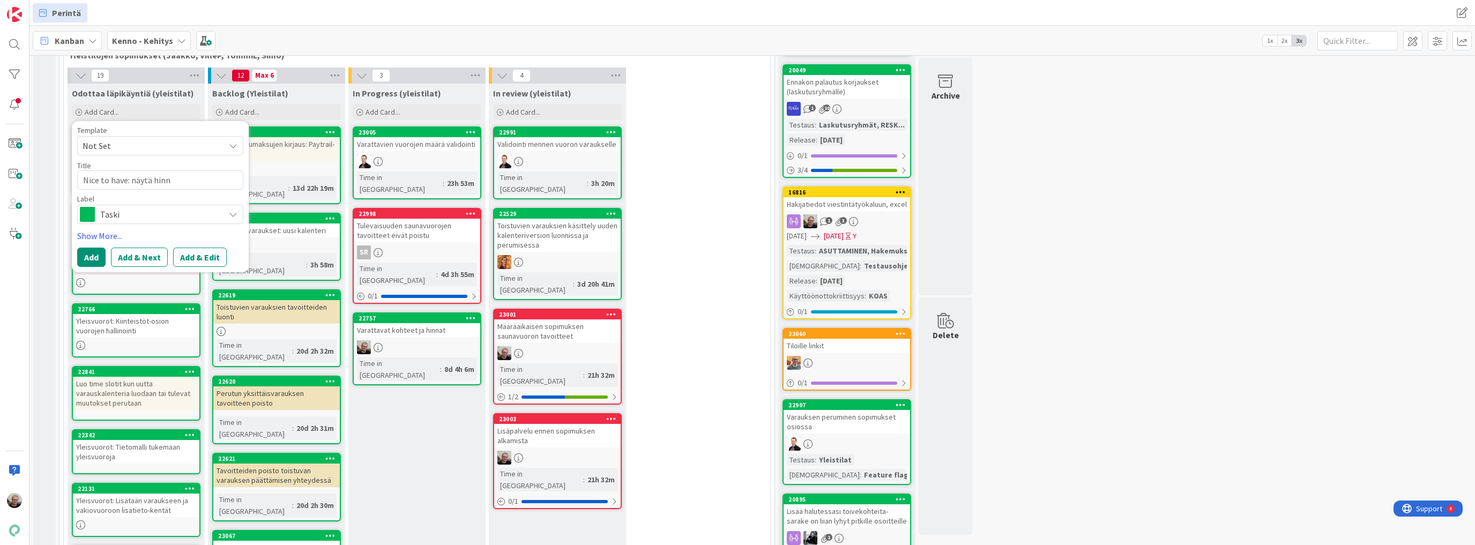
type textarea "Nice to have: näytä hinna"
type textarea "x"
type textarea "Nice to have: näytä hinnat"
type textarea "x"
type textarea "Nice to have: näytä hinnat"
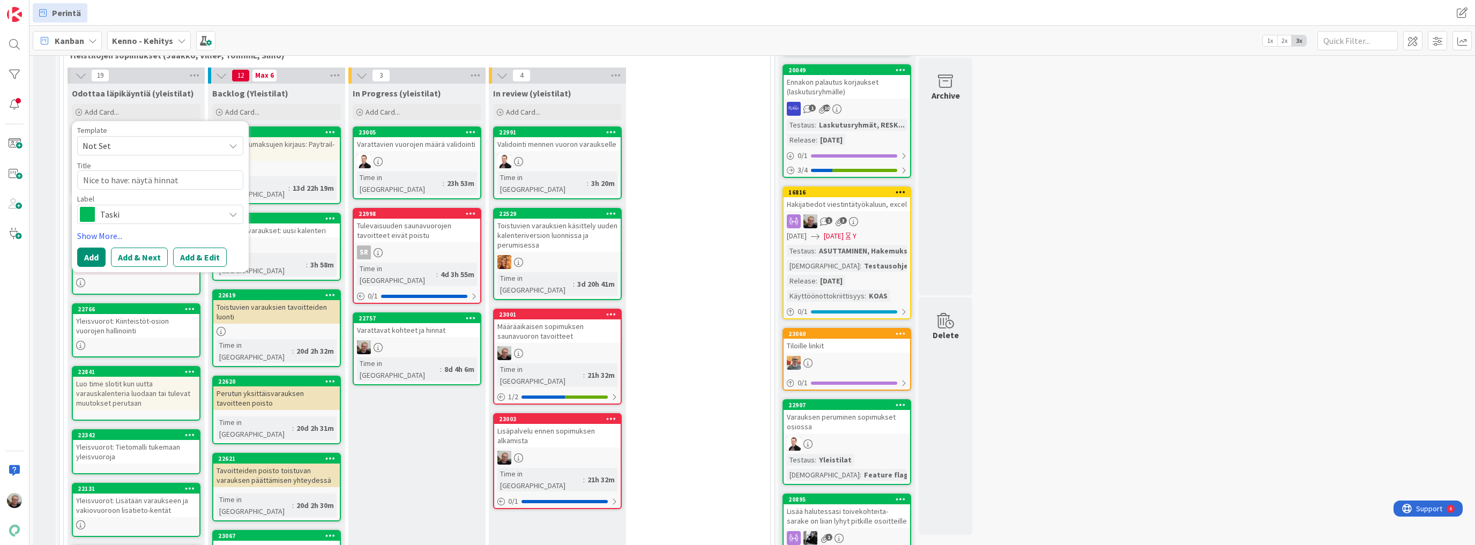
type textarea "x"
type textarea "Nice to have: näytä hinnat va"
type textarea "x"
type textarea "Nice to have: näytä hinnat var"
type textarea "x"
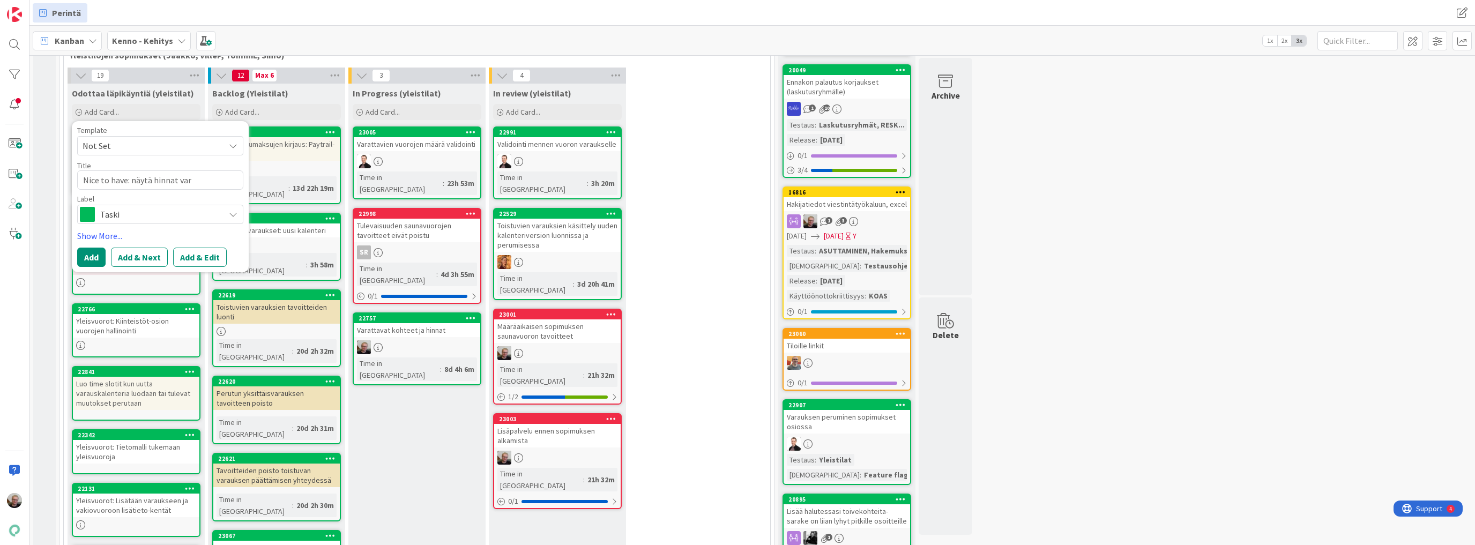
type textarea "Nice to have: näytä hinnat vara"
type textarea "x"
type textarea "Nice to have: näytä hinnat varau"
type textarea "x"
type textarea "Nice to have: näytä hinnat varaus"
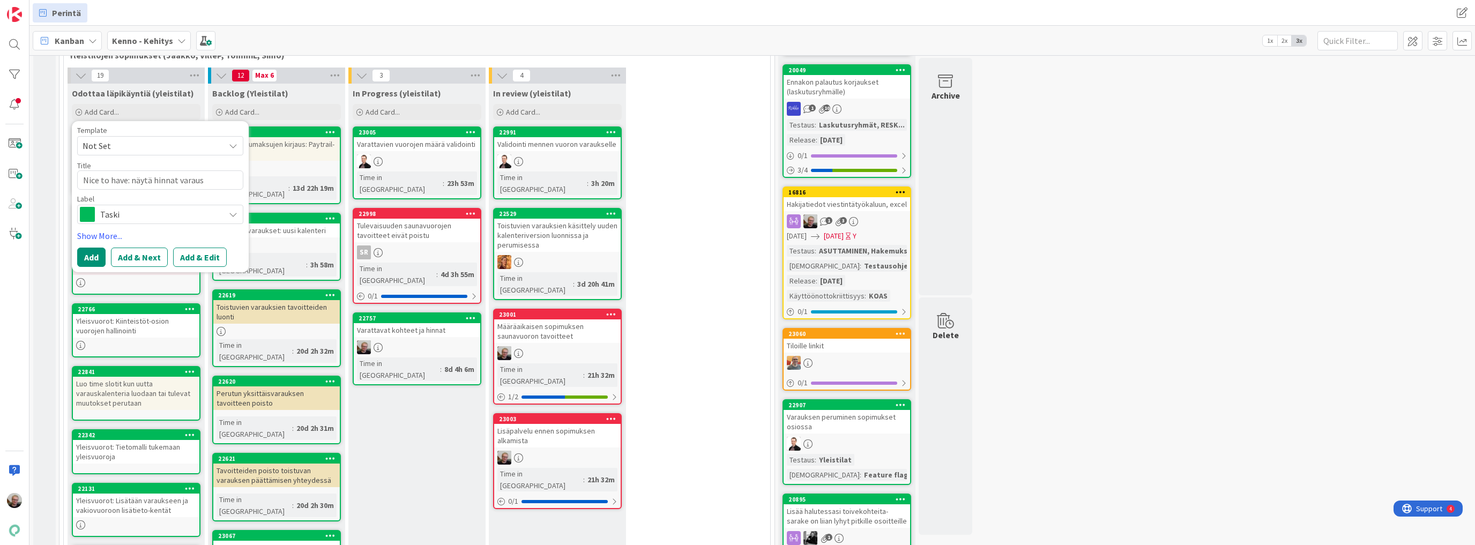
type textarea "x"
type textarea "Nice to have: näytä hinnat varausn"
type textarea "x"
type textarea "Nice to have: näytä hinnat varausnä"
type textarea "x"
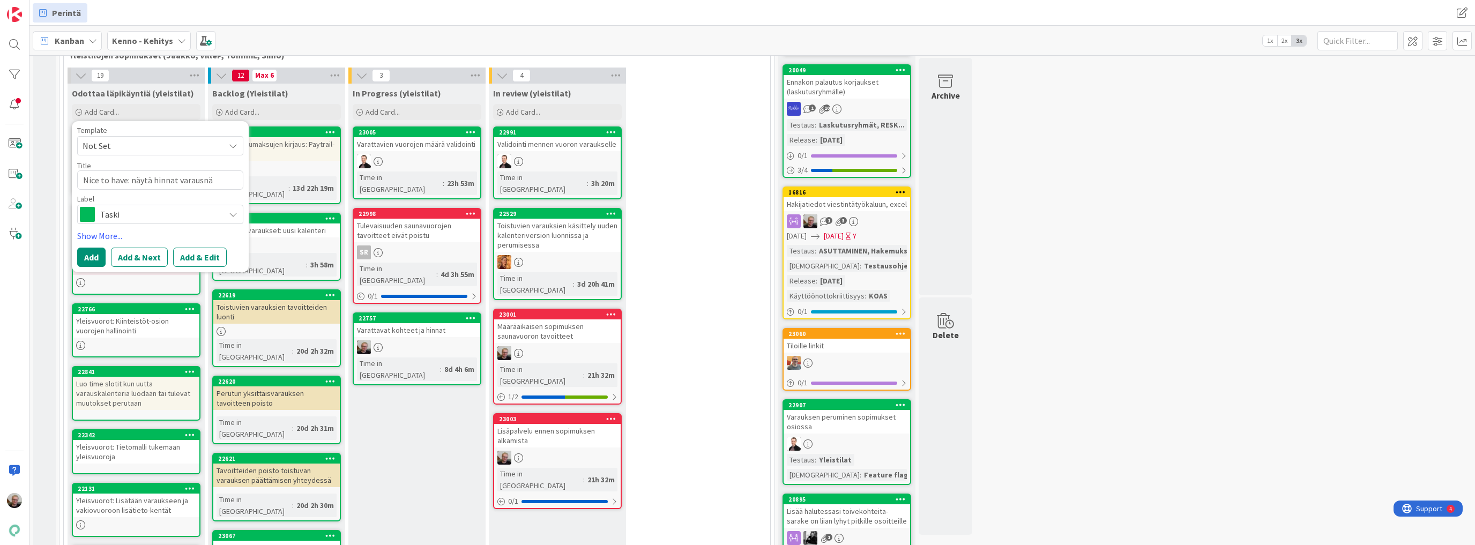
type textarea "Nice to have: näytä hinnat varausnäk"
type textarea "x"
type textarea "Nice to have: näytä hinnat varausnäky"
type textarea "x"
type textarea "Nice to have: näytä hinnat varausnäk"
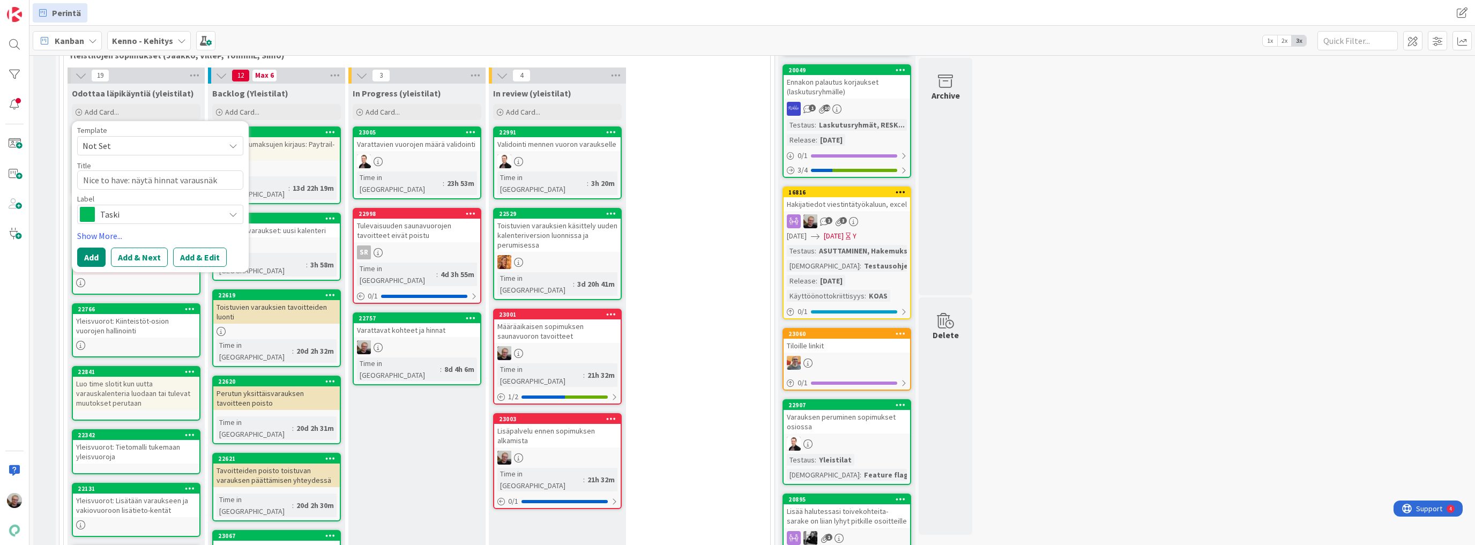
type textarea "x"
type textarea "Nice to have: näytä hinnat varausnä"
type textarea "x"
type textarea "Nice to have: näytä hinnat varausn"
type textarea "x"
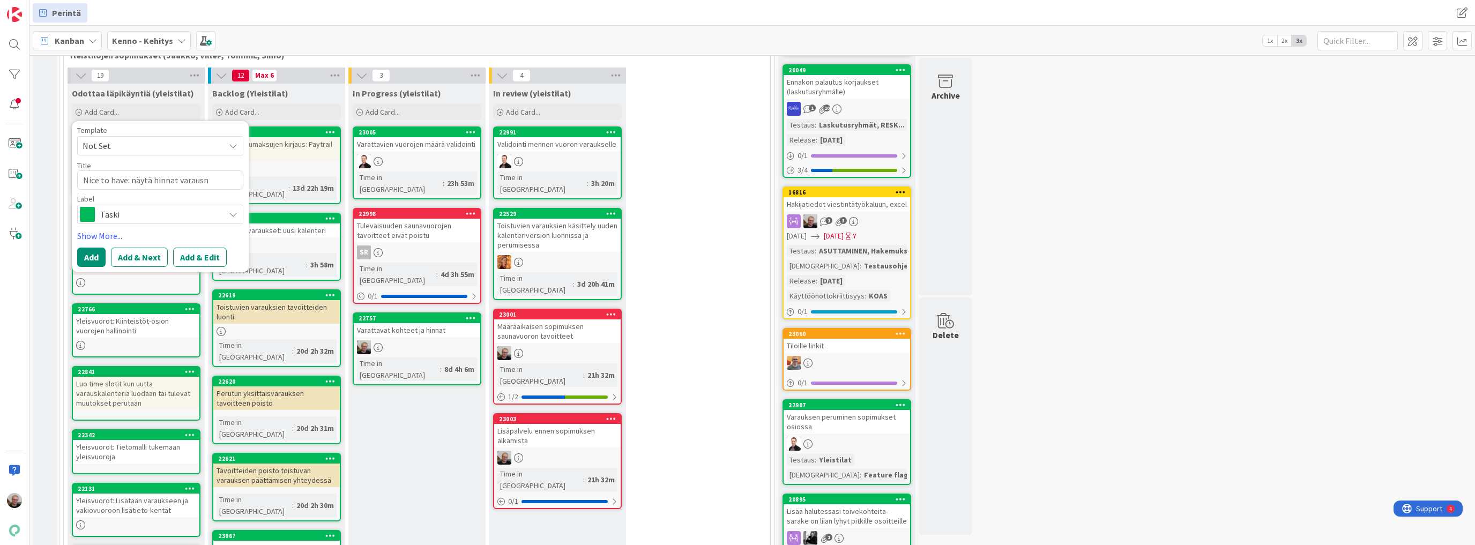
type textarea "Nice to have: näytä hinnat varaus"
type textarea "x"
type textarea "Nice to have: näytä hinnat varausn"
type textarea "x"
type textarea "Nice to have: näytä hinnat varausnä"
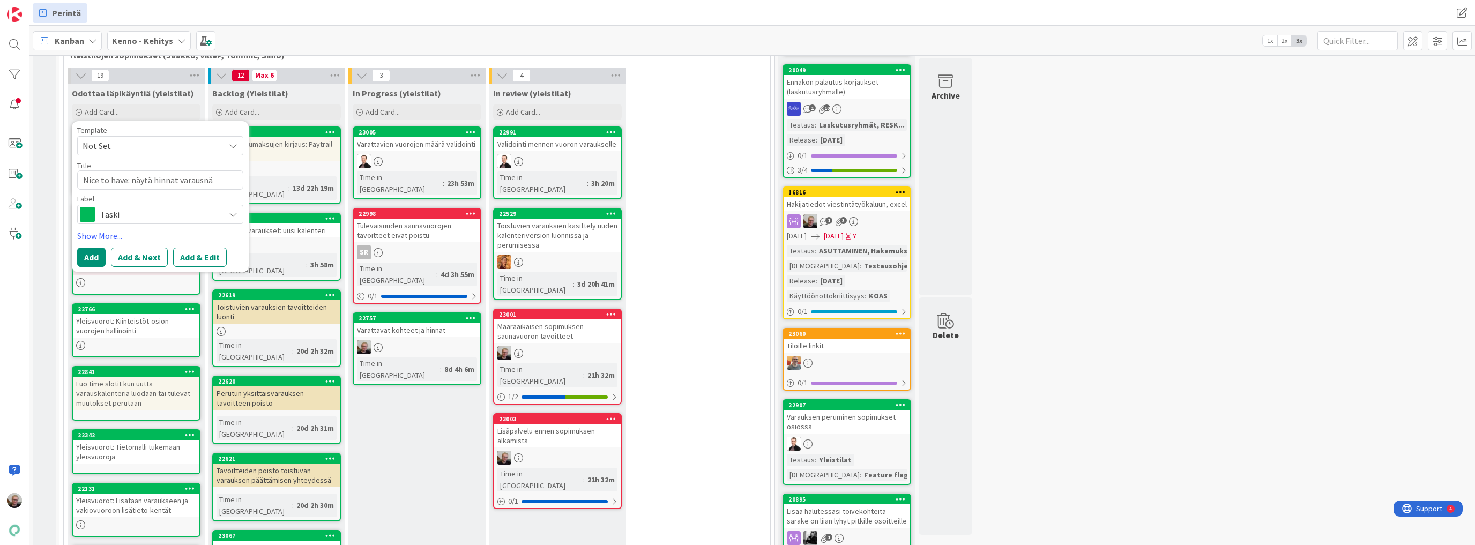
type textarea "x"
type textarea "Nice to have: näytä hinnat varausnäk"
type textarea "x"
type textarea "Nice to have: näytä hinnat varausnäky"
type textarea "x"
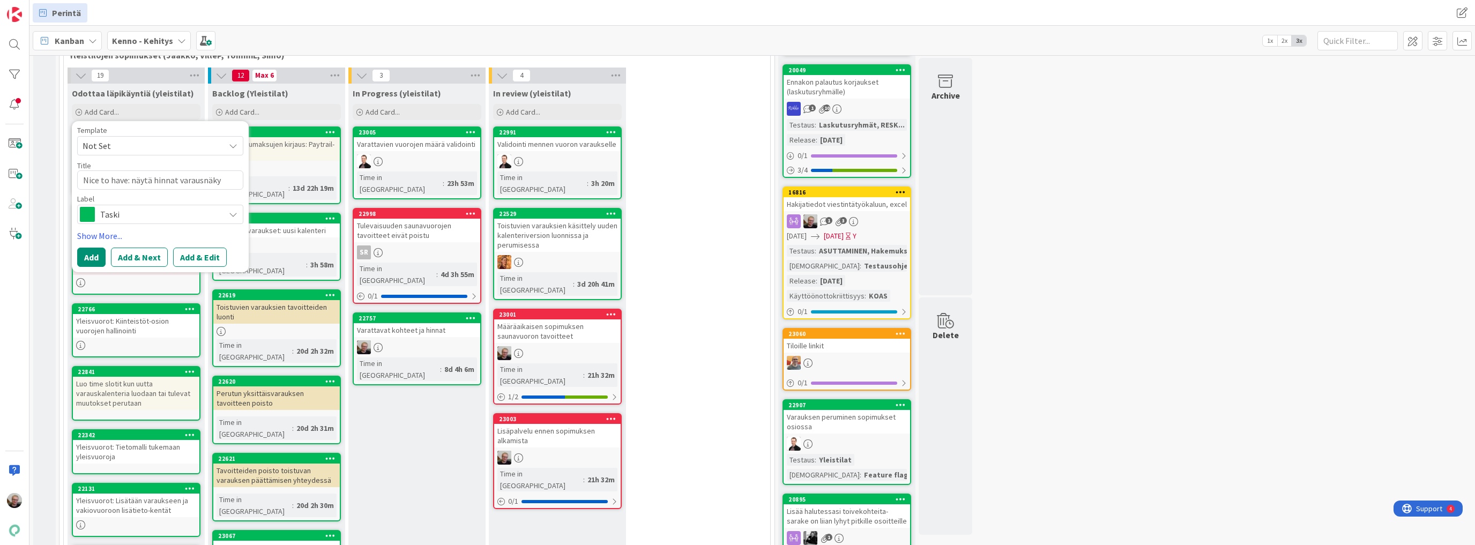
type textarea "Nice to have: näytä hinnat varausnäkym"
type textarea "x"
type textarea "Nice to have: näytä hinnat varausnäkymi"
type textarea "x"
type textarea "Nice to have: näytä hinnat varausnäkymis"
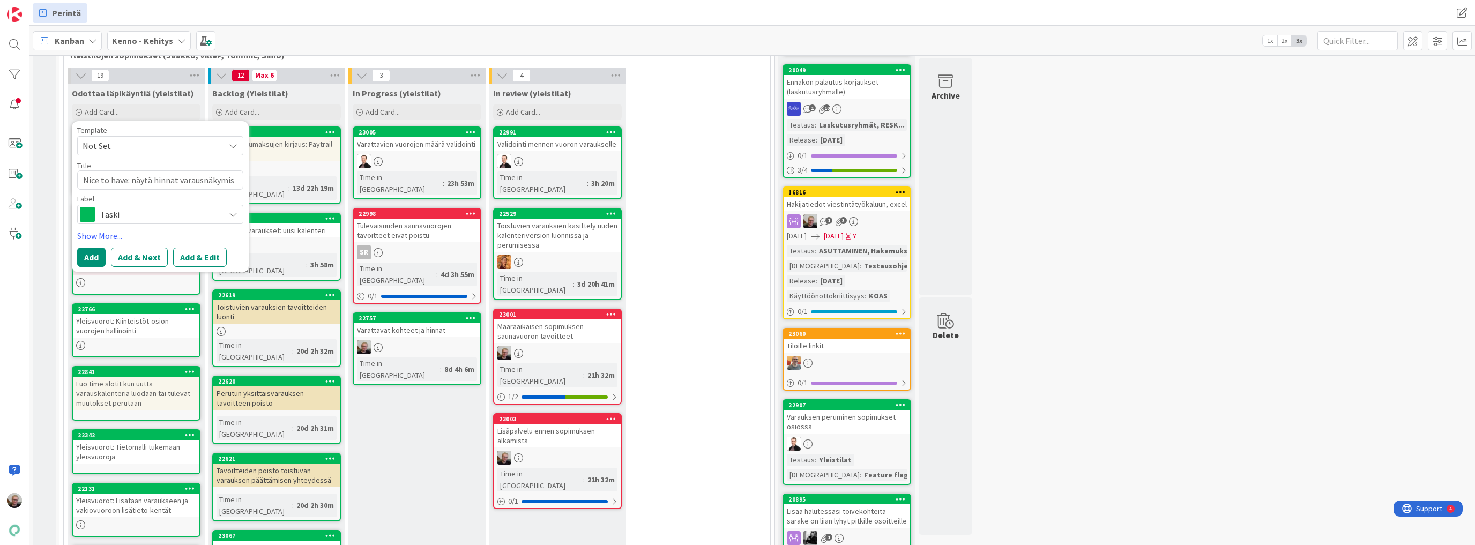
type textarea "x"
type textarea "Nice to have: näytä hinnat varausnäkymisä"
type textarea "x"
type textarea "Nice to have: näytä hinnat varausnäkymis"
type textarea "x"
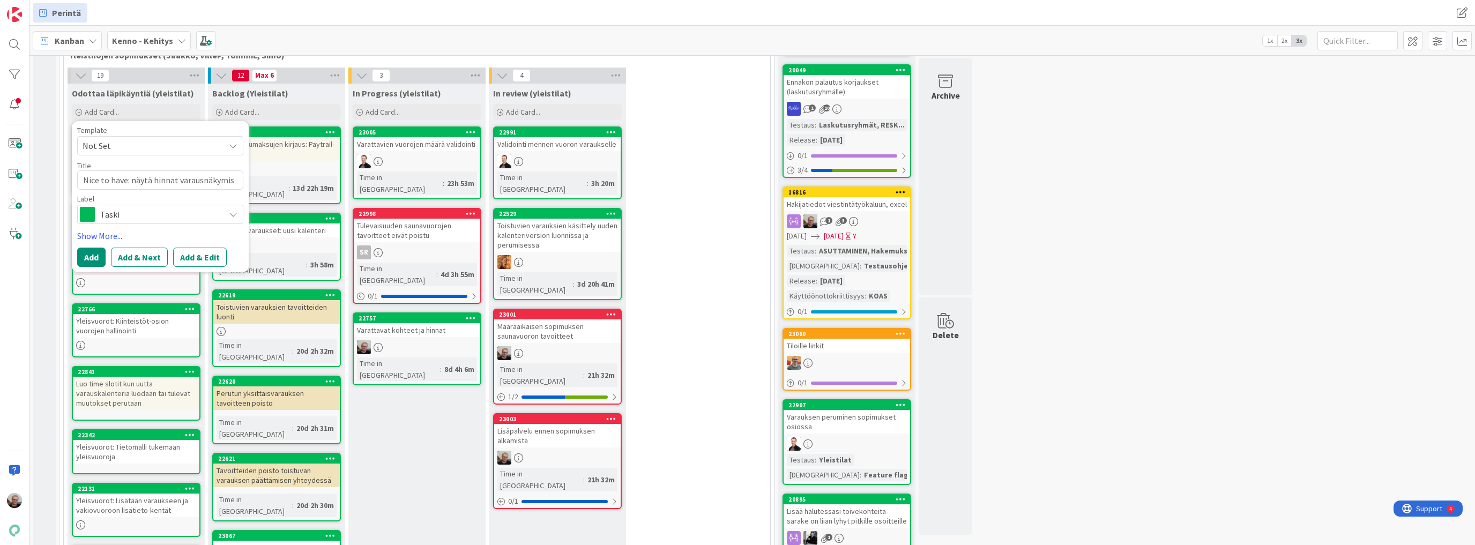
type textarea "Nice to have: näytä hinnat varausnäkymiss"
type textarea "x"
type textarea "Nice to have: näytä hinnat varausnäkymissä"
click at [194, 270] on button "Add & Edit" at bounding box center [200, 269] width 54 height 19
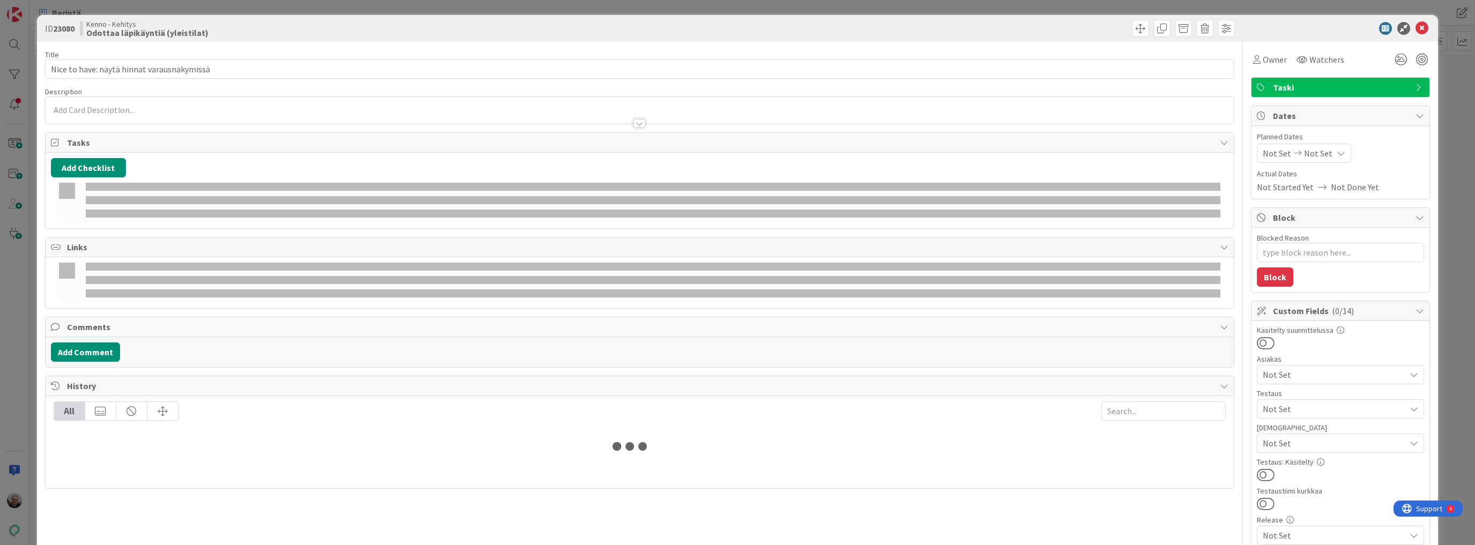
type textarea "x"
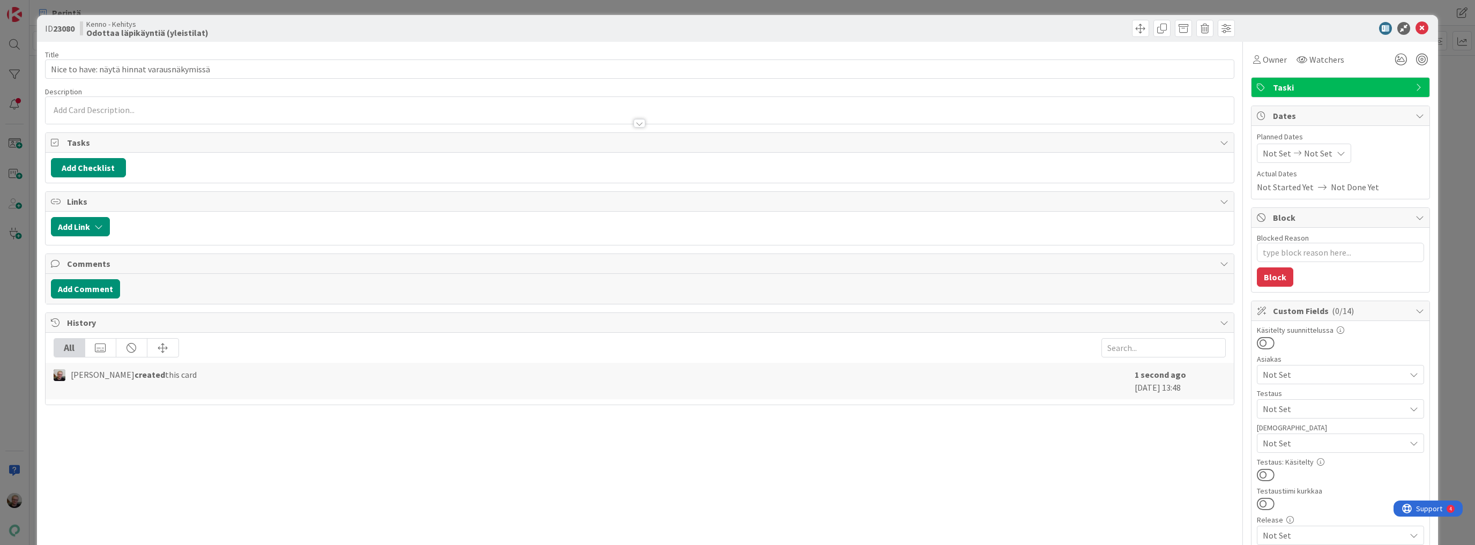
click at [120, 114] on div at bounding box center [640, 118] width 1188 height 11
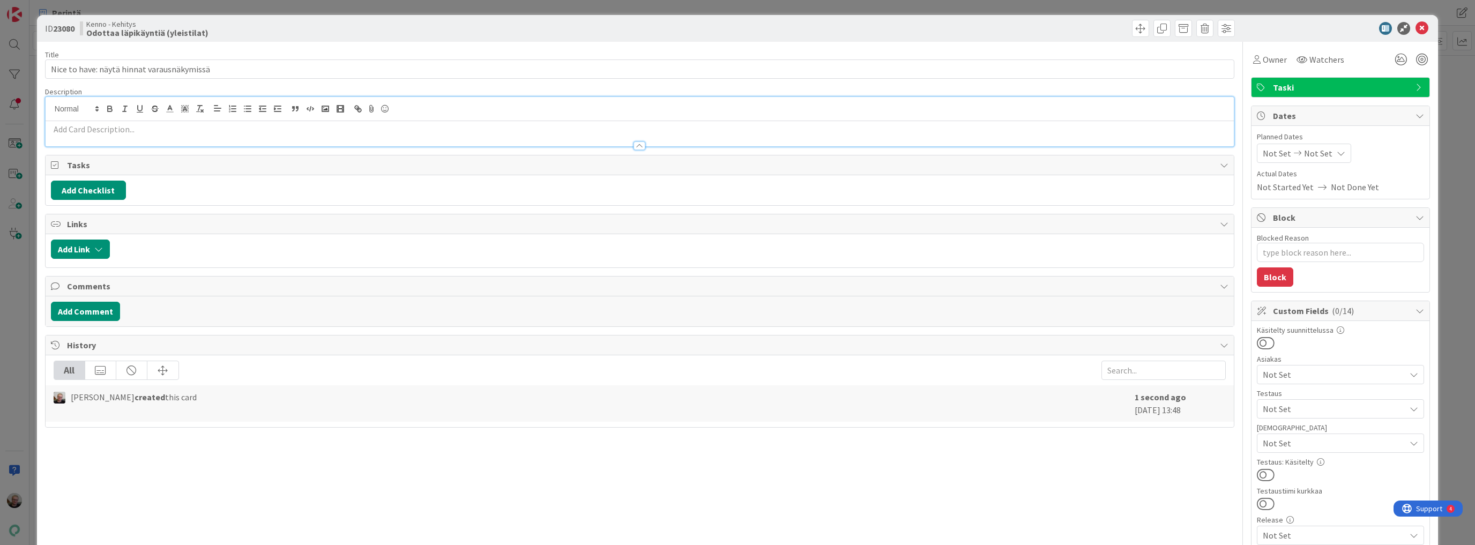
click at [122, 124] on p at bounding box center [639, 129] width 1177 height 12
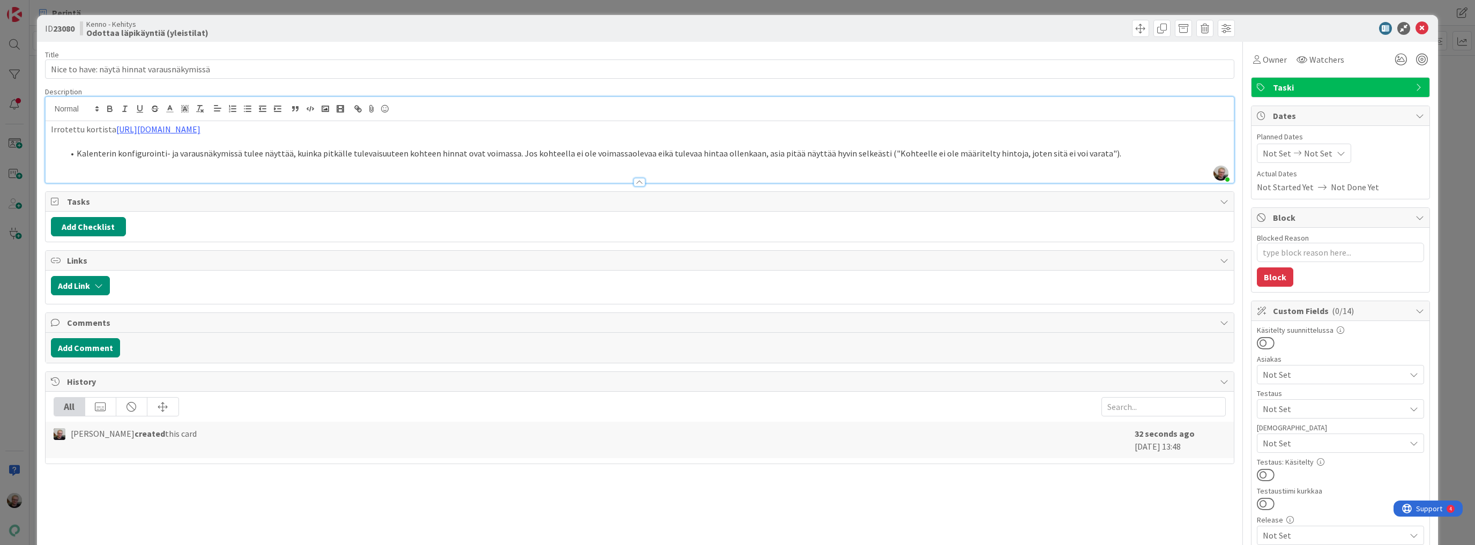
click at [1112, 151] on li "Kalenterin konfigurointi- ja varausnäkymissä tulee näyttää, kuinka pitkälle tul…" at bounding box center [646, 153] width 1165 height 12
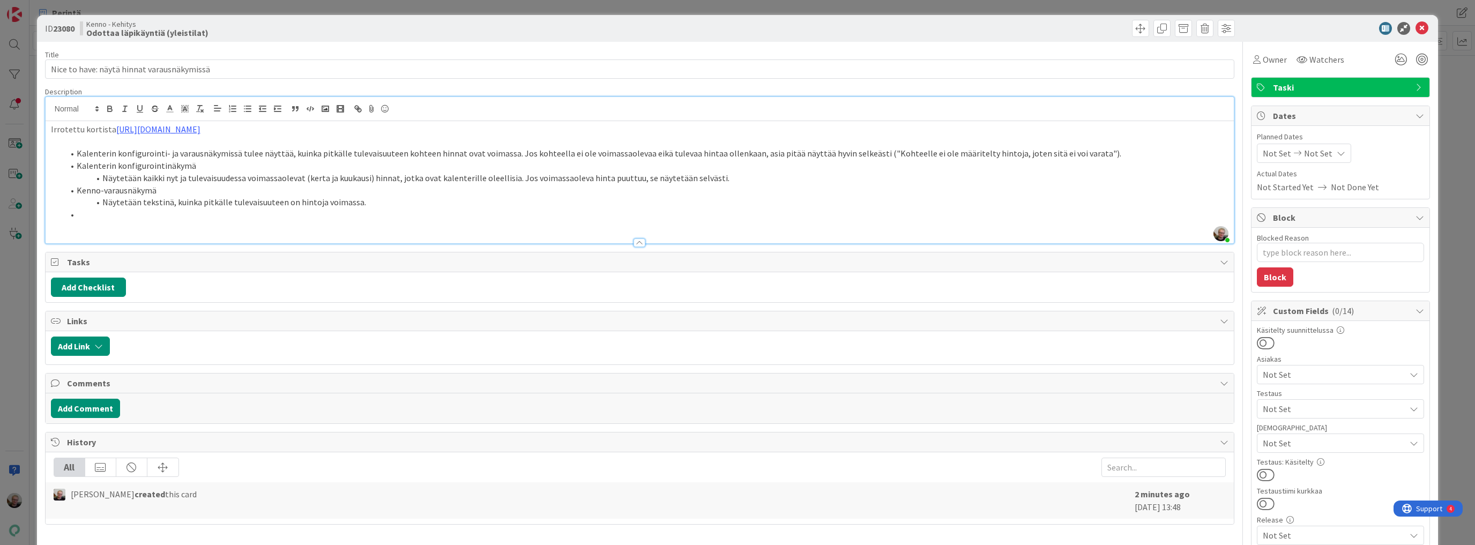
type textarea "x"
